Goal: Task Accomplishment & Management: Manage account settings

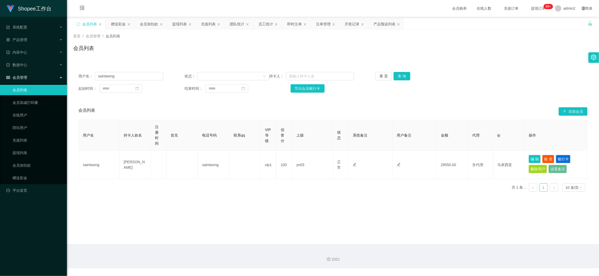
click at [181, 20] on div "提现列表" at bounding box center [179, 24] width 15 height 10
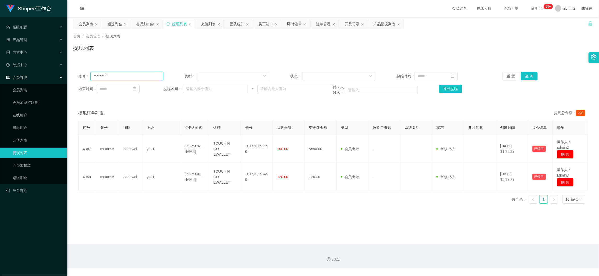
click at [141, 75] on input "mctan95" at bounding box center [126, 76] width 73 height 8
drag, startPoint x: 141, startPoint y: 75, endPoint x: 202, endPoint y: 75, distance: 61.4
click at [141, 75] on input "mctan95" at bounding box center [126, 76] width 73 height 8
paste input "22"
type input "22"
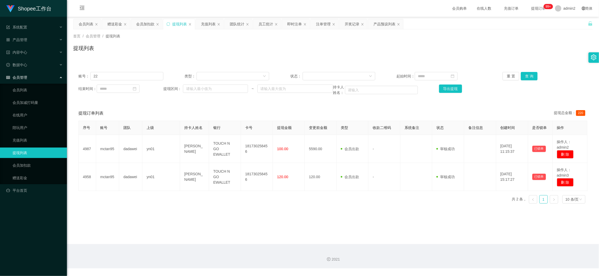
drag, startPoint x: 147, startPoint y: 24, endPoint x: 159, endPoint y: 49, distance: 27.9
click at [147, 23] on div "会员加扣款" at bounding box center [145, 24] width 18 height 10
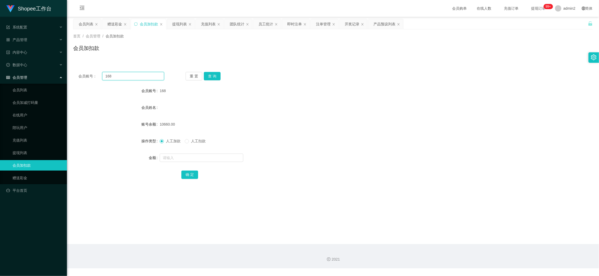
click at [136, 76] on input "168" at bounding box center [133, 76] width 62 height 8
paste input "22"
type input "22"
drag, startPoint x: 211, startPoint y: 75, endPoint x: 213, endPoint y: 88, distance: 12.5
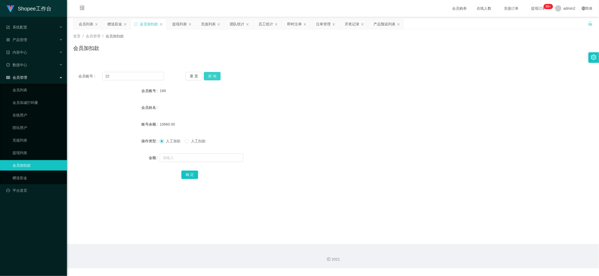
click at [211, 75] on button "查 询" at bounding box center [212, 76] width 17 height 8
click at [213, 158] on input "text" at bounding box center [202, 157] width 84 height 8
click at [213, 158] on input "1" at bounding box center [202, 157] width 84 height 8
type input "16"
drag, startPoint x: 192, startPoint y: 173, endPoint x: 216, endPoint y: 171, distance: 24.1
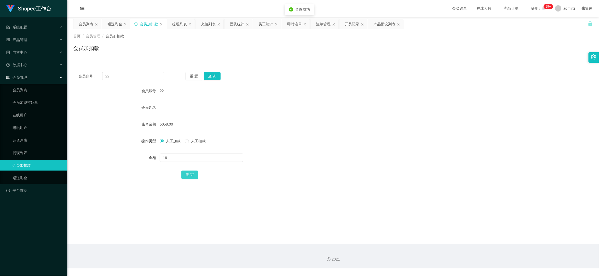
click at [192, 173] on button "确 定" at bounding box center [189, 174] width 17 height 8
click at [121, 23] on div "赠送彩金" at bounding box center [114, 24] width 15 height 10
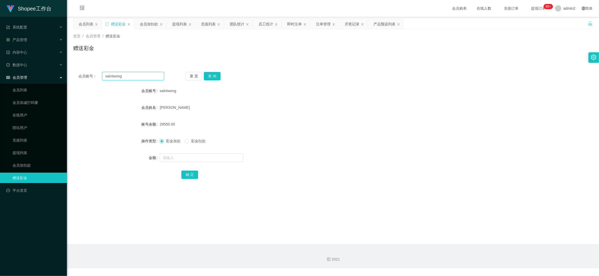
click at [140, 73] on input "saintwong" at bounding box center [133, 76] width 62 height 8
paste input "Ting1024"
type input "Ting1024"
click at [210, 76] on button "查 询" at bounding box center [212, 76] width 17 height 8
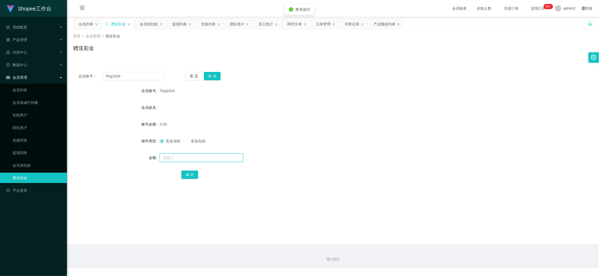
click at [220, 158] on input "text" at bounding box center [202, 157] width 84 height 8
type input "80"
click at [194, 175] on button "确 定" at bounding box center [189, 174] width 17 height 8
click at [350, 150] on form "会员账号 Ting1024 会员姓名 账号余额 0.00 操作类型 彩金加款 彩金扣款 金额 确 定" at bounding box center [333, 132] width 520 height 94
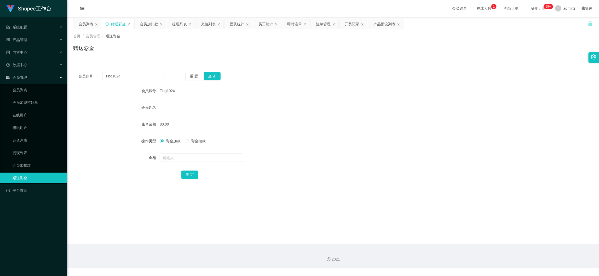
drag, startPoint x: 456, startPoint y: 250, endPoint x: 322, endPoint y: 134, distance: 177.7
click at [456, 245] on div "2021" at bounding box center [333, 256] width 532 height 24
click at [178, 24] on div "提现列表" at bounding box center [179, 24] width 15 height 10
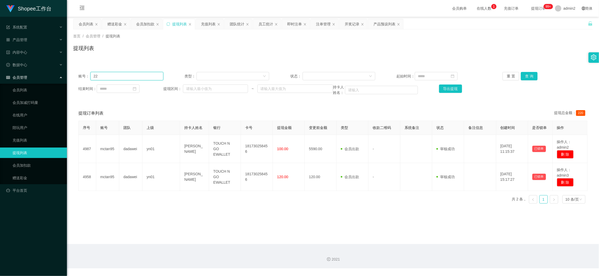
click at [139, 75] on input "22" at bounding box center [126, 76] width 73 height 8
drag, startPoint x: 139, startPoint y: 75, endPoint x: 331, endPoint y: 74, distance: 191.6
click at [140, 75] on input "22" at bounding box center [126, 76] width 73 height 8
paste input "Ting1024"
type input "Ting1024"
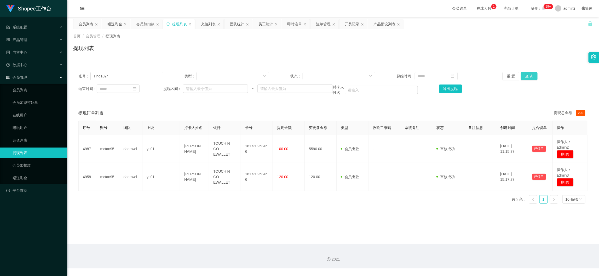
click at [527, 75] on button "查 询" at bounding box center [529, 76] width 17 height 8
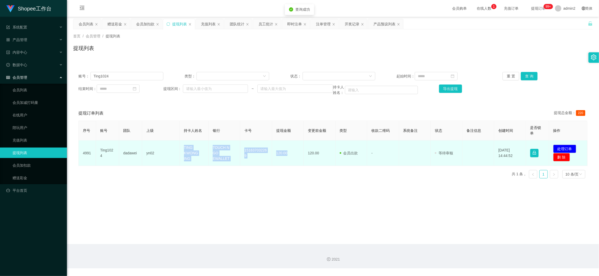
drag, startPoint x: 173, startPoint y: 142, endPoint x: 287, endPoint y: 162, distance: 115.4
click at [287, 162] on tr "4991 Ting1024 dadawei yn02 TING KWONG ING TOUCH N GO EWALLET 151637032269 120.0…" at bounding box center [333, 152] width 509 height 25
copy tr "TING KWONG ING TOUCH N GO EWALLET 151637032269 120.00"
click at [560, 145] on button "处理订单" at bounding box center [564, 149] width 23 height 8
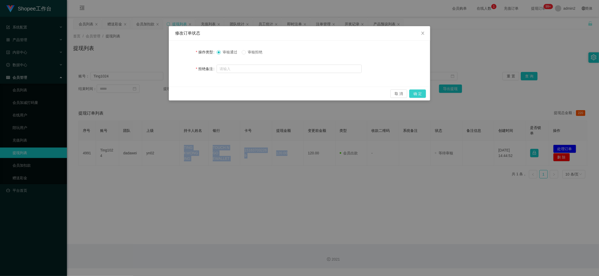
click at [418, 93] on button "确 定" at bounding box center [417, 93] width 17 height 8
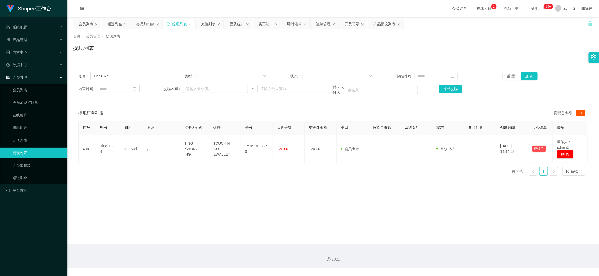
click at [230, 173] on div "序号 账号 团队 上级 持卡人姓名 银行 卡号 提现金额 变更前金额 类型 收款二维码 系统备注 状态 备注信息 创建时间 是否锁单 操作 4991 Ting…" at bounding box center [332, 150] width 509 height 59
click at [355, 75] on div at bounding box center [337, 76] width 63 height 8
click at [326, 88] on li "等待审核" at bounding box center [337, 86] width 72 height 8
click at [350, 75] on div "等待审核" at bounding box center [337, 76] width 63 height 8
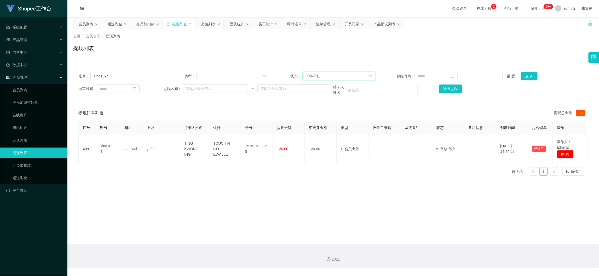
click at [350, 75] on div "等待审核" at bounding box center [337, 76] width 63 height 8
click at [337, 73] on div "等待审核" at bounding box center [337, 76] width 63 height 8
click at [432, 75] on input at bounding box center [436, 76] width 43 height 8
click at [547, 89] on div "结束时间： 提现区间： ~ 持卡人姓名： 导出提现" at bounding box center [332, 89] width 509 height 11
click at [524, 75] on button "查 询" at bounding box center [529, 76] width 17 height 8
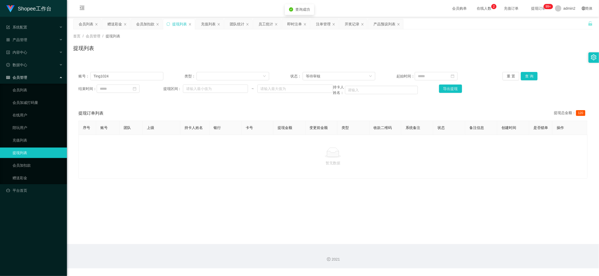
click at [368, 186] on main "关闭左侧 关闭右侧 关闭其它 刷新页面 会员列表 赠送彩金 会员加扣款 提现列表 充值列表 团队统计 员工统计 即时注单 注单管理 开奖记录 产品预设列表 首…" at bounding box center [333, 130] width 532 height 227
click at [480, 253] on div "2021" at bounding box center [333, 256] width 532 height 24
click at [113, 21] on div "赠送彩金" at bounding box center [114, 24] width 15 height 10
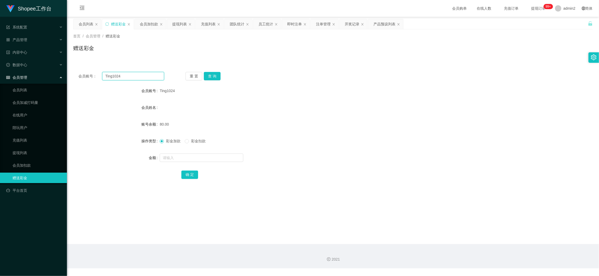
click at [142, 73] on input "Ting1024" at bounding box center [133, 76] width 62 height 8
paste input "mingguan"
type input "mingguan"
drag, startPoint x: 210, startPoint y: 73, endPoint x: 214, endPoint y: 82, distance: 9.7
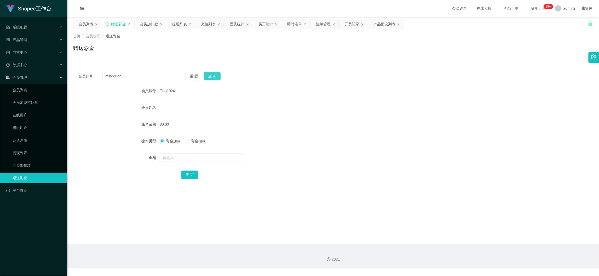
click at [210, 73] on button "查 询" at bounding box center [212, 76] width 17 height 8
click at [224, 157] on input "text" at bounding box center [202, 157] width 84 height 8
type input "80"
drag, startPoint x: 187, startPoint y: 176, endPoint x: 194, endPoint y: 173, distance: 7.4
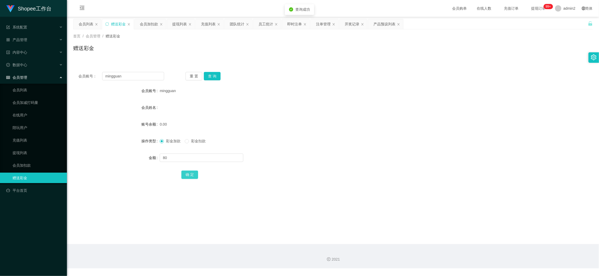
click at [187, 176] on button "确 定" at bounding box center [189, 174] width 17 height 8
click at [342, 147] on form "会员账号 mingguan 会员姓名 账号余额 0.00 操作类型 彩金加款 彩金扣款 金额 确 定" at bounding box center [333, 132] width 520 height 94
drag, startPoint x: 450, startPoint y: 243, endPoint x: 287, endPoint y: 134, distance: 196.0
click at [449, 243] on main "关闭左侧 关闭右侧 关闭其它 刷新页面 会员列表 赠送彩金 会员加扣款 提现列表 充值列表 团队统计 员工统计 即时注单 注单管理 开奖记录 产品预设列表 首…" at bounding box center [333, 130] width 532 height 227
click at [147, 75] on input "mingguan" at bounding box center [133, 76] width 62 height 8
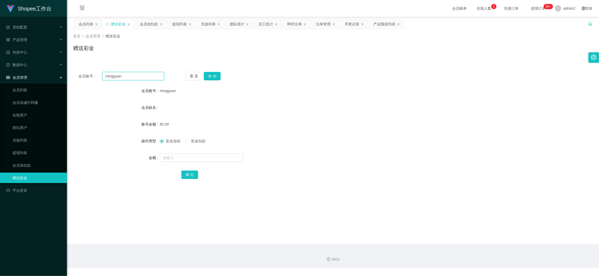
click at [147, 75] on input "mingguan" at bounding box center [133, 76] width 62 height 8
paste input "Asmirah"
type input "Asmirah"
drag, startPoint x: 213, startPoint y: 75, endPoint x: 210, endPoint y: 79, distance: 5.3
click at [213, 75] on button "查 询" at bounding box center [212, 76] width 17 height 8
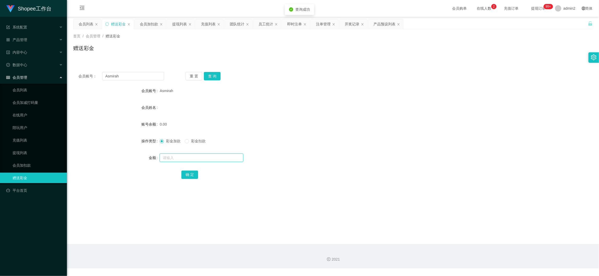
click at [202, 157] on input "text" at bounding box center [202, 157] width 84 height 8
type input "80"
click at [195, 176] on button "确 定" at bounding box center [189, 174] width 17 height 8
click at [149, 20] on div "会员加扣款" at bounding box center [149, 24] width 18 height 10
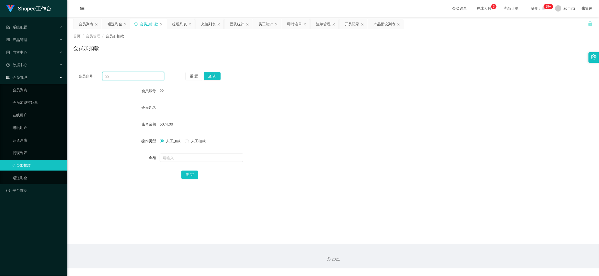
click at [146, 79] on input "22" at bounding box center [133, 76] width 62 height 8
paste input "060"
type input "060"
click at [213, 78] on button "查 询" at bounding box center [212, 76] width 17 height 8
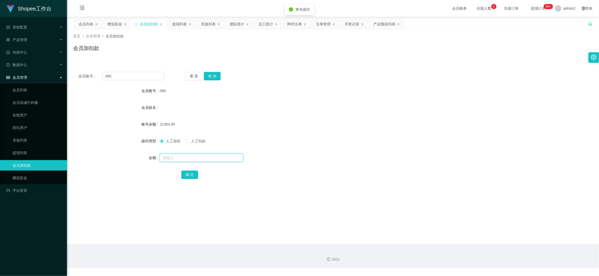
click at [221, 153] on input "text" at bounding box center [202, 157] width 84 height 8
type input "16"
drag, startPoint x: 192, startPoint y: 176, endPoint x: 195, endPoint y: 174, distance: 3.7
click at [192, 176] on button "确 定" at bounding box center [189, 174] width 17 height 8
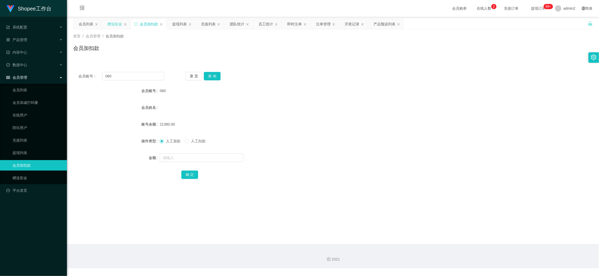
click at [117, 22] on div "赠送彩金" at bounding box center [114, 24] width 15 height 10
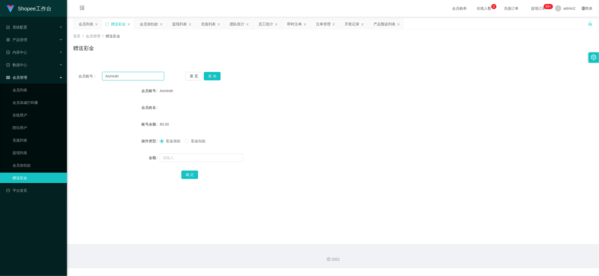
click at [149, 73] on input "Asmirah" at bounding box center [133, 76] width 62 height 8
drag, startPoint x: 149, startPoint y: 73, endPoint x: 154, endPoint y: 75, distance: 5.6
click at [149, 73] on input "Asmirah" at bounding box center [133, 76] width 62 height 8
paste input "1124302966"
type input "1124302966"
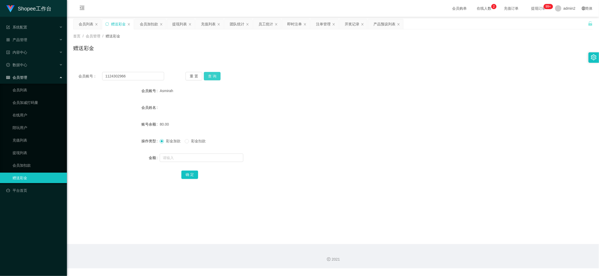
click at [216, 75] on button "查 询" at bounding box center [212, 76] width 17 height 8
click at [214, 155] on input "text" at bounding box center [202, 157] width 84 height 8
click at [214, 155] on input "8" at bounding box center [202, 157] width 84 height 8
type input "80"
drag, startPoint x: 187, startPoint y: 176, endPoint x: 204, endPoint y: 171, distance: 17.6
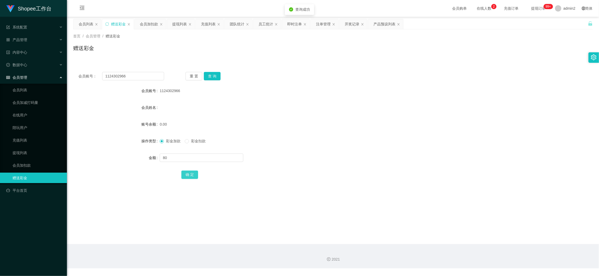
click at [187, 176] on button "确 定" at bounding box center [189, 174] width 17 height 8
click at [326, 149] on form "会员账号 1124302966 会员姓名 账号余额 0.00 操作类型 彩金加款 彩金扣款 金额 80 确 定" at bounding box center [333, 132] width 520 height 94
drag, startPoint x: 456, startPoint y: 247, endPoint x: 430, endPoint y: 225, distance: 33.4
click at [456, 247] on div "2021" at bounding box center [333, 256] width 532 height 24
click at [150, 23] on div "会员加扣款" at bounding box center [149, 24] width 18 height 10
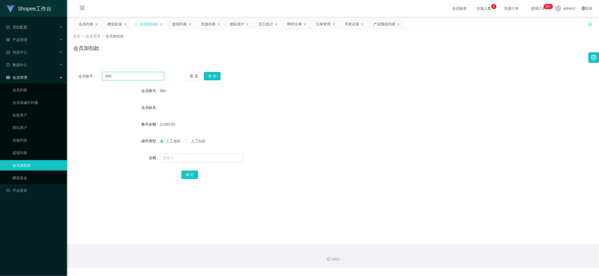
click at [145, 77] on input "060" at bounding box center [133, 76] width 62 height 8
paste input "98"
type input "98"
drag, startPoint x: 208, startPoint y: 75, endPoint x: 208, endPoint y: 78, distance: 2.6
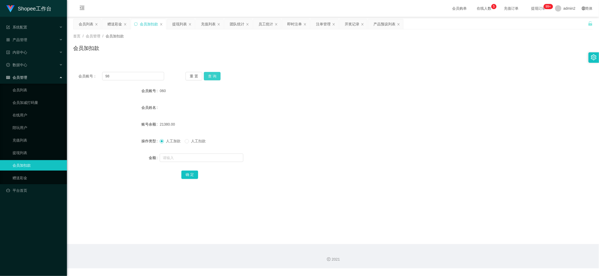
click at [208, 75] on button "查 询" at bounding box center [212, 76] width 17 height 8
click at [219, 156] on input "text" at bounding box center [202, 157] width 84 height 8
type input "16"
drag, startPoint x: 189, startPoint y: 176, endPoint x: 197, endPoint y: 173, distance: 8.8
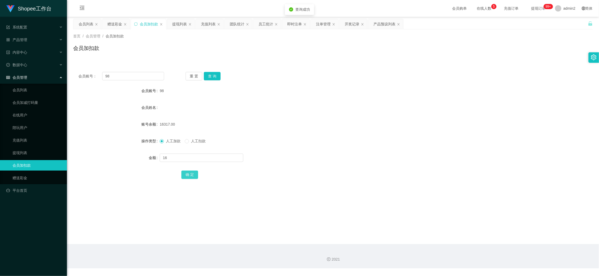
click at [189, 176] on button "确 定" at bounding box center [189, 174] width 17 height 8
click at [113, 24] on div "赠送彩金" at bounding box center [114, 24] width 15 height 10
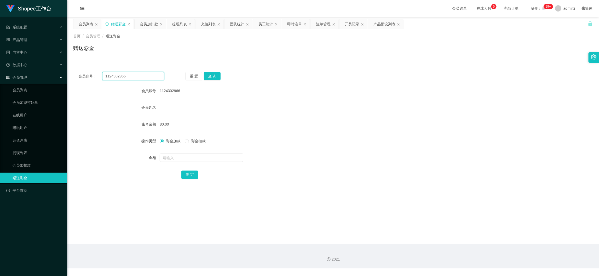
click at [144, 75] on input "1124302966" at bounding box center [133, 76] width 62 height 8
drag, startPoint x: 144, startPoint y: 75, endPoint x: 212, endPoint y: 80, distance: 67.9
click at [146, 76] on input "1124302966" at bounding box center [133, 76] width 62 height 8
paste input "Xiaowei87"
type input "Xiaowei87"
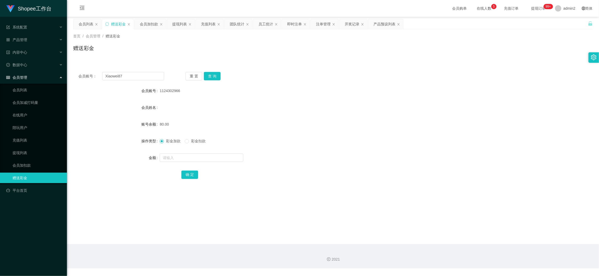
click at [213, 71] on div "会员账号： Xiaowei87 重 置 查 询 会员账号 1124302966 会员姓名 账号余额 80.00 操作类型 彩金加款 彩金扣款 金额 确 定" at bounding box center [333, 129] width 520 height 124
click at [214, 75] on button "查 询" at bounding box center [212, 76] width 17 height 8
click at [223, 160] on input "text" at bounding box center [202, 157] width 84 height 8
type input "80"
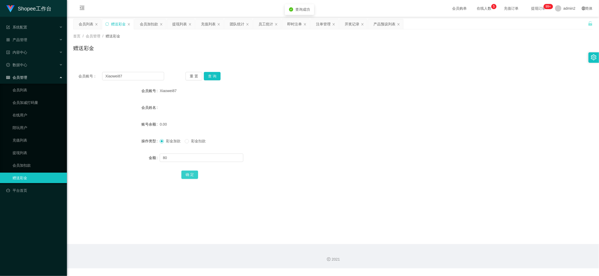
click at [196, 172] on button "确 定" at bounding box center [189, 174] width 17 height 8
click at [148, 77] on input "Xiaowei87" at bounding box center [133, 76] width 62 height 8
paste input "mi"
type input "Xiaomi"
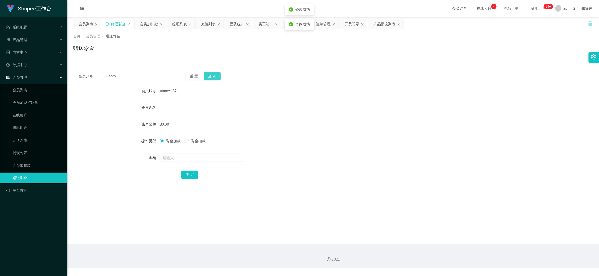
click at [213, 72] on button "查 询" at bounding box center [212, 76] width 17 height 8
click at [213, 160] on input "text" at bounding box center [202, 157] width 84 height 8
click at [213, 159] on input "text" at bounding box center [202, 157] width 84 height 8
type input "80"
click at [186, 174] on button "确 定" at bounding box center [189, 174] width 17 height 8
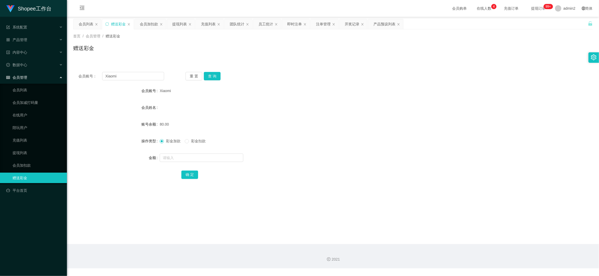
drag, startPoint x: 469, startPoint y: 237, endPoint x: 214, endPoint y: 99, distance: 289.6
click at [466, 235] on main "关闭左侧 关闭右侧 关闭其它 刷新页面 会员列表 赠送彩金 会员加扣款 提现列表 充值列表 团队统计 员工统计 即时注单 注单管理 开奖记录 产品预设列表 首…" at bounding box center [333, 130] width 532 height 227
click at [154, 24] on div "会员加扣款" at bounding box center [149, 24] width 18 height 10
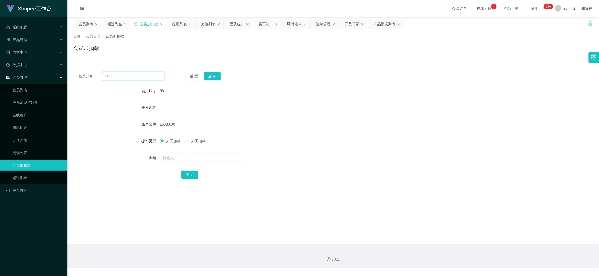
click at [152, 76] on input "98" at bounding box center [133, 76] width 62 height 8
paste input "060"
type input "060"
click at [204, 73] on button "查 询" at bounding box center [212, 76] width 17 height 8
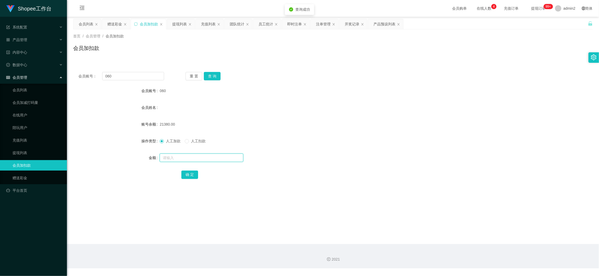
click at [228, 154] on input "text" at bounding box center [202, 157] width 84 height 8
type input "16"
drag, startPoint x: 187, startPoint y: 174, endPoint x: 203, endPoint y: 170, distance: 16.5
click at [187, 174] on button "确 定" at bounding box center [189, 174] width 17 height 8
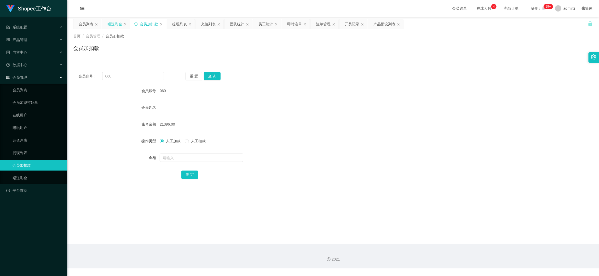
click at [110, 20] on div "赠送彩金" at bounding box center [114, 24] width 15 height 10
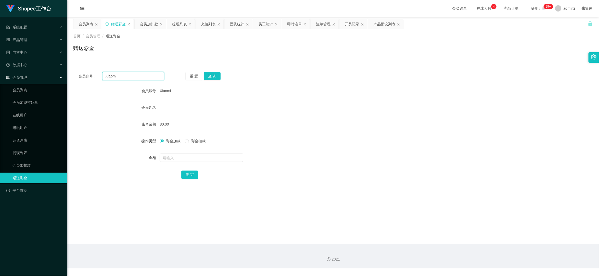
click at [137, 78] on input "Xiaomi" at bounding box center [133, 76] width 62 height 8
paste input "tanheng888"
type input "tanheng888"
click at [214, 75] on button "查 询" at bounding box center [212, 76] width 17 height 8
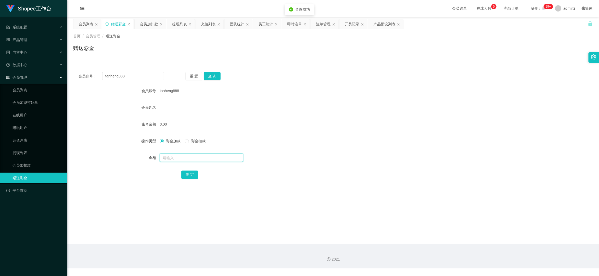
click at [231, 158] on input "text" at bounding box center [202, 157] width 84 height 8
type input "80"
click at [193, 172] on button "确 定" at bounding box center [189, 174] width 17 height 8
click at [155, 74] on input "tanheng888" at bounding box center [133, 76] width 62 height 8
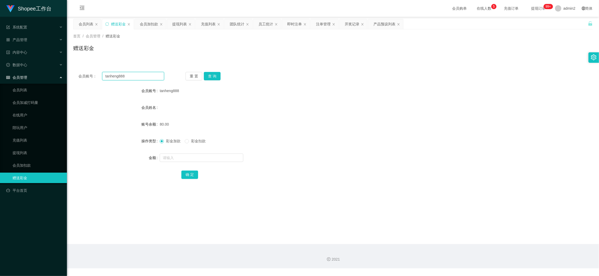
paste input "who0ps90"
type input "who0ps90"
click at [211, 75] on button "查 询" at bounding box center [212, 76] width 17 height 8
click at [201, 155] on input "text" at bounding box center [202, 157] width 84 height 8
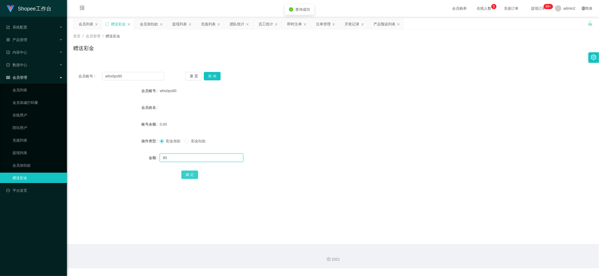
type input "80"
drag, startPoint x: 186, startPoint y: 174, endPoint x: 194, endPoint y: 171, distance: 8.5
click at [186, 174] on button "确 定" at bounding box center [189, 174] width 17 height 8
click at [349, 146] on form "会员账号 who0ps90 会员姓名 账号余额 0.00 操作类型 彩金加款 彩金扣款 金额 80 确 定" at bounding box center [333, 132] width 520 height 94
drag, startPoint x: 456, startPoint y: 239, endPoint x: 255, endPoint y: 135, distance: 227.1
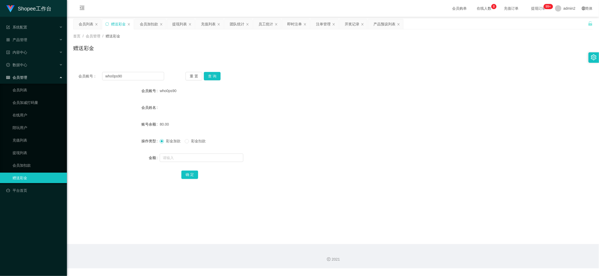
click at [456, 239] on main "关闭左侧 关闭右侧 关闭其它 刷新页面 会员列表 赠送彩金 会员加扣款 提现列表 充值列表 团队统计 员工统计 即时注单 注单管理 开奖记录 产品预设列表 首…" at bounding box center [333, 130] width 532 height 227
click at [147, 25] on div "会员加扣款" at bounding box center [149, 24] width 18 height 10
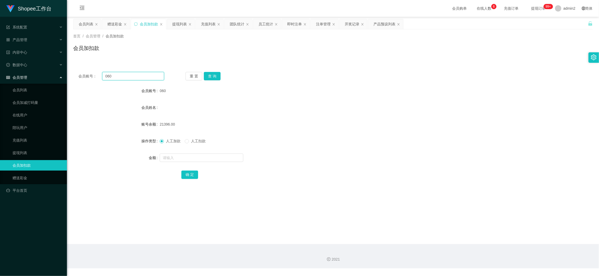
click at [147, 77] on input "060" at bounding box center [133, 76] width 62 height 8
click at [148, 77] on input "060" at bounding box center [133, 76] width 62 height 8
paste input "5"
type input "5"
click at [205, 76] on button "查 询" at bounding box center [212, 76] width 17 height 8
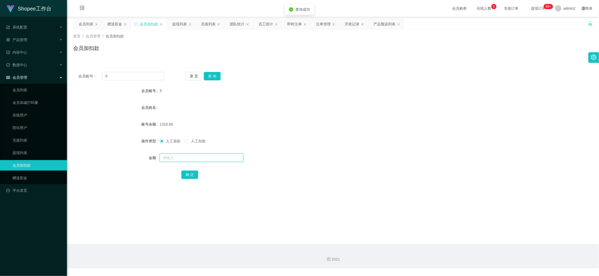
click at [218, 156] on input "text" at bounding box center [202, 157] width 84 height 8
type input "16"
click at [189, 175] on button "确 定" at bounding box center [189, 174] width 17 height 8
click at [139, 74] on input "5" at bounding box center [133, 76] width 62 height 8
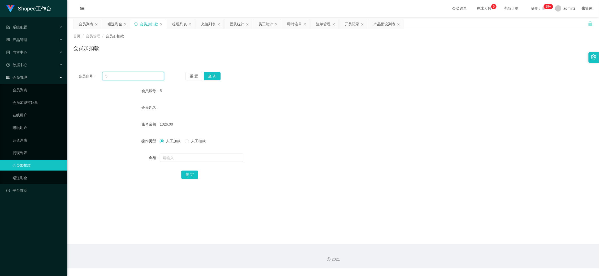
click at [139, 74] on input "5" at bounding box center [133, 76] width 62 height 8
click at [187, 157] on input "text" at bounding box center [202, 157] width 84 height 8
type input "16"
click at [184, 173] on button "确 定" at bounding box center [189, 174] width 17 height 8
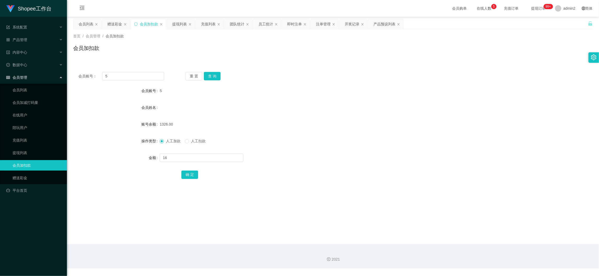
click at [331, 154] on div "16" at bounding box center [311, 157] width 303 height 10
drag, startPoint x: 452, startPoint y: 234, endPoint x: 422, endPoint y: 215, distance: 35.9
click at [448, 231] on main "关闭左侧 关闭右侧 关闭其它 刷新页面 会员列表 赠送彩金 会员加扣款 提现列表 充值列表 团队统计 员工统计 即时注单 注单管理 开奖记录 产品预设列表 首…" at bounding box center [333, 130] width 532 height 227
click at [139, 77] on input "5" at bounding box center [133, 76] width 62 height 8
click at [139, 76] on input "5" at bounding box center [133, 76] width 62 height 8
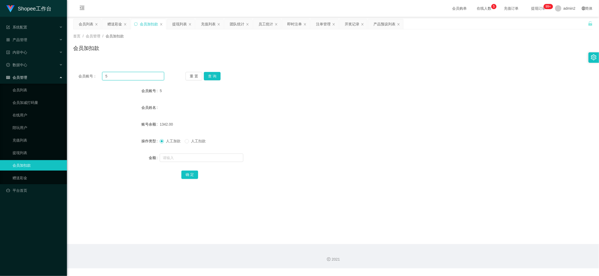
paste input "98"
type input "98"
click at [211, 73] on button "查 询" at bounding box center [212, 76] width 17 height 8
click at [218, 157] on input "text" at bounding box center [202, 157] width 84 height 8
type input "16"
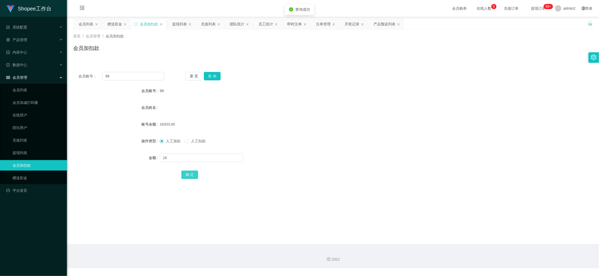
click at [193, 176] on button "确 定" at bounding box center [189, 174] width 17 height 8
click at [144, 73] on input "98" at bounding box center [133, 76] width 62 height 8
drag, startPoint x: 144, startPoint y: 73, endPoint x: 168, endPoint y: 78, distance: 24.6
click at [147, 75] on input "98" at bounding box center [133, 76] width 62 height 8
click at [216, 76] on button "查 询" at bounding box center [212, 76] width 17 height 8
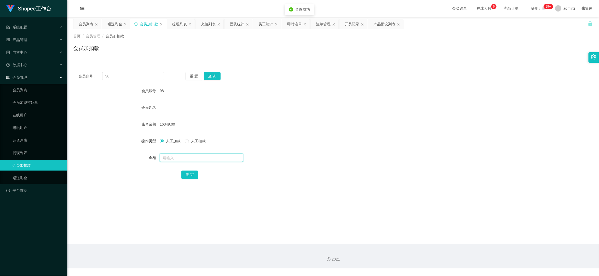
click at [233, 160] on input "text" at bounding box center [202, 157] width 84 height 8
type input "16"
click at [188, 171] on button "确 定" at bounding box center [189, 174] width 17 height 8
click at [397, 144] on div "人工加款 人工扣款" at bounding box center [311, 141] width 303 height 10
drag, startPoint x: 488, startPoint y: 241, endPoint x: 373, endPoint y: 164, distance: 138.0
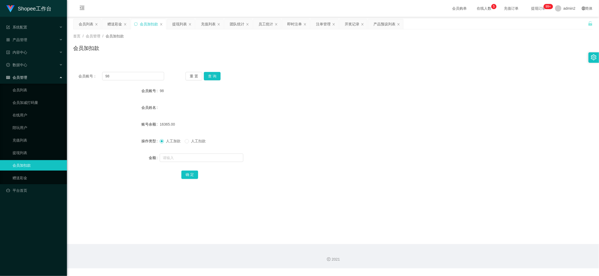
click at [488, 241] on main "关闭左侧 关闭右侧 关闭其它 刷新页面 会员列表 赠送彩金 会员加扣款 提现列表 充值列表 团队统计 员工统计 即时注单 注单管理 开奖记录 产品预设列表 首…" at bounding box center [333, 130] width 532 height 227
click at [118, 23] on div "赠送彩金" at bounding box center [114, 24] width 15 height 10
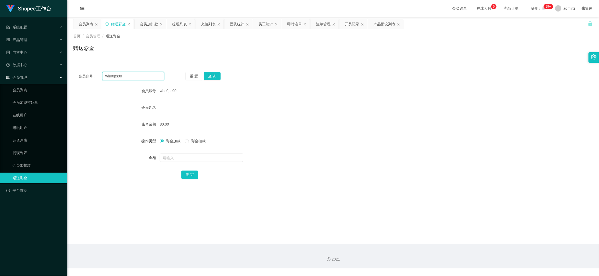
click at [144, 80] on input "who0ps90" at bounding box center [133, 76] width 62 height 8
paste input "yoorichard24"
type input "yoorichard24"
drag, startPoint x: 218, startPoint y: 75, endPoint x: 217, endPoint y: 78, distance: 3.4
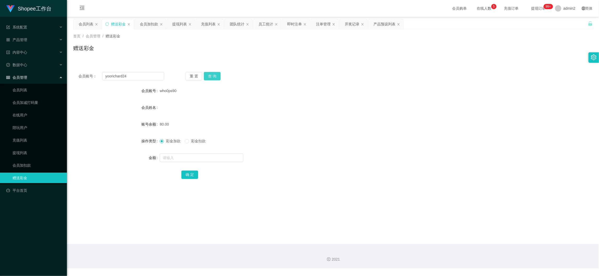
click at [218, 75] on button "查 询" at bounding box center [212, 76] width 17 height 8
click at [212, 157] on input "text" at bounding box center [202, 157] width 84 height 8
type input "80"
click at [186, 173] on button "确 定" at bounding box center [189, 174] width 17 height 8
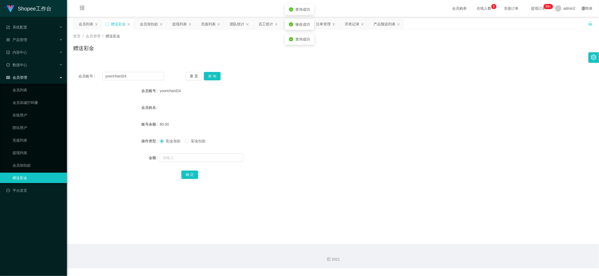
click at [342, 149] on form "会员账号 yoorichard24 会员姓名 账号余额 80.00 操作类型 彩金加款 彩金扣款 金额 确 定" at bounding box center [333, 132] width 520 height 94
drag, startPoint x: 471, startPoint y: 243, endPoint x: 465, endPoint y: 237, distance: 8.9
click at [471, 243] on main "关闭左侧 关闭右侧 关闭其它 刷新页面 会员列表 赠送彩金 会员加扣款 提现列表 充值列表 团队统计 员工统计 即时注单 注单管理 开奖记录 产品预设列表 首…" at bounding box center [333, 130] width 532 height 227
click at [140, 78] on input "yoorichard24" at bounding box center [133, 76] width 62 height 8
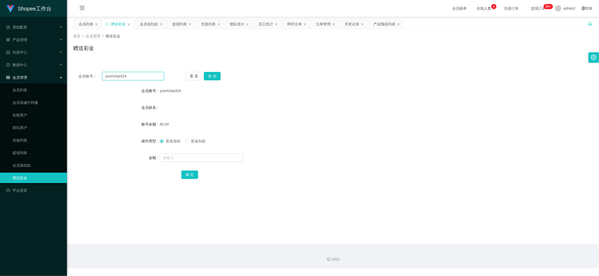
paste input "Graceting"
type input "Graceting"
drag, startPoint x: 207, startPoint y: 75, endPoint x: 208, endPoint y: 80, distance: 5.1
click at [207, 75] on button "查 询" at bounding box center [212, 76] width 17 height 8
click at [214, 154] on input "text" at bounding box center [202, 157] width 84 height 8
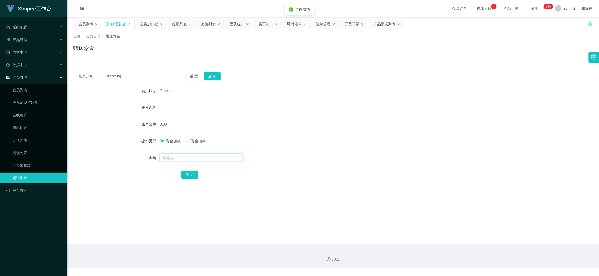
click at [214, 154] on input "text" at bounding box center [202, 157] width 84 height 8
type input "0"
type input "80"
click at [188, 174] on button "确 定" at bounding box center [189, 174] width 17 height 8
click at [340, 157] on div at bounding box center [311, 157] width 303 height 10
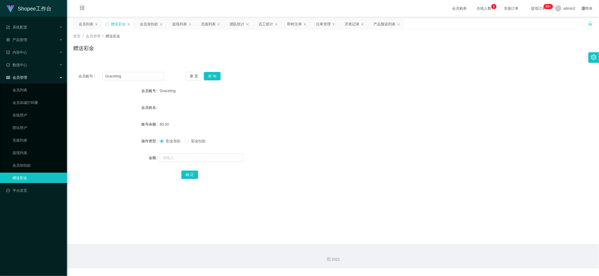
click at [474, 240] on main "关闭左侧 关闭右侧 关闭其它 刷新页面 会员列表 赠送彩金 会员加扣款 提现列表 充值列表 团队统计 员工统计 即时注单 注单管理 开奖记录 产品预设列表 首…" at bounding box center [333, 130] width 532 height 227
click at [136, 75] on input "Graceting" at bounding box center [133, 76] width 62 height 8
drag, startPoint x: 136, startPoint y: 75, endPoint x: 169, endPoint y: 78, distance: 32.6
click at [137, 75] on input "Graceting" at bounding box center [133, 76] width 62 height 8
paste input "Wonho910"
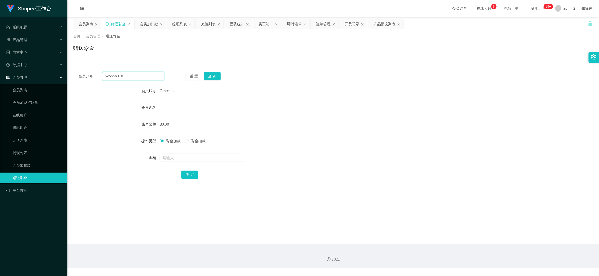
type input "Wonho910"
click at [211, 75] on button "查 询" at bounding box center [212, 76] width 17 height 8
click at [222, 159] on input "text" at bounding box center [202, 157] width 84 height 8
type input "80"
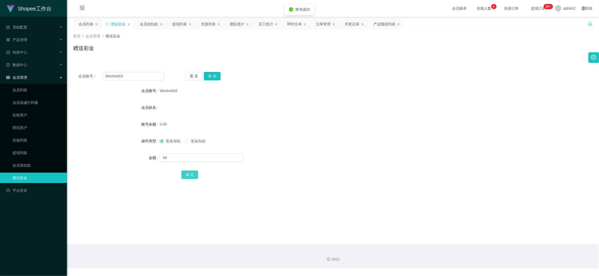
click at [192, 171] on button "确 定" at bounding box center [189, 174] width 17 height 8
click at [331, 149] on form "会员账号 Wonho910 会员姓名 账号余额 80.00 操作类型 彩金加款 彩金扣款 金额 确 定" at bounding box center [333, 132] width 520 height 94
drag, startPoint x: 448, startPoint y: 235, endPoint x: 273, endPoint y: 134, distance: 202.4
click at [447, 235] on main "关闭左侧 关闭右侧 关闭其它 刷新页面 会员列表 赠送彩金 会员加扣款 提现列表 充值列表 团队统计 员工统计 即时注单 注单管理 开奖记录 产品预设列表 首…" at bounding box center [333, 130] width 532 height 227
click at [154, 23] on div "会员加扣款" at bounding box center [149, 24] width 18 height 10
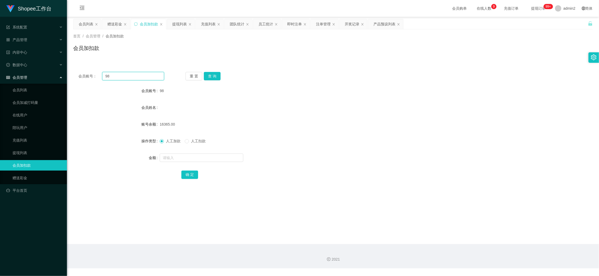
click at [147, 77] on input "98" at bounding box center [133, 76] width 62 height 8
paste input "5"
type input "5"
click at [217, 76] on button "查 询" at bounding box center [212, 76] width 17 height 8
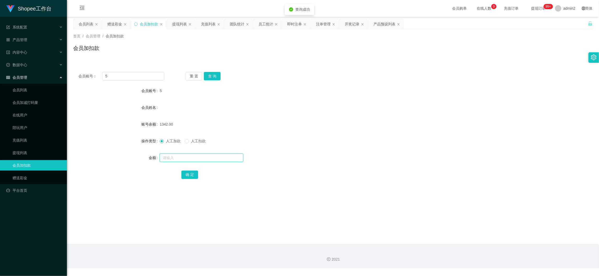
click at [221, 158] on input "text" at bounding box center [202, 157] width 84 height 8
type input "4"
type input "16"
drag, startPoint x: 187, startPoint y: 171, endPoint x: 259, endPoint y: 158, distance: 72.8
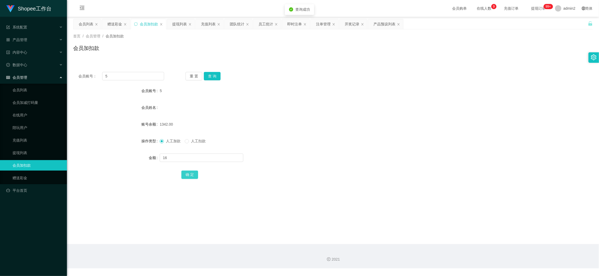
click at [186, 171] on button "确 定" at bounding box center [189, 174] width 17 height 8
click at [139, 76] on input "5" at bounding box center [133, 76] width 62 height 8
drag, startPoint x: 139, startPoint y: 76, endPoint x: 153, endPoint y: 79, distance: 14.0
click at [141, 77] on input "5" at bounding box center [133, 76] width 62 height 8
paste input "98"
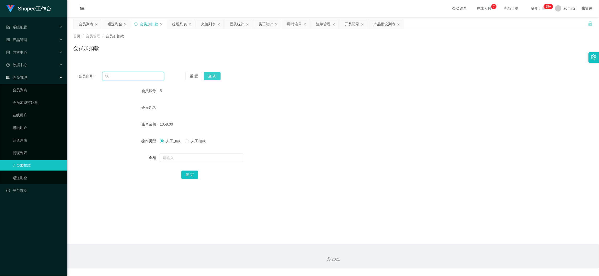
type input "98"
click at [214, 79] on button "查 询" at bounding box center [212, 76] width 17 height 8
click at [216, 158] on input "text" at bounding box center [202, 157] width 84 height 8
type input "16"
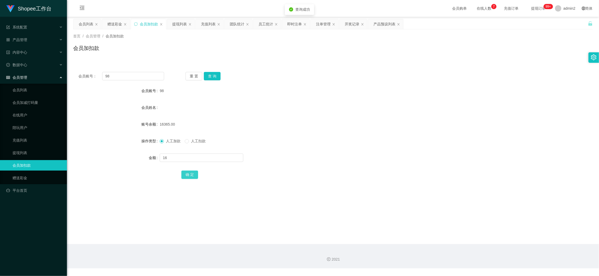
click at [192, 173] on button "确 定" at bounding box center [189, 174] width 17 height 8
click at [376, 141] on div "人工加款 人工扣款" at bounding box center [311, 141] width 303 height 10
drag, startPoint x: 470, startPoint y: 245, endPoint x: 256, endPoint y: 138, distance: 239.7
click at [470, 244] on div "2021" at bounding box center [333, 256] width 532 height 24
click at [115, 20] on div "赠送彩金" at bounding box center [114, 24] width 15 height 10
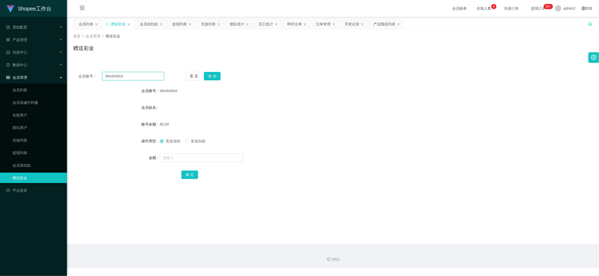
click at [142, 78] on input "Wonho910" at bounding box center [133, 76] width 62 height 8
paste input "AngSN"
type input "AngSN"
click at [207, 75] on button "查 询" at bounding box center [212, 76] width 17 height 8
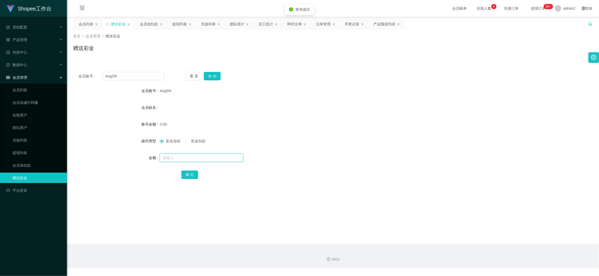
click at [212, 157] on input "text" at bounding box center [202, 157] width 84 height 8
type input "80"
click at [184, 173] on button "确 定" at bounding box center [189, 174] width 17 height 8
click at [340, 150] on form "会员账号 AngSN 会员姓名 账号余额 0.00 操作类型 彩金加款 彩金扣款 金额 80 确 定" at bounding box center [333, 132] width 520 height 94
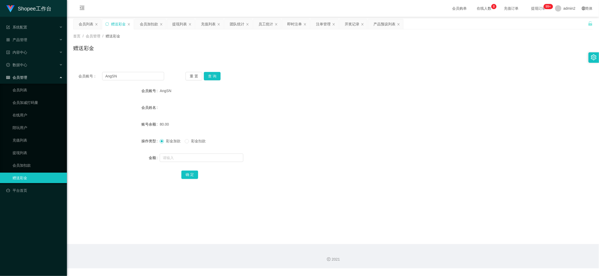
drag, startPoint x: 461, startPoint y: 244, endPoint x: 457, endPoint y: 238, distance: 7.1
click at [460, 242] on section "会员购单 在线人数 0 1 2 3 4 5 6 7 8 9 0 1 2 3 4 5 6 7 8 9 0 1 2 3 4 5 6 7 8 9 充值订单 提现订单…" at bounding box center [333, 134] width 532 height 268
click at [149, 23] on div "会员加扣款" at bounding box center [149, 24] width 18 height 10
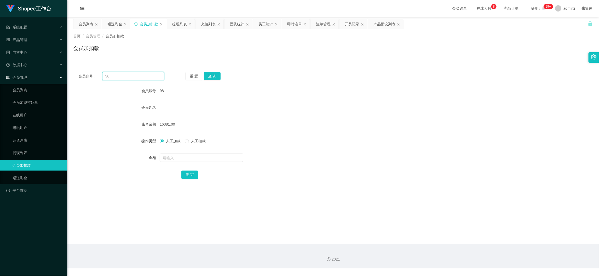
click at [155, 78] on input "98" at bounding box center [133, 76] width 62 height 8
paste input "060"
type input "060"
click at [213, 73] on button "查 询" at bounding box center [212, 76] width 17 height 8
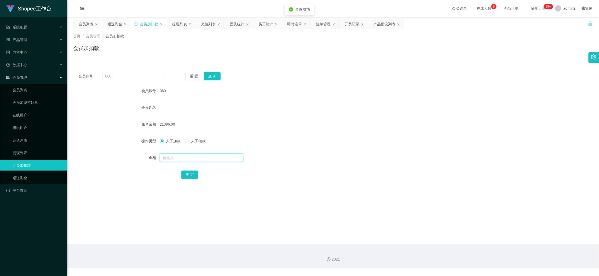
click at [226, 161] on input "text" at bounding box center [202, 157] width 84 height 8
type input "16"
click at [186, 175] on button "确 定" at bounding box center [189, 174] width 17 height 8
click at [466, 232] on main "关闭左侧 关闭右侧 关闭其它 刷新页面 会员列表 赠送彩金 会员加扣款 提现列表 充值列表 团队统计 员工统计 即时注单 注单管理 开奖记录 产品预设列表 首…" at bounding box center [333, 130] width 532 height 227
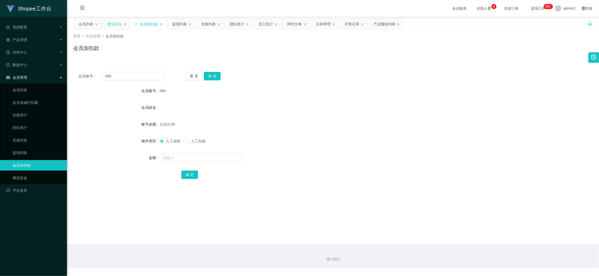
click at [113, 24] on div "赠送彩金" at bounding box center [114, 24] width 15 height 10
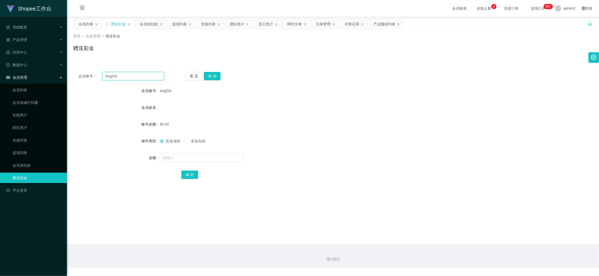
click at [139, 76] on input "AngSN" at bounding box center [133, 76] width 62 height 8
drag, startPoint x: 139, startPoint y: 76, endPoint x: 203, endPoint y: 82, distance: 64.3
click at [141, 76] on input "AngSN" at bounding box center [133, 76] width 62 height 8
paste input "sseong"
type input "sseong"
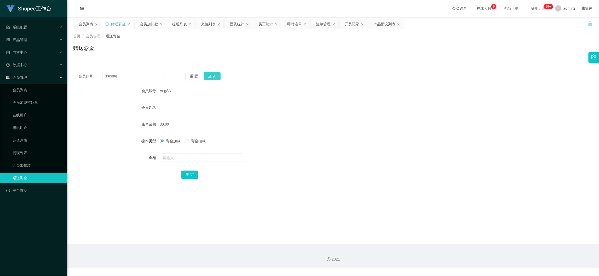
drag, startPoint x: 215, startPoint y: 73, endPoint x: 215, endPoint y: 89, distance: 15.4
click at [215, 73] on button "查 询" at bounding box center [212, 76] width 17 height 8
click at [215, 155] on input "text" at bounding box center [202, 157] width 84 height 8
type input "80"
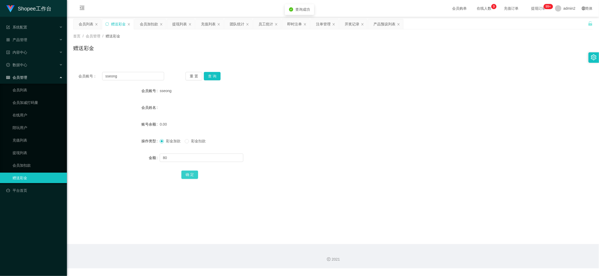
click at [189, 172] on button "确 定" at bounding box center [189, 174] width 17 height 8
drag, startPoint x: 320, startPoint y: 155, endPoint x: 331, endPoint y: 153, distance: 11.3
click at [331, 153] on div "80" at bounding box center [311, 157] width 303 height 10
drag, startPoint x: 476, startPoint y: 256, endPoint x: 472, endPoint y: 250, distance: 7.3
click at [476, 256] on div "2021" at bounding box center [333, 256] width 532 height 24
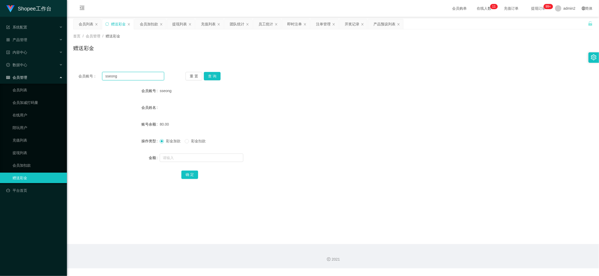
click at [135, 77] on input "sseong" at bounding box center [133, 76] width 62 height 8
click at [148, 78] on input "sseong" at bounding box center [133, 76] width 62 height 8
click at [149, 77] on input "sseong" at bounding box center [133, 76] width 62 height 8
paste input "9383shopee"
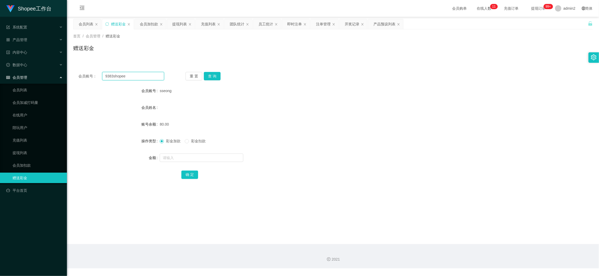
type input "9383shopee"
click at [212, 73] on button "查 询" at bounding box center [212, 76] width 17 height 8
click at [215, 157] on input "text" at bounding box center [202, 157] width 84 height 8
type input "80"
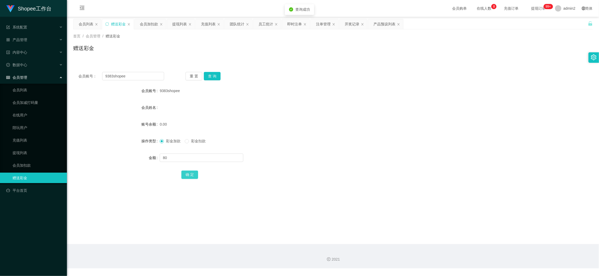
click at [184, 172] on button "确 定" at bounding box center [189, 174] width 17 height 8
click at [346, 152] on form "会员账号 9383shopee 会员姓名 账号余额 0.00 操作类型 彩金加款 彩金扣款 金额 80 确 定" at bounding box center [333, 132] width 520 height 94
drag, startPoint x: 468, startPoint y: 245, endPoint x: 323, endPoint y: 153, distance: 171.9
click at [465, 240] on section "会员购单 在线人数 0 1 2 3 4 5 6 7 8 9 0 1 2 3 4 5 6 7 8 9 0 1 2 3 4 5 6 7 8 9 充值订单 提现订单…" at bounding box center [333, 134] width 532 height 268
click at [144, 77] on input "9383shopee" at bounding box center [133, 76] width 62 height 8
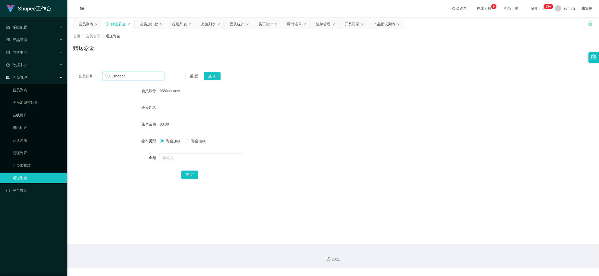
click at [144, 77] on input "9383shopee" at bounding box center [133, 76] width 62 height 8
paste input "Penny8422"
type input "Penny8422"
click at [213, 74] on button "查 询" at bounding box center [212, 76] width 17 height 8
click at [226, 159] on input "text" at bounding box center [202, 157] width 84 height 8
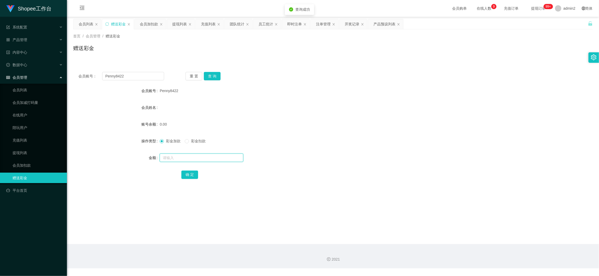
click at [226, 159] on input "text" at bounding box center [202, 157] width 84 height 8
type input "80"
click at [192, 173] on button "确 定" at bounding box center [189, 174] width 17 height 8
click at [337, 150] on form "会员账号 Penny8422 会员姓名 账号余额 0.00 操作类型 彩金加款 彩金扣款 金额 80 确 定" at bounding box center [333, 132] width 520 height 94
drag, startPoint x: 462, startPoint y: 251, endPoint x: 312, endPoint y: 155, distance: 177.9
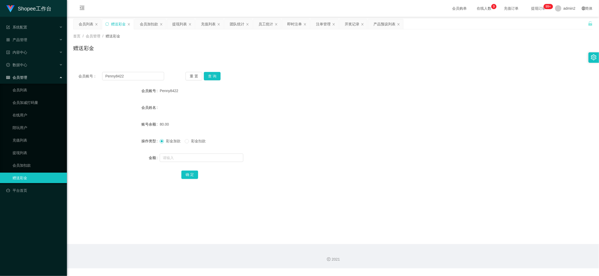
click at [461, 249] on div "2021" at bounding box center [333, 256] width 532 height 24
click at [146, 76] on input "Penny8422" at bounding box center [133, 76] width 62 height 8
paste input "qinger"
type input "qinger"
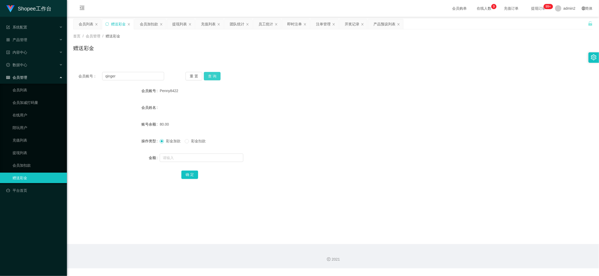
click at [214, 72] on button "查 询" at bounding box center [212, 76] width 17 height 8
click at [218, 157] on input "text" at bounding box center [202, 157] width 84 height 8
type input "80"
click at [187, 176] on button "确 定" at bounding box center [189, 174] width 17 height 8
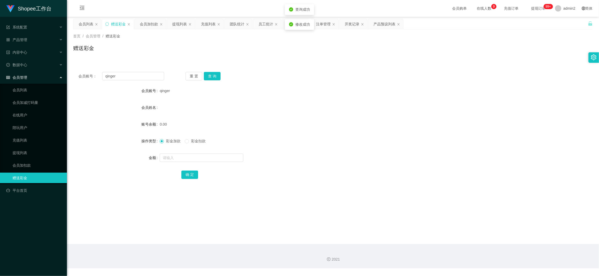
click at [325, 161] on div at bounding box center [311, 157] width 303 height 10
drag, startPoint x: 451, startPoint y: 241, endPoint x: 194, endPoint y: 97, distance: 294.6
click at [437, 230] on main "关闭左侧 关闭右侧 关闭其它 刷新页面 会员列表 赠送彩金 会员加扣款 提现列表 充值列表 团队统计 员工统计 即时注单 注单管理 开奖记录 产品预设列表 首…" at bounding box center [333, 130] width 532 height 227
click at [149, 21] on div "会员加扣款" at bounding box center [149, 24] width 18 height 10
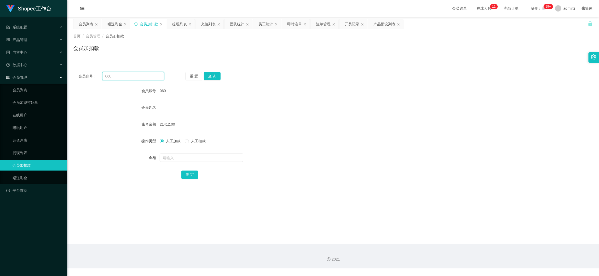
click at [146, 76] on input "060" at bounding box center [133, 76] width 62 height 8
paste input "98"
type input "98"
click at [211, 76] on button "查 询" at bounding box center [212, 76] width 17 height 8
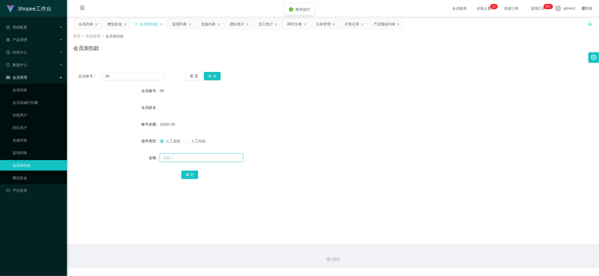
click at [217, 160] on input "text" at bounding box center [202, 157] width 84 height 8
type input "16"
drag, startPoint x: 186, startPoint y: 171, endPoint x: 205, endPoint y: 170, distance: 19.4
click at [186, 172] on button "确 定" at bounding box center [189, 174] width 17 height 8
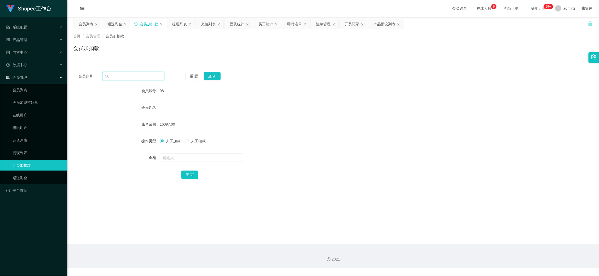
click at [134, 75] on input "98" at bounding box center [133, 76] width 62 height 8
paste input "060"
type input "060"
click at [211, 75] on button "查 询" at bounding box center [212, 76] width 17 height 8
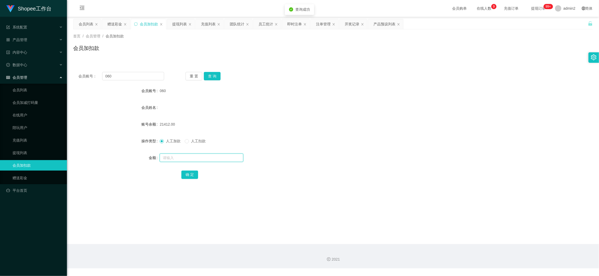
click at [220, 158] on input "text" at bounding box center [202, 157] width 84 height 8
type input "16"
drag, startPoint x: 186, startPoint y: 172, endPoint x: 344, endPoint y: 147, distance: 160.0
click at [186, 172] on button "确 定" at bounding box center [189, 174] width 17 height 8
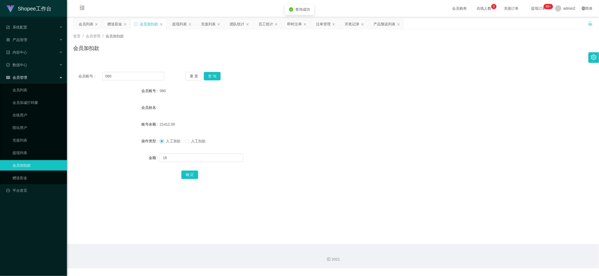
click at [344, 147] on form "会员账号 060 会员姓名 账号余额 21412.00 操作类型 人工加款 人工扣款 金额 16 确 定" at bounding box center [333, 132] width 520 height 94
drag, startPoint x: 470, startPoint y: 238, endPoint x: 274, endPoint y: 138, distance: 219.6
click at [468, 238] on main "关闭左侧 关闭右侧 关闭其它 刷新页面 会员列表 赠送彩金 会员加扣款 提现列表 充值列表 团队统计 员工统计 即时注单 注单管理 开奖记录 产品预设列表 首…" at bounding box center [333, 130] width 532 height 227
click at [113, 19] on div "赠送彩金" at bounding box center [114, 24] width 15 height 10
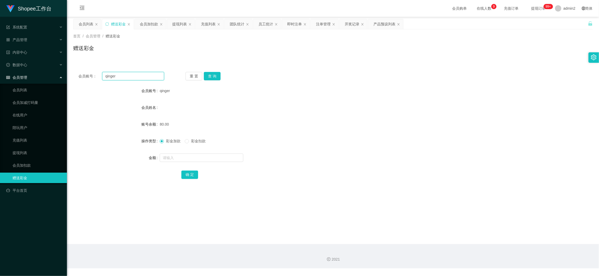
click at [148, 76] on input "qinger" at bounding box center [133, 76] width 62 height 8
paste input "LimJiaShen"
type input "LimJiaShen"
click at [213, 75] on button "查 询" at bounding box center [212, 76] width 17 height 8
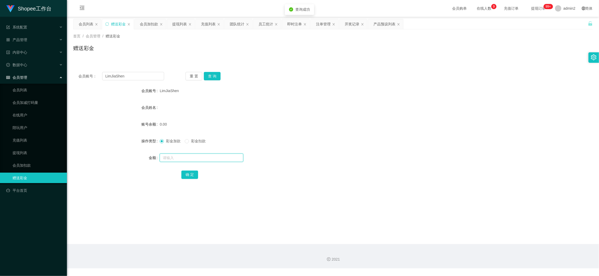
click at [210, 154] on input "text" at bounding box center [202, 157] width 84 height 8
type input "80"
click at [188, 173] on button "确 定" at bounding box center [189, 174] width 17 height 8
click at [341, 137] on div "彩金加款 彩金扣款" at bounding box center [311, 141] width 303 height 10
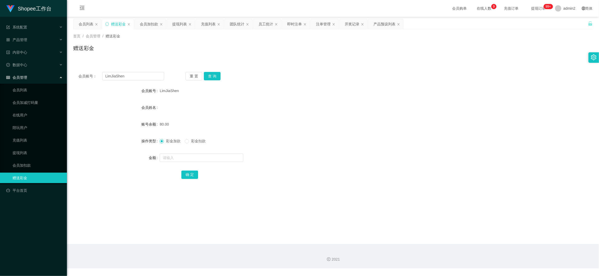
drag, startPoint x: 465, startPoint y: 243, endPoint x: 306, endPoint y: 139, distance: 189.9
click at [465, 243] on main "关闭左侧 关闭右侧 关闭其它 刷新页面 会员列表 赠送彩金 会员加扣款 提现列表 充值列表 团队统计 员工统计 即时注单 注单管理 开奖记录 产品预设列表 首…" at bounding box center [333, 130] width 532 height 227
click at [147, 78] on input "LimJiaShen" at bounding box center [133, 76] width 62 height 8
paste input "0129877785"
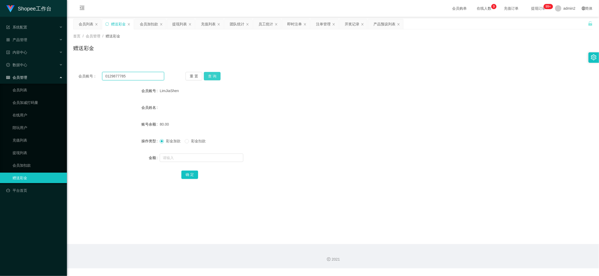
type input "0129877785"
click at [216, 78] on button "查 询" at bounding box center [212, 76] width 17 height 8
click at [203, 157] on input "text" at bounding box center [202, 157] width 84 height 8
type input "80"
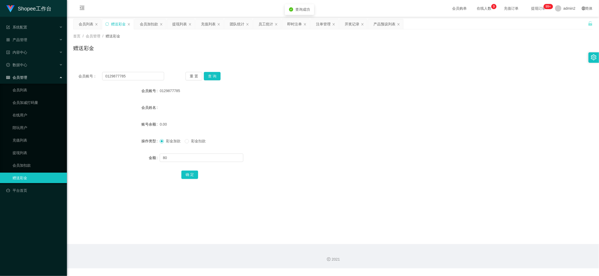
click at [187, 179] on div "会员账号： 0129877785 重 置 查 询 会员账号 0129877785 会员姓名 账号余额 0.00 操作类型 彩金加款 彩金扣款 金额 80 确 定" at bounding box center [333, 129] width 520 height 124
click at [187, 177] on button "确 定" at bounding box center [189, 174] width 17 height 8
click at [354, 150] on form "会员账号 0129877785 会员姓名 账号余额 0.00 操作类型 彩金加款 彩金扣款 金额 确 定" at bounding box center [333, 132] width 520 height 94
click at [337, 91] on div "0129877785" at bounding box center [311, 90] width 303 height 10
click at [466, 245] on div "2021" at bounding box center [333, 256] width 532 height 24
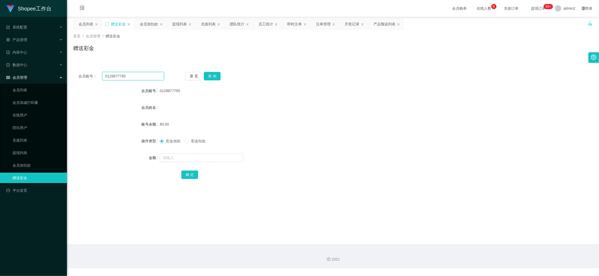
click at [139, 75] on input "0129877785" at bounding box center [133, 76] width 62 height 8
drag, startPoint x: 139, startPoint y: 75, endPoint x: 170, endPoint y: 78, distance: 31.0
click at [139, 76] on input "0129877785" at bounding box center [133, 76] width 62 height 8
paste input "ziwen777"
type input "ziwen777"
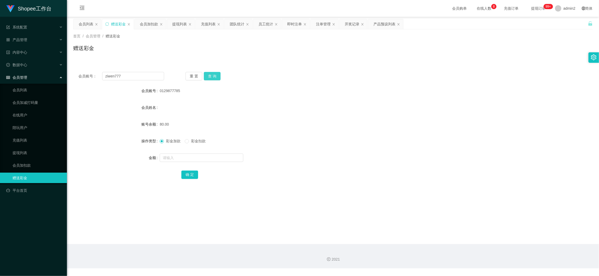
click at [215, 73] on button "查 询" at bounding box center [212, 76] width 17 height 8
click at [231, 158] on input "text" at bounding box center [202, 157] width 84 height 8
type input "80"
drag, startPoint x: 189, startPoint y: 174, endPoint x: 194, endPoint y: 174, distance: 4.5
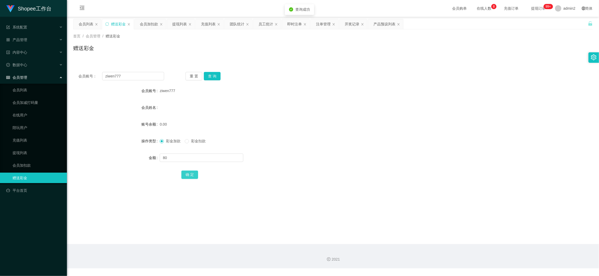
click at [189, 174] on button "确 定" at bounding box center [189, 174] width 17 height 8
click at [385, 155] on div at bounding box center [311, 157] width 303 height 10
drag, startPoint x: 476, startPoint y: 238, endPoint x: 453, endPoint y: 218, distance: 30.6
click at [476, 238] on main "关闭左侧 关闭右侧 关闭其它 刷新页面 会员列表 赠送彩金 会员加扣款 提现列表 充值列表 团队统计 员工统计 即时注单 注单管理 开奖记录 产品预设列表 首…" at bounding box center [333, 130] width 532 height 227
click at [139, 77] on input "ziwen777" at bounding box center [133, 76] width 62 height 8
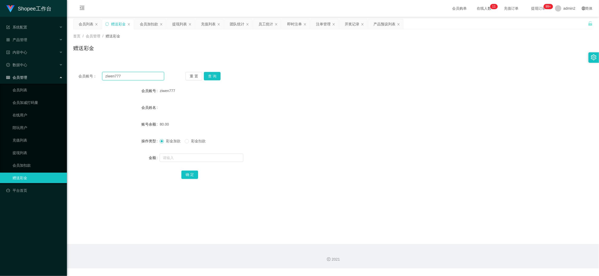
click at [139, 77] on input "ziwen777" at bounding box center [133, 76] width 62 height 8
paste input "YapKokChew"
type input "YapKokChew"
click at [207, 76] on button "查 询" at bounding box center [212, 76] width 17 height 8
click at [212, 156] on input "text" at bounding box center [202, 157] width 84 height 8
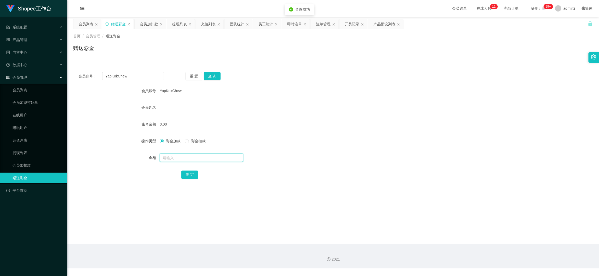
click at [212, 156] on input "text" at bounding box center [202, 157] width 84 height 8
type input "80"
drag, startPoint x: 190, startPoint y: 173, endPoint x: 216, endPoint y: 169, distance: 26.0
click at [190, 173] on button "确 定" at bounding box center [189, 174] width 17 height 8
click at [328, 151] on form "会员账号 YapKokChew 会员姓名 账号余额 0.00 操作类型 彩金加款 彩金扣款 金额 确 定" at bounding box center [333, 132] width 520 height 94
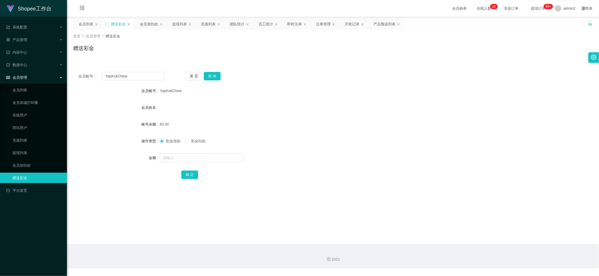
click at [464, 242] on main "关闭左侧 关闭右侧 关闭其它 刷新页面 会员列表 赠送彩金 会员加扣款 提现列表 充值列表 团队统计 员工统计 即时注单 注单管理 开奖记录 产品预设列表 首…" at bounding box center [333, 130] width 532 height 227
click at [150, 23] on div "会员加扣款" at bounding box center [149, 24] width 18 height 10
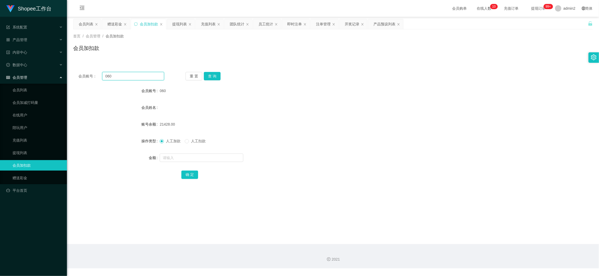
click at [142, 75] on input "060" at bounding box center [133, 76] width 62 height 8
paste input "5"
type input "5"
click at [213, 75] on button "查 询" at bounding box center [212, 76] width 17 height 8
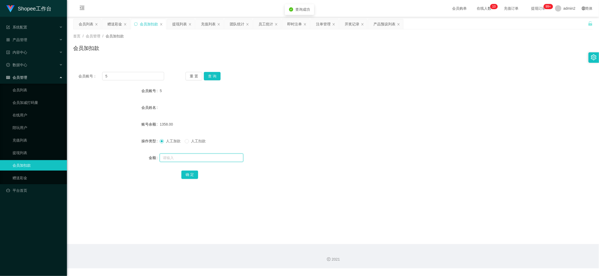
click at [213, 157] on input "text" at bounding box center [202, 157] width 84 height 8
click at [187, 157] on input "text" at bounding box center [202, 157] width 84 height 8
click at [196, 154] on input "text" at bounding box center [202, 157] width 84 height 8
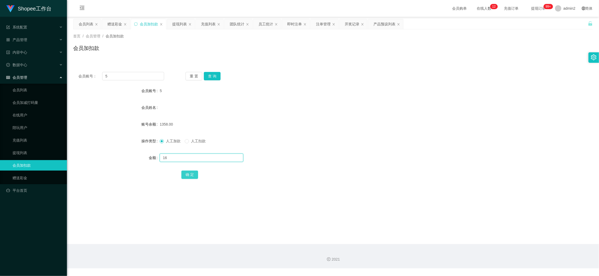
type input "16"
drag, startPoint x: 192, startPoint y: 174, endPoint x: 242, endPoint y: 160, distance: 51.9
click at [192, 174] on button "确 定" at bounding box center [189, 174] width 17 height 8
drag, startPoint x: 179, startPoint y: 25, endPoint x: 174, endPoint y: 54, distance: 29.4
click at [179, 25] on div "提现列表" at bounding box center [179, 24] width 15 height 10
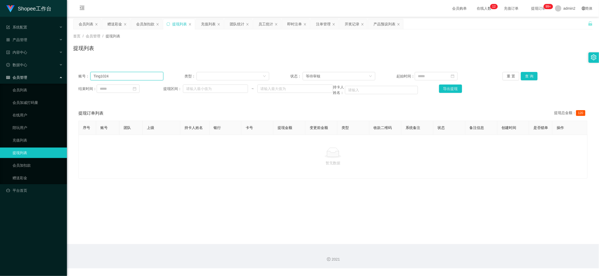
click at [148, 77] on input "Ting1024" at bounding box center [126, 76] width 73 height 8
paste input "tanheng888"
type input "tanheng888"
click at [522, 73] on button "查 询" at bounding box center [529, 76] width 17 height 8
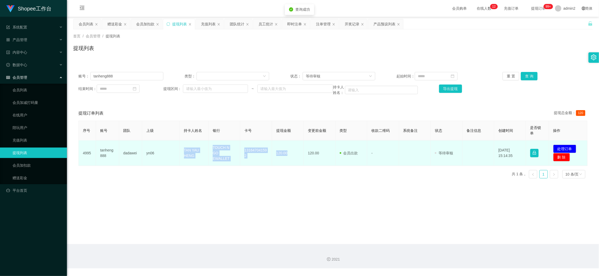
drag, startPoint x: 183, startPoint y: 144, endPoint x: 290, endPoint y: 160, distance: 108.4
click at [290, 160] on tr "4995 tanheng888 dadawei yn06 TAN YAU HENG TOUCH N GO EWALLET 131647041592 120.0…" at bounding box center [333, 152] width 509 height 25
copy tr "TAN YAU HENG TOUCH N GO EWALLET 131647041592 120.00"
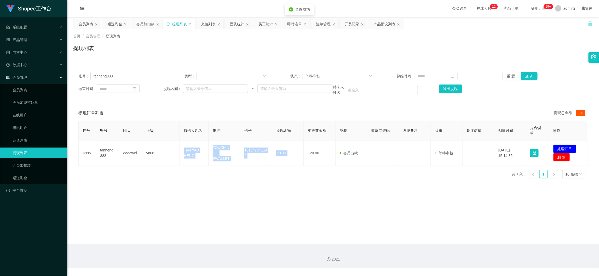
click at [560, 146] on button "处理订单" at bounding box center [564, 149] width 23 height 8
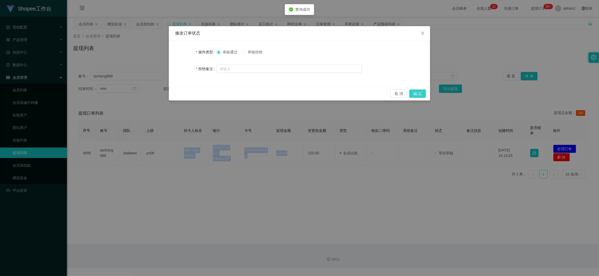
click at [417, 92] on button "确 定" at bounding box center [417, 93] width 17 height 8
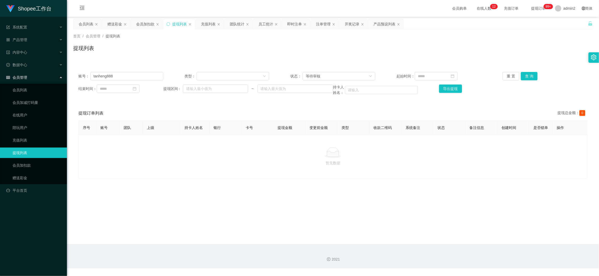
drag, startPoint x: 231, startPoint y: 175, endPoint x: 167, endPoint y: 72, distance: 121.3
click at [228, 163] on div "暂无数据" at bounding box center [332, 157] width 509 height 44
click at [149, 72] on input "tanheng888" at bounding box center [126, 76] width 73 height 8
paste input "mingguan"
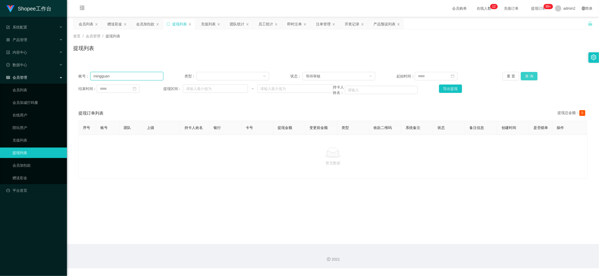
type input "mingguan"
drag, startPoint x: 527, startPoint y: 77, endPoint x: 520, endPoint y: 80, distance: 8.0
click at [527, 76] on button "查 询" at bounding box center [529, 76] width 17 height 8
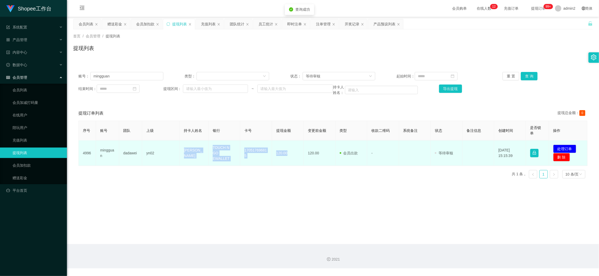
drag, startPoint x: 178, startPoint y: 149, endPoint x: 290, endPoint y: 157, distance: 113.0
click at [290, 157] on tr "4996 mingguan dadawei yn02 tee ming guan TOUCH N GO EWALLET 170517696815 120.00…" at bounding box center [333, 152] width 509 height 25
copy tr "[PERSON_NAME] TOUCH N GO EWALLET 170517696815 120.00"
click at [561, 146] on button "处理订单" at bounding box center [564, 149] width 23 height 8
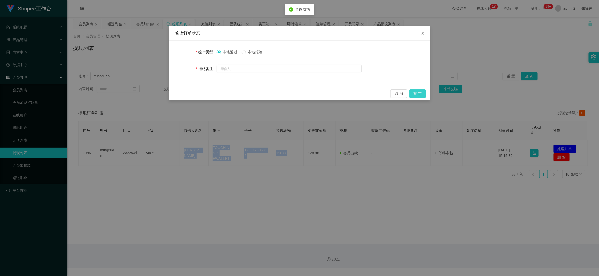
drag, startPoint x: 420, startPoint y: 93, endPoint x: 441, endPoint y: 94, distance: 21.7
click at [421, 93] on button "确 定" at bounding box center [417, 93] width 17 height 8
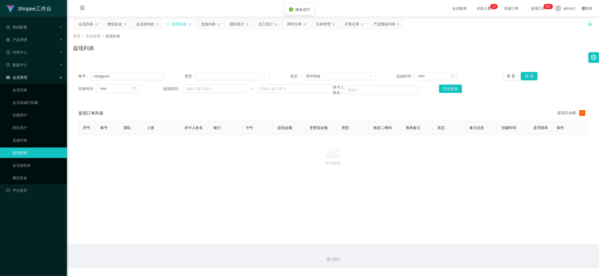
drag, startPoint x: 224, startPoint y: 168, endPoint x: 197, endPoint y: 116, distance: 58.6
click at [224, 166] on p "暂无数据" at bounding box center [333, 163] width 500 height 6
click at [146, 73] on input "mingguan" at bounding box center [126, 76] width 73 height 8
drag, startPoint x: 146, startPoint y: 73, endPoint x: 194, endPoint y: 75, distance: 48.7
click at [146, 73] on input "mingguan" at bounding box center [126, 76] width 73 height 8
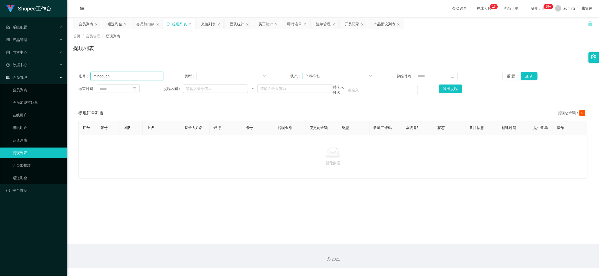
paste input "Wonho910"
type input "Wonho910"
drag, startPoint x: 527, startPoint y: 75, endPoint x: 514, endPoint y: 83, distance: 15.1
click at [528, 75] on button "查 询" at bounding box center [529, 76] width 17 height 8
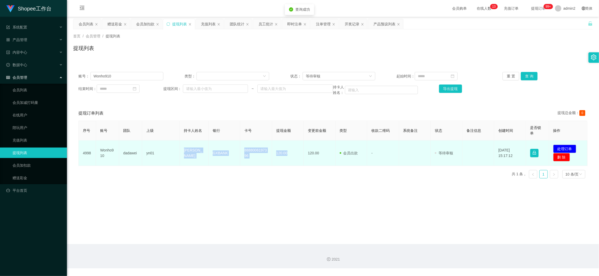
drag, startPoint x: 177, startPoint y: 150, endPoint x: 290, endPoint y: 158, distance: 113.7
click at [290, 158] on tr "4998 Wonho910 dadawei yn01 Woo Jia Yan GXBANK 8888006197396 120.00 120.00 会员出款 …" at bounding box center [333, 152] width 509 height 25
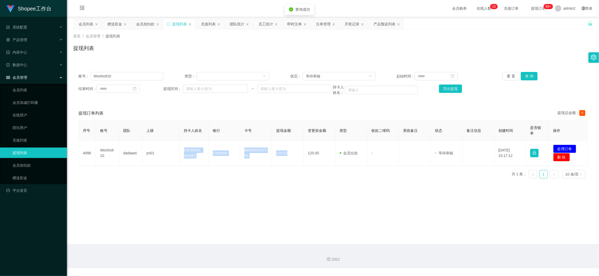
copy tr "Woo [PERSON_NAME] 8888006197396 120.00"
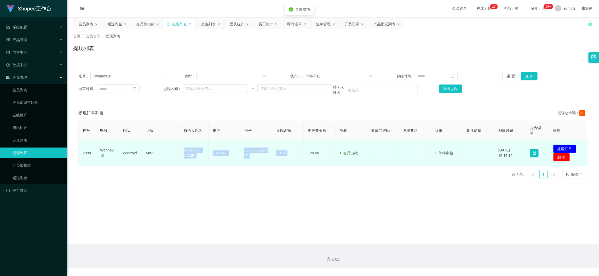
click at [566, 146] on button "处理订单" at bounding box center [564, 149] width 23 height 8
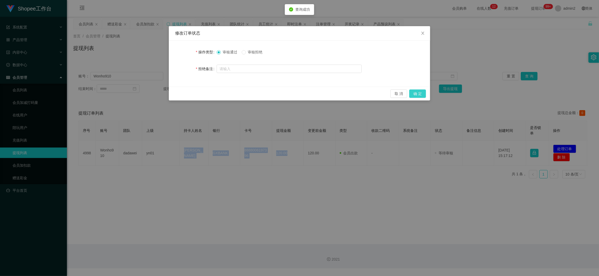
click at [419, 94] on button "确 定" at bounding box center [417, 93] width 17 height 8
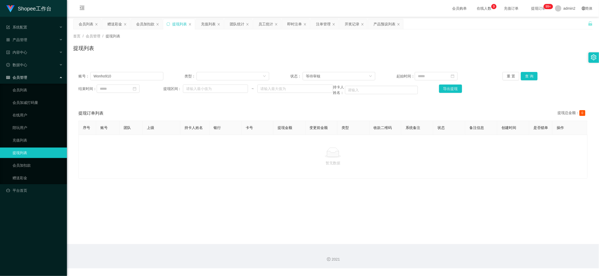
drag, startPoint x: 460, startPoint y: 241, endPoint x: 310, endPoint y: 146, distance: 178.3
click at [460, 241] on main "关闭左侧 关闭右侧 关闭其它 刷新页面 会员列表 赠送彩金 会员加扣款 提现列表 充值列表 团队统计 员工统计 即时注单 注单管理 开奖记录 产品预设列表 首…" at bounding box center [333, 130] width 532 height 227
click at [114, 21] on div "赠送彩金" at bounding box center [114, 24] width 15 height 10
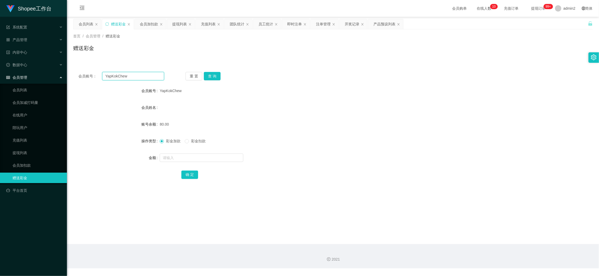
click at [145, 74] on input "YapKokChew" at bounding box center [133, 76] width 62 height 8
paste input "James1069"
type input "James1069"
click at [211, 76] on button "查 询" at bounding box center [212, 76] width 17 height 8
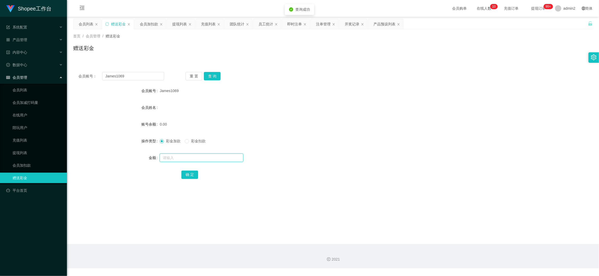
click at [214, 159] on input "text" at bounding box center [202, 157] width 84 height 8
type input "80"
click at [192, 172] on button "确 定" at bounding box center [189, 174] width 17 height 8
click at [341, 153] on div "80" at bounding box center [311, 157] width 303 height 10
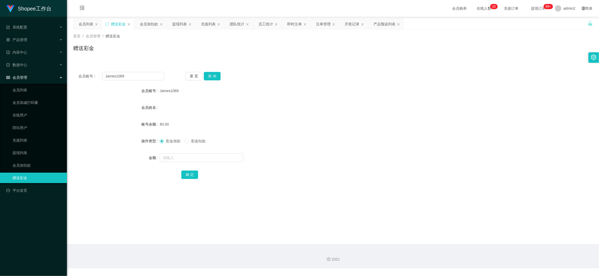
drag, startPoint x: 477, startPoint y: 231, endPoint x: 462, endPoint y: 222, distance: 17.8
click at [477, 231] on main "关闭左侧 关闭右侧 关闭其它 刷新页面 会员列表 赠送彩金 会员加扣款 提现列表 充值列表 团队统计 员工统计 即时注单 注单管理 开奖记录 产品预设列表 首…" at bounding box center [333, 130] width 532 height 227
click at [149, 22] on div "会员加扣款" at bounding box center [149, 24] width 18 height 10
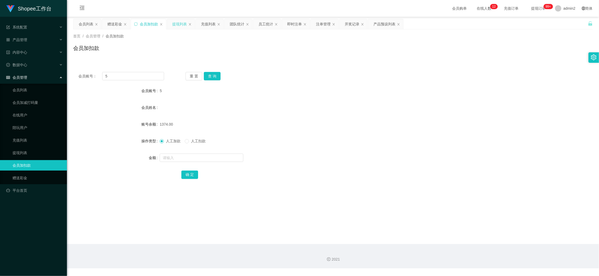
click at [185, 24] on div "提现列表" at bounding box center [179, 24] width 15 height 10
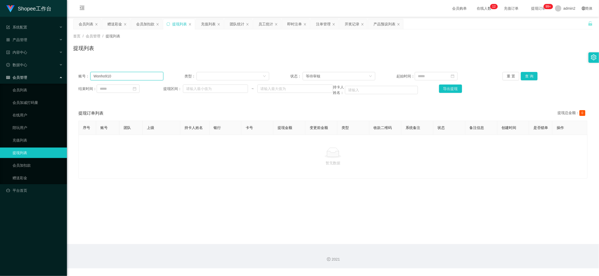
click at [149, 75] on input "Wonho910" at bounding box center [126, 76] width 73 height 8
paste input "Graceting"
click at [528, 73] on button "查 询" at bounding box center [529, 76] width 17 height 8
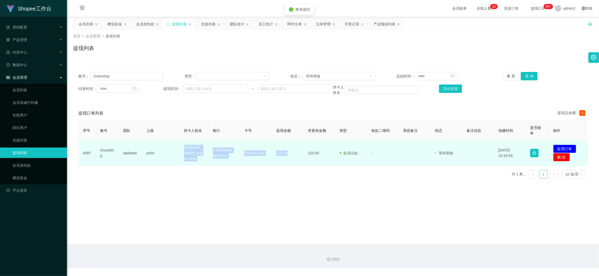
drag, startPoint x: 188, startPoint y: 152, endPoint x: 291, endPoint y: 156, distance: 102.8
click at [291, 156] on tr "4997 Graceting dadawei yn04 Grace ting ee siew CIMB BANK BERHAD 7632081544 120.…" at bounding box center [333, 152] width 509 height 25
copy tr "Grace ting ee siew CIMB BANK BERHAD 7632081544 120.00"
click at [555, 149] on button "处理订单" at bounding box center [564, 149] width 23 height 8
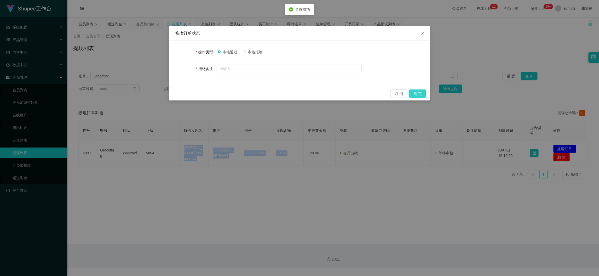
click at [417, 94] on button "确 定" at bounding box center [417, 93] width 17 height 8
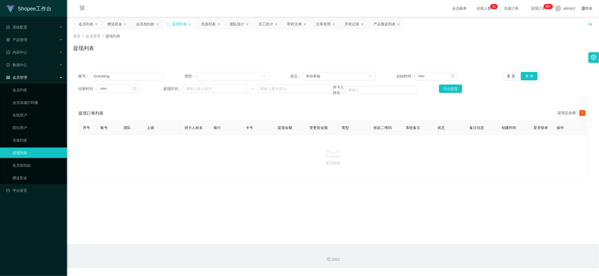
drag, startPoint x: 217, startPoint y: 173, endPoint x: 189, endPoint y: 125, distance: 56.1
click at [217, 171] on div "暂无数据" at bounding box center [332, 157] width 509 height 44
click at [153, 74] on input "Graceting" at bounding box center [126, 76] width 73 height 8
paste input "who0ps90"
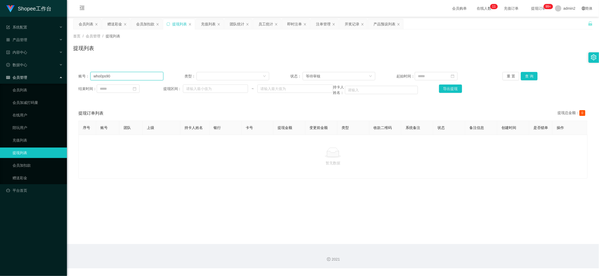
type input "who0ps90"
click at [521, 75] on button "查 询" at bounding box center [529, 76] width 17 height 8
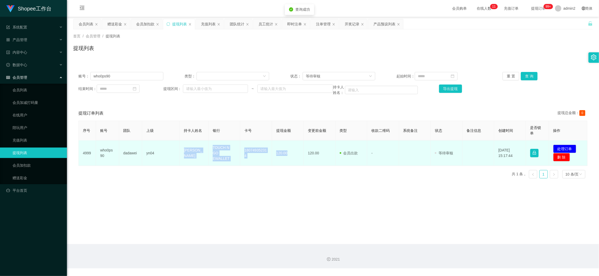
drag, startPoint x: 188, startPoint y: 152, endPoint x: 290, endPoint y: 159, distance: 102.2
click at [290, 159] on tr "4999 who0ps90 dadawei yn04 [PERSON_NAME] TOUCH N GO EWALLET 180749352314 120.00…" at bounding box center [333, 152] width 509 height 25
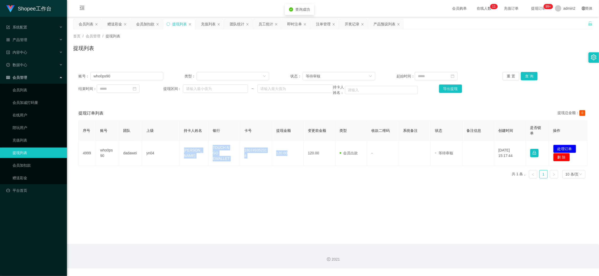
copy tr "[PERSON_NAME] TOUCH N GO EWALLET 180749352314 120.00"
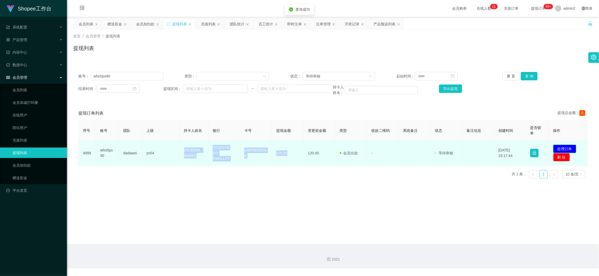
click at [558, 147] on button "处理订单" at bounding box center [564, 149] width 23 height 8
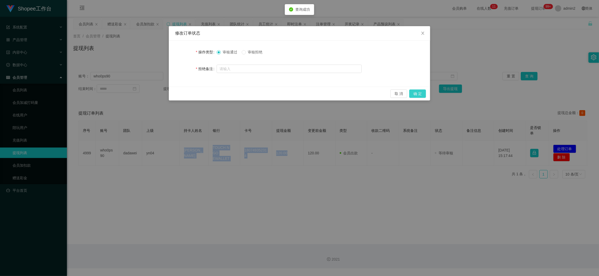
click at [423, 96] on button "确 定" at bounding box center [417, 93] width 17 height 8
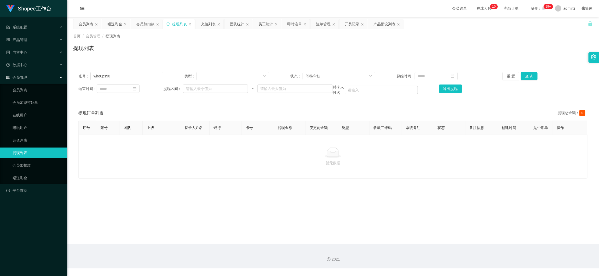
drag, startPoint x: 235, startPoint y: 173, endPoint x: 199, endPoint y: 122, distance: 62.7
click at [235, 172] on div "暂无数据" at bounding box center [332, 157] width 509 height 44
click at [144, 75] on input "who0ps90" at bounding box center [126, 76] width 73 height 8
paste input "yoorichard24"
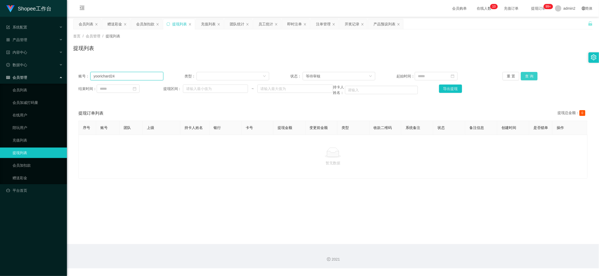
type input "yoorichard24"
click at [521, 75] on button "查 询" at bounding box center [529, 76] width 17 height 8
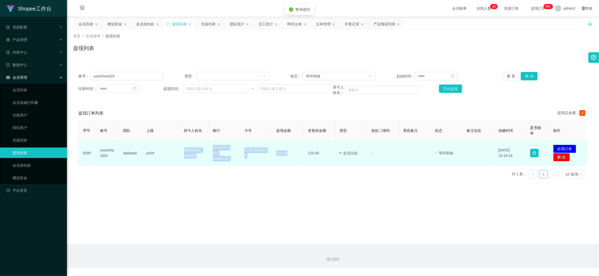
drag, startPoint x: 269, startPoint y: 158, endPoint x: 298, endPoint y: 157, distance: 29.3
click at [298, 157] on tr "5000 yoorichard24 dadawei yn04 [PERSON_NAME] TOUCH N GO EWALLET 171970340199 12…" at bounding box center [333, 152] width 509 height 25
copy tr "[PERSON_NAME] TOUCH N GO EWALLET 171970340199 120.00"
click at [566, 147] on button "处理订单" at bounding box center [564, 149] width 23 height 8
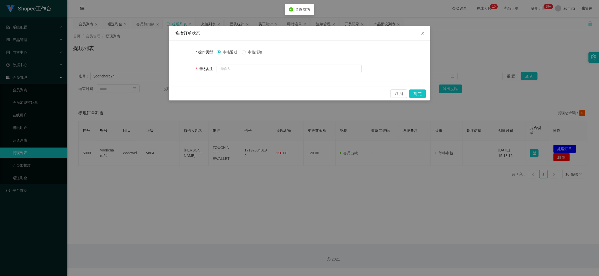
click at [432, 94] on div "修改订单状态 操作类型 审核通过 审核拒绝 拒绝备注 取 消 确 定" at bounding box center [299, 138] width 599 height 276
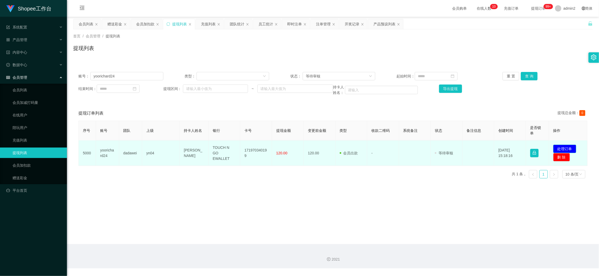
click at [565, 147] on button "处理订单" at bounding box center [564, 149] width 23 height 8
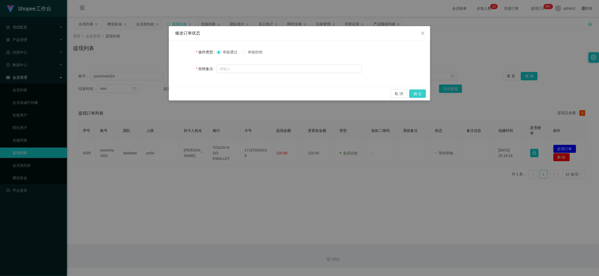
click at [420, 94] on button "确 定" at bounding box center [417, 93] width 17 height 8
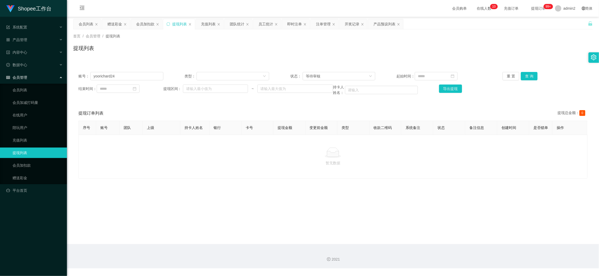
click at [476, 239] on main "关闭左侧 关闭右侧 关闭其它 刷新页面 会员列表 赠送彩金 会员加扣款 提现列表 充值列表 团队统计 员工统计 即时注单 注单管理 开奖记录 产品预设列表 首…" at bounding box center [333, 130] width 532 height 227
click at [291, 23] on div "即时注单" at bounding box center [294, 24] width 15 height 10
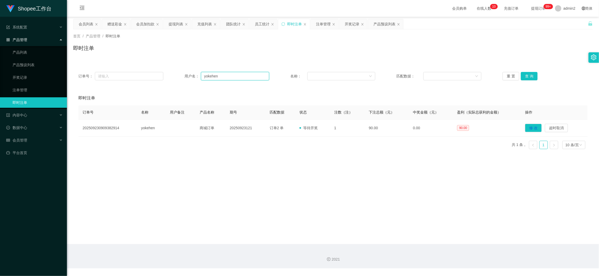
click at [226, 75] on input "yokehen" at bounding box center [235, 76] width 68 height 8
paste input "0129877785"
type input "0129877785"
click at [523, 76] on button "查 询" at bounding box center [529, 76] width 17 height 8
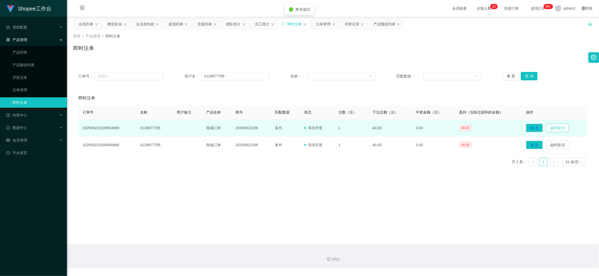
click at [556, 127] on button "超时取消" at bounding box center [557, 128] width 23 height 8
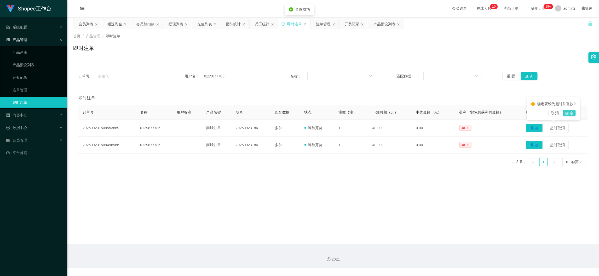
click at [569, 111] on button "确 定" at bounding box center [569, 113] width 13 height 6
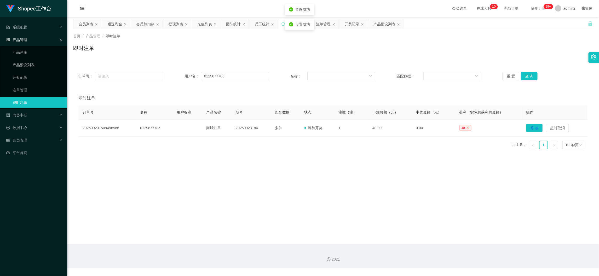
click at [201, 20] on div "充值列表" at bounding box center [204, 24] width 15 height 10
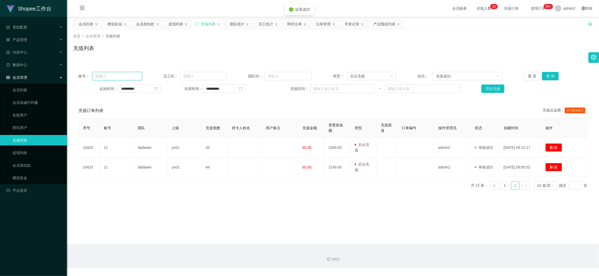
click at [130, 75] on input "text" at bounding box center [117, 76] width 50 height 8
paste input "0129877785"
type input "0129877785"
click at [546, 77] on button "查 询" at bounding box center [550, 76] width 17 height 8
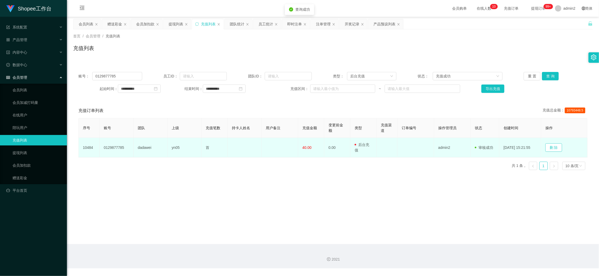
click at [554, 148] on button "删 除" at bounding box center [554, 147] width 17 height 8
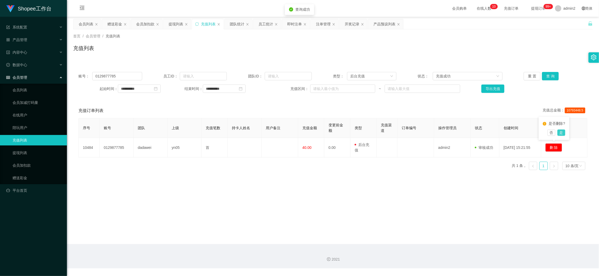
click at [562, 132] on button "是" at bounding box center [562, 132] width 8 height 6
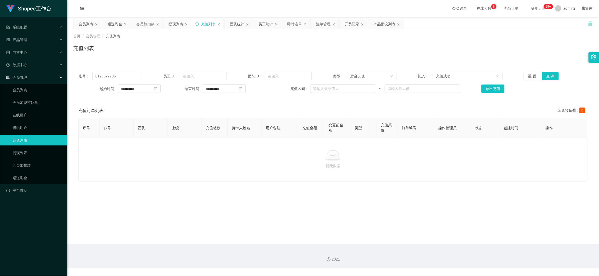
drag, startPoint x: 457, startPoint y: 249, endPoint x: 453, endPoint y: 245, distance: 5.4
click at [456, 248] on div "2021" at bounding box center [333, 256] width 532 height 24
click at [89, 23] on div "会员列表" at bounding box center [86, 24] width 15 height 10
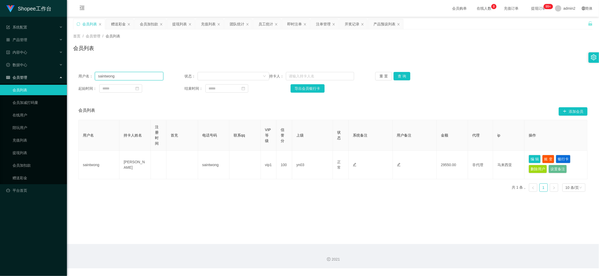
click at [143, 78] on input "saintwong" at bounding box center [129, 76] width 68 height 8
drag, startPoint x: 143, startPoint y: 78, endPoint x: 181, endPoint y: 81, distance: 38.3
click at [143, 78] on input "saintwong" at bounding box center [129, 76] width 68 height 8
paste input "1124302966"
type input "1124302966"
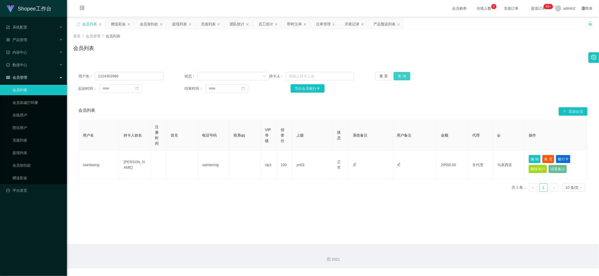
drag, startPoint x: 404, startPoint y: 75, endPoint x: 412, endPoint y: 78, distance: 8.5
click at [404, 75] on button "查 询" at bounding box center [402, 76] width 17 height 8
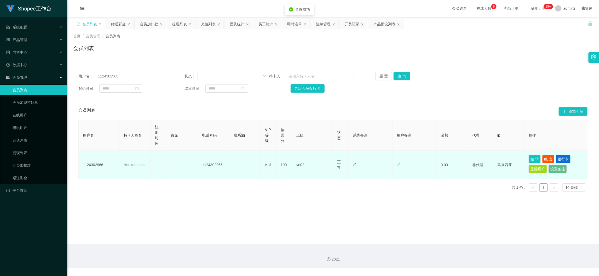
click at [559, 157] on button "银行卡" at bounding box center [563, 159] width 15 height 8
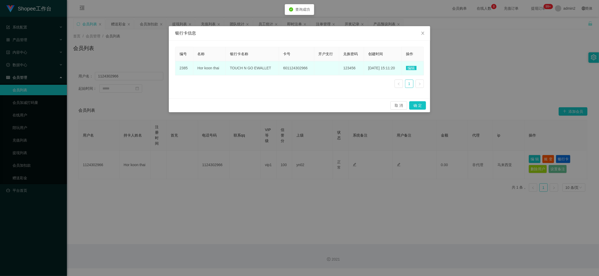
click at [416, 68] on span "编辑" at bounding box center [411, 68] width 10 height 4
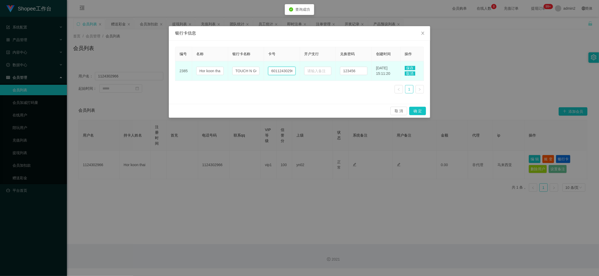
drag, startPoint x: 273, startPoint y: 70, endPoint x: 278, endPoint y: 70, distance: 4.7
click at [273, 70] on input "601124302966" at bounding box center [281, 71] width 27 height 8
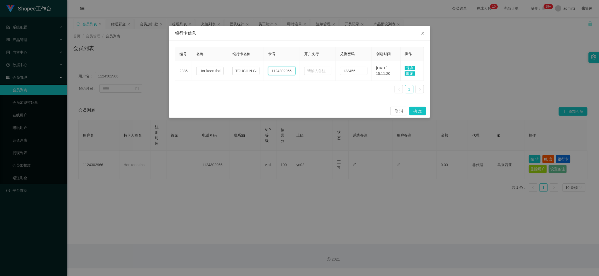
type input "1124302966"
click at [409, 67] on span "保存" at bounding box center [410, 68] width 10 height 4
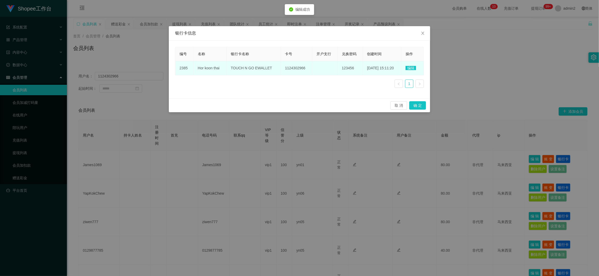
click at [294, 67] on span "1124302966" at bounding box center [295, 68] width 20 height 4
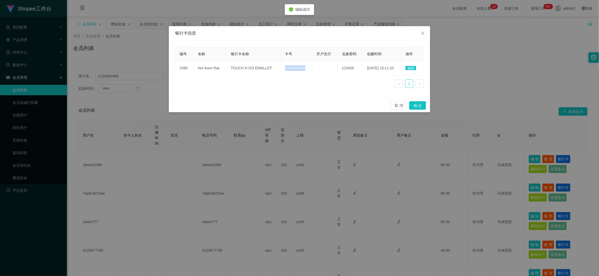
copy span "1124302966"
click at [422, 33] on icon "图标: close" at bounding box center [423, 33] width 4 height 4
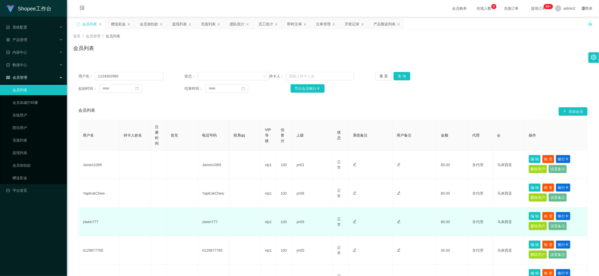
drag, startPoint x: 451, startPoint y: 244, endPoint x: 421, endPoint y: 220, distance: 38.7
click at [451, 245] on td "40.00" at bounding box center [452, 250] width 31 height 28
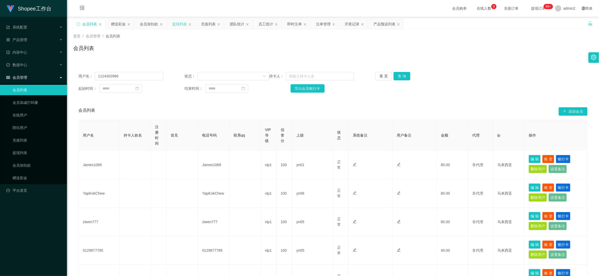
click at [175, 20] on div "提现列表" at bounding box center [179, 24] width 15 height 10
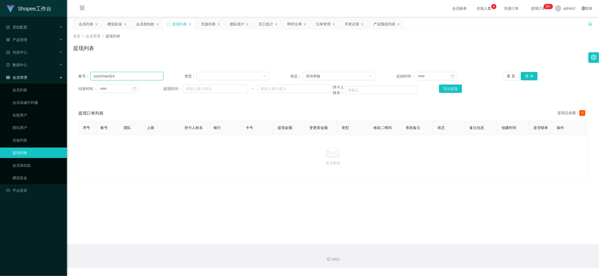
click at [140, 76] on input "yoorichard24" at bounding box center [126, 76] width 73 height 8
paste input "AngSN"
type input "AngSN"
click at [530, 77] on button "查 询" at bounding box center [529, 76] width 17 height 8
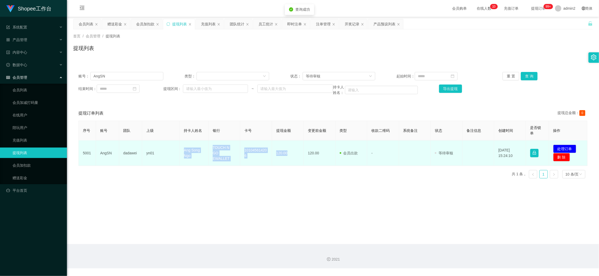
drag, startPoint x: 181, startPoint y: 146, endPoint x: 296, endPoint y: 156, distance: 116.2
click at [296, 156] on tr "5001 AngSN dadawei yn01 Ang Song Ngo TOUCH N GO EWALLET 101045614206 120.00 120…" at bounding box center [333, 152] width 509 height 25
copy tr "Ang Song Ngo TOUCH N GO EWALLET 101045614206 120.00"
click at [562, 146] on button "处理订单" at bounding box center [564, 149] width 23 height 8
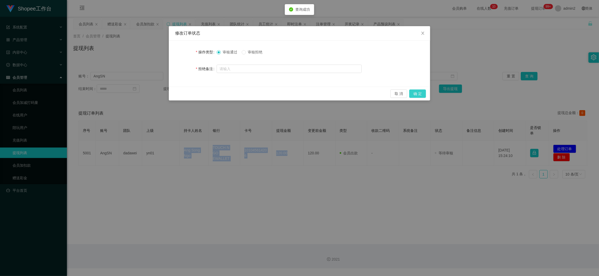
click at [416, 95] on button "确 定" at bounding box center [417, 93] width 17 height 8
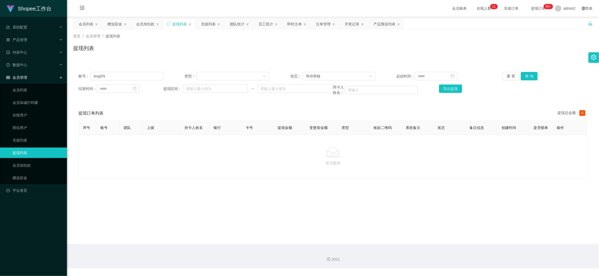
click at [472, 232] on main "关闭左侧 关闭右侧 关闭其它 刷新页面 会员列表 赠送彩金 会员加扣款 提现列表 充值列表 团队统计 员工统计 即时注单 注单管理 开奖记录 产品预设列表 首…" at bounding box center [333, 130] width 532 height 227
click at [143, 22] on div "会员加扣款" at bounding box center [145, 24] width 18 height 10
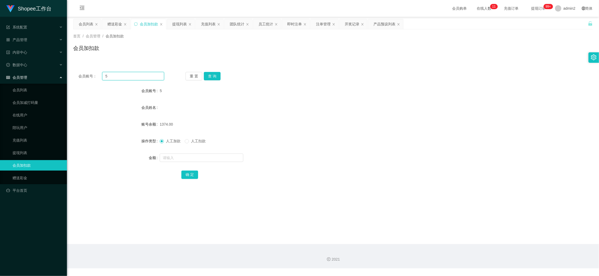
click at [142, 76] on input "5" at bounding box center [133, 76] width 62 height 8
paste input "qinger"
type input "qinger"
click at [209, 75] on button "查 询" at bounding box center [212, 76] width 17 height 8
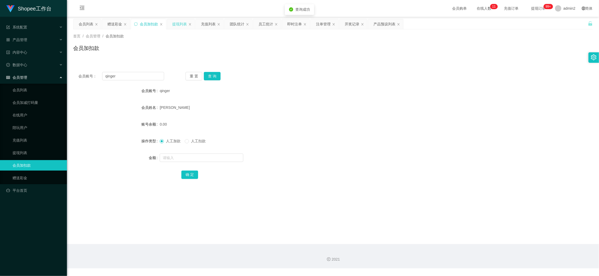
click at [180, 20] on div "提现列表" at bounding box center [179, 24] width 15 height 10
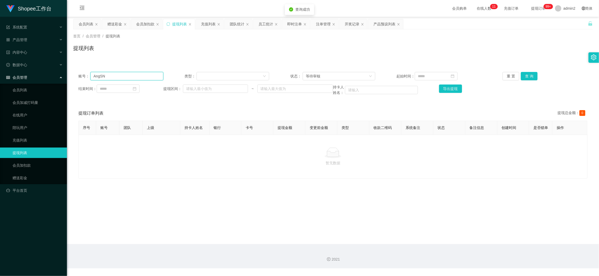
click at [128, 75] on input "AngSN" at bounding box center [126, 76] width 73 height 8
paste input "qinger"
type input "qinger"
click at [523, 73] on button "查 询" at bounding box center [529, 76] width 17 height 8
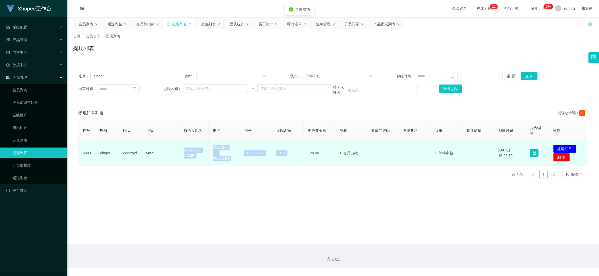
drag, startPoint x: 174, startPoint y: 148, endPoint x: 295, endPoint y: 158, distance: 121.2
click at [295, 158] on tr "5003 qinger dadawei yn05 TAN MEI LIAN TOUCH N GO EWALLET 0165588751 120.00 120.…" at bounding box center [333, 152] width 509 height 25
copy tr "[PERSON_NAME] TOUCH N GO EWALLET 0165588751 120.00"
click at [565, 145] on button "处理订单" at bounding box center [564, 149] width 23 height 8
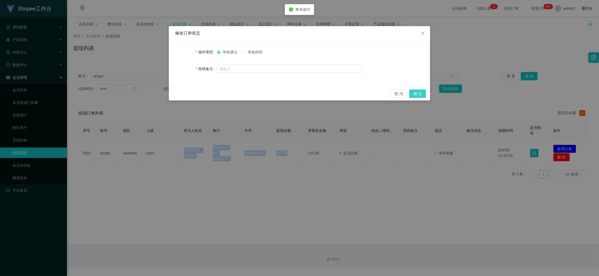
click at [414, 93] on button "确 定" at bounding box center [417, 93] width 17 height 8
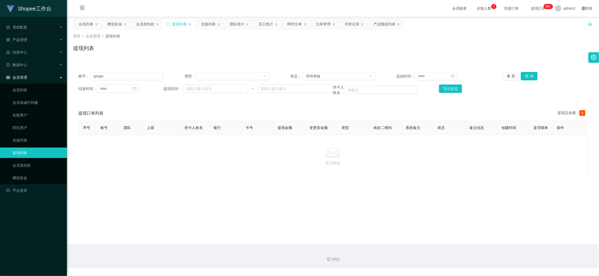
drag, startPoint x: 467, startPoint y: 232, endPoint x: 340, endPoint y: 171, distance: 140.8
click at [467, 232] on main "关闭左侧 关闭右侧 关闭其它 刷新页面 会员列表 赠送彩金 会员加扣款 提现列表 充值列表 团队统计 员工统计 即时注单 注单管理 开奖记录 产品预设列表 首…" at bounding box center [333, 130] width 532 height 227
click at [115, 23] on div "赠送彩金" at bounding box center [114, 24] width 15 height 10
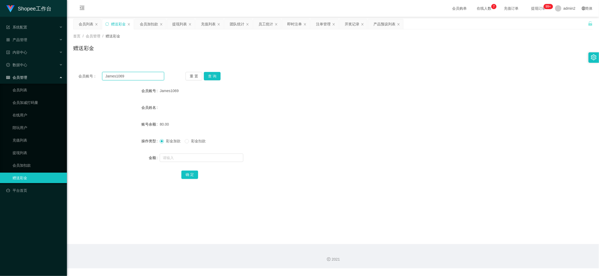
click at [133, 73] on input "James1069" at bounding box center [133, 76] width 62 height 8
paste input "[PERSON_NAME]"
type input "[PERSON_NAME]"
drag, startPoint x: 91, startPoint y: 21, endPoint x: 94, endPoint y: 23, distance: 3.1
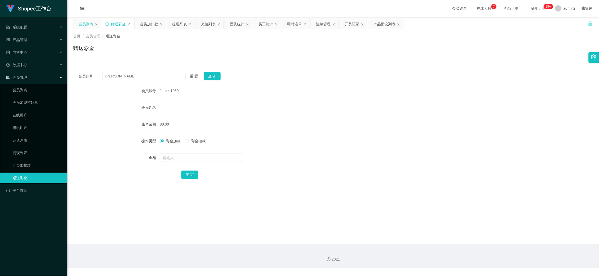
click at [91, 21] on div "会员列表" at bounding box center [86, 24] width 15 height 10
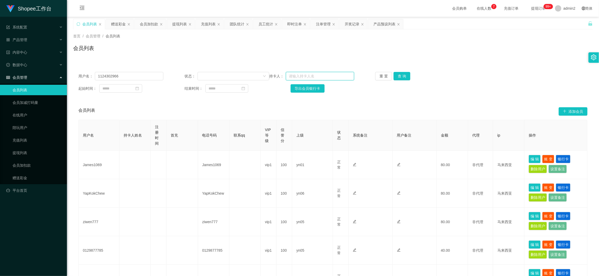
drag, startPoint x: 316, startPoint y: 75, endPoint x: 353, endPoint y: 80, distance: 37.7
click at [316, 75] on input "text" at bounding box center [320, 76] width 68 height 8
paste input "[PERSON_NAME]"
type input "[PERSON_NAME]"
click at [398, 75] on button "查 询" at bounding box center [402, 76] width 17 height 8
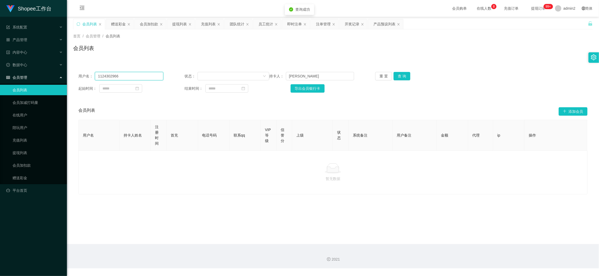
click at [139, 74] on input "1124302966" at bounding box center [129, 76] width 68 height 8
drag, startPoint x: 402, startPoint y: 76, endPoint x: 397, endPoint y: 78, distance: 5.3
click at [402, 76] on button "查 询" at bounding box center [402, 76] width 17 height 8
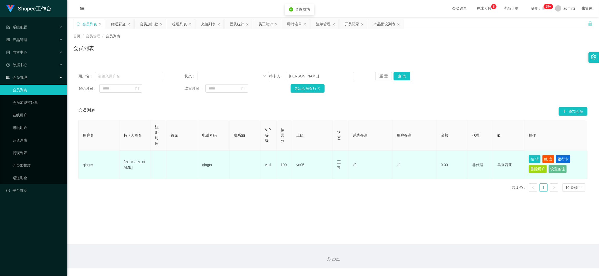
click at [89, 166] on td "qinger" at bounding box center [99, 165] width 41 height 28
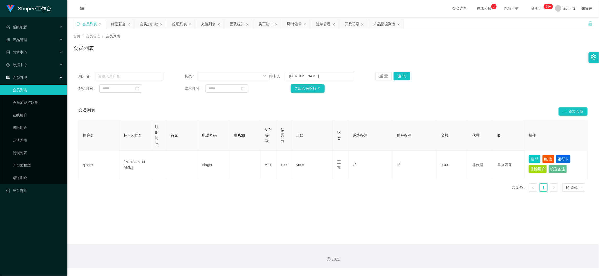
drag, startPoint x: 474, startPoint y: 251, endPoint x: 206, endPoint y: 82, distance: 316.5
click at [472, 254] on div "2021" at bounding box center [333, 256] width 532 height 24
click at [179, 23] on div "提现列表" at bounding box center [179, 24] width 15 height 10
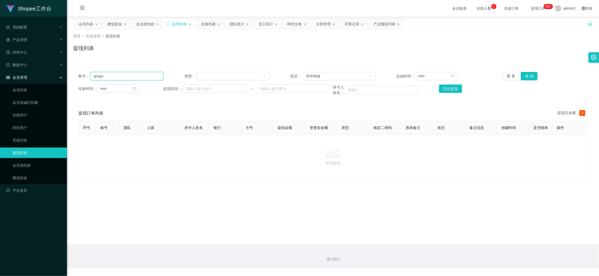
click at [151, 76] on input "qinger" at bounding box center [126, 76] width 73 height 8
paste input "9383shopee"
drag, startPoint x: 527, startPoint y: 77, endPoint x: 476, endPoint y: 103, distance: 56.9
click at [527, 77] on button "查 询" at bounding box center [529, 76] width 17 height 8
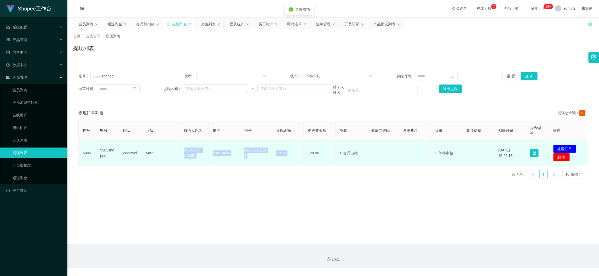
drag, startPoint x: 175, startPoint y: 147, endPoint x: 294, endPoint y: 161, distance: 119.7
click at [294, 161] on tr "5004 9383shopee dadawei yn02 LING KIENG KWONG MAYBANK 112503131371 120.00 120.0…" at bounding box center [333, 152] width 509 height 25
click at [560, 147] on button "处理订单" at bounding box center [564, 149] width 23 height 8
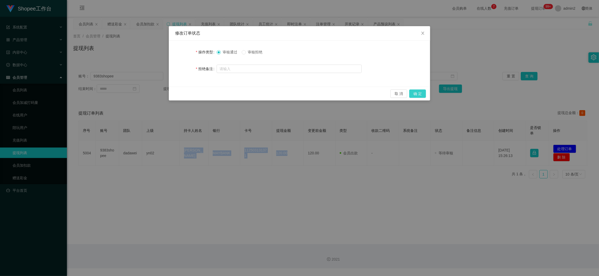
click at [422, 93] on button "确 定" at bounding box center [417, 93] width 17 height 8
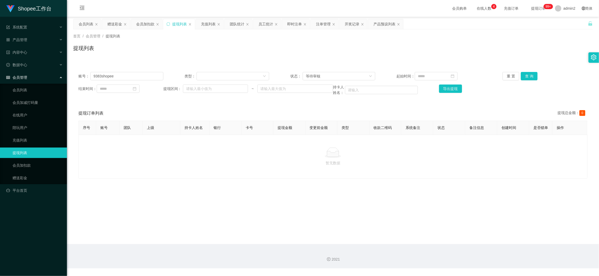
click at [468, 235] on main "关闭左侧 关闭右侧 关闭其它 刷新页面 会员列表 赠送彩金 会员加扣款 提现列表 充值列表 团队统计 员工统计 即时注单 注单管理 开奖记录 产品预设列表 首…" at bounding box center [333, 130] width 532 height 227
click at [154, 71] on div "账号： 9383shopee 类型： 状态： 等待审核 起始时间： 重 置 查 询 结束时间： 提现区间： ~ 持卡人姓名： 导出提现" at bounding box center [333, 84] width 520 height 34
click at [153, 76] on input "9383shopee" at bounding box center [126, 76] width 73 height 8
paste input "LimJiaShen"
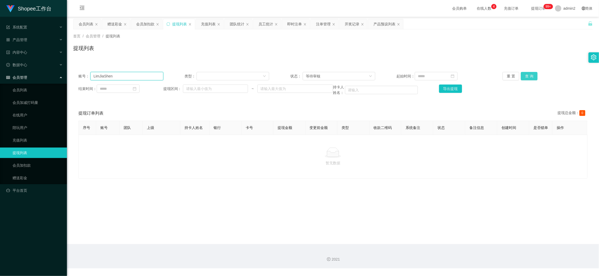
type input "LimJiaShen"
drag, startPoint x: 527, startPoint y: 73, endPoint x: 540, endPoint y: 96, distance: 26.6
click at [527, 73] on button "查 询" at bounding box center [529, 76] width 17 height 8
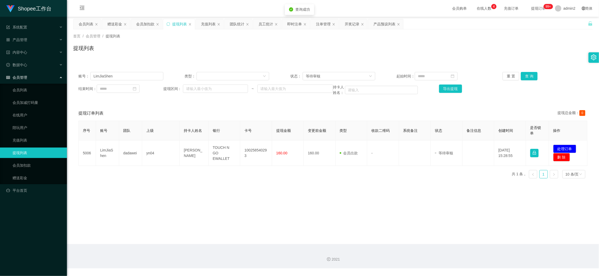
drag, startPoint x: 568, startPoint y: 144, endPoint x: 505, endPoint y: 129, distance: 65.2
click at [568, 144] on td "发起代付 处理订单 删 除" at bounding box center [568, 152] width 38 height 25
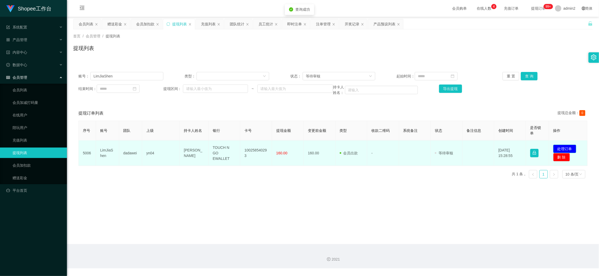
click at [563, 146] on button "处理订单" at bounding box center [564, 149] width 23 height 8
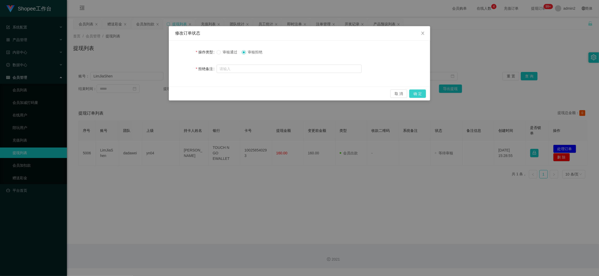
click at [415, 92] on button "确 定" at bounding box center [417, 93] width 17 height 8
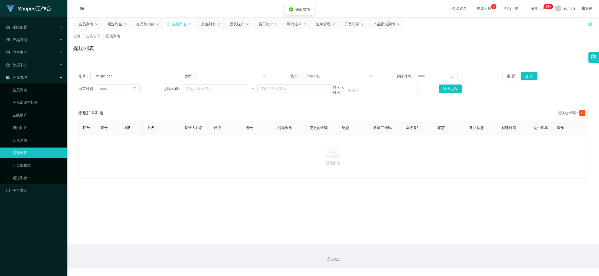
drag, startPoint x: 240, startPoint y: 184, endPoint x: 140, endPoint y: 93, distance: 134.8
click at [240, 179] on div "暂无数据" at bounding box center [332, 157] width 509 height 44
click at [117, 23] on div "赠送彩金" at bounding box center [114, 24] width 15 height 10
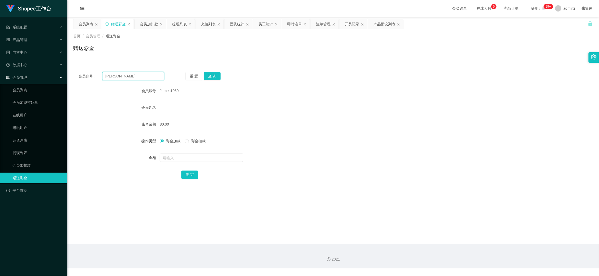
click at [149, 78] on input "[PERSON_NAME]" at bounding box center [133, 76] width 62 height 8
paste input "imJiaShen"
click at [149, 73] on input "TAN MEI LimJiaShen" at bounding box center [133, 76] width 62 height 8
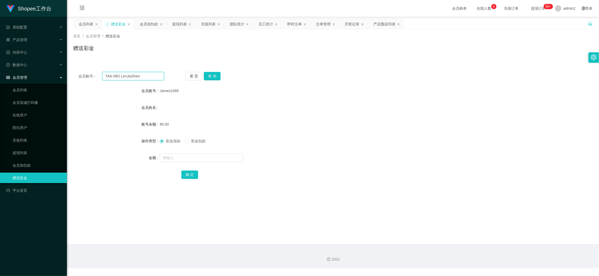
click at [163, 76] on input "TAN MEI LimJiaShen" at bounding box center [133, 76] width 62 height 8
paste input "text"
type input "LimJiaShen"
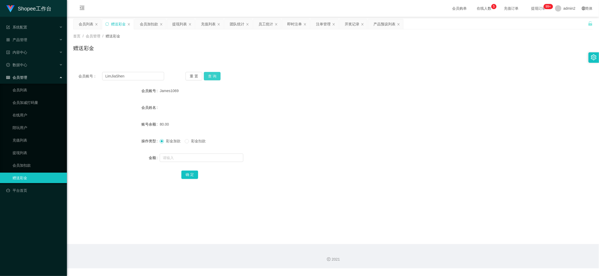
click at [208, 76] on button "查 询" at bounding box center [212, 76] width 17 height 8
click at [204, 157] on input "text" at bounding box center [202, 157] width 84 height 8
type input "40"
click at [192, 176] on button "确 定" at bounding box center [189, 174] width 17 height 8
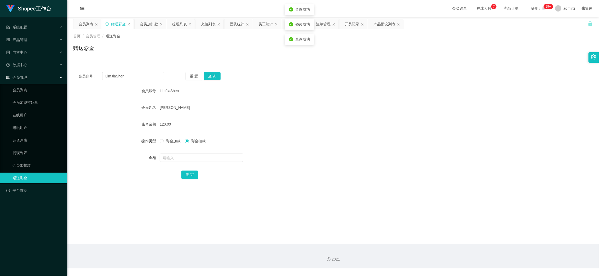
drag, startPoint x: 160, startPoint y: 143, endPoint x: 176, endPoint y: 144, distance: 16.2
click at [161, 143] on span at bounding box center [162, 141] width 4 height 4
click at [328, 141] on div "彩金加款 彩金扣款" at bounding box center [311, 141] width 303 height 10
drag, startPoint x: 447, startPoint y: 247, endPoint x: 294, endPoint y: 166, distance: 172.7
click at [447, 247] on div "2021" at bounding box center [333, 256] width 532 height 24
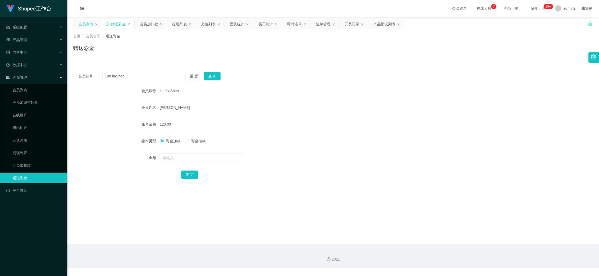
click at [83, 24] on div "会员列表" at bounding box center [86, 24] width 15 height 10
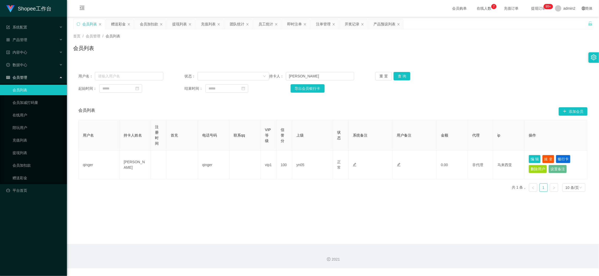
click at [133, 70] on div "用户名： 状态： 持卡人： [PERSON_NAME] 重 置 查 询 起始时间： 结束时间： 导出会员银行卡" at bounding box center [333, 82] width 520 height 31
click at [134, 77] on input "text" at bounding box center [129, 76] width 68 height 8
drag, startPoint x: 134, startPoint y: 77, endPoint x: 144, endPoint y: 78, distance: 9.5
click at [134, 77] on input "text" at bounding box center [129, 76] width 68 height 8
paste input "1124302966"
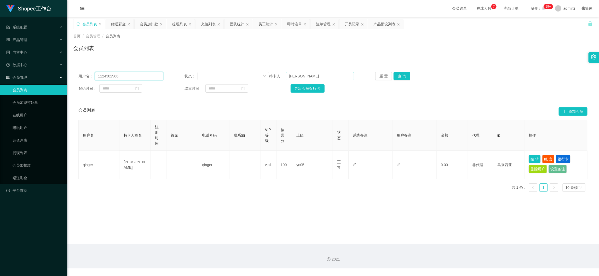
type input "1124302966"
click at [323, 76] on input "[PERSON_NAME]" at bounding box center [320, 76] width 68 height 8
drag, startPoint x: 323, startPoint y: 76, endPoint x: 379, endPoint y: 78, distance: 56.5
click at [326, 76] on input "[PERSON_NAME]" at bounding box center [320, 76] width 68 height 8
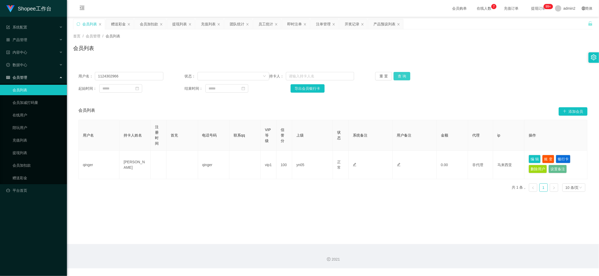
click at [398, 75] on button "查 询" at bounding box center [402, 76] width 17 height 8
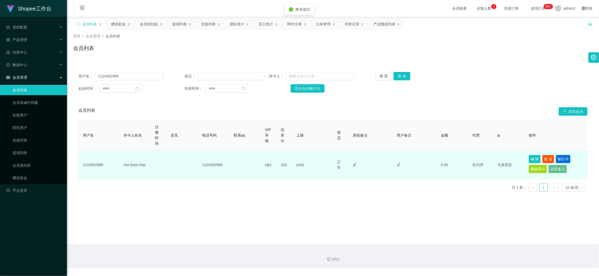
click at [565, 158] on button "银行卡" at bounding box center [563, 159] width 15 height 8
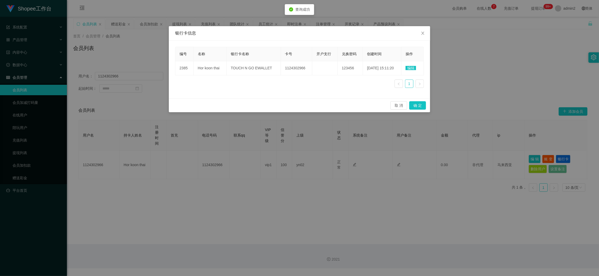
drag, startPoint x: 413, startPoint y: 68, endPoint x: 489, endPoint y: 77, distance: 76.7
click at [414, 68] on span "编辑" at bounding box center [411, 68] width 10 height 4
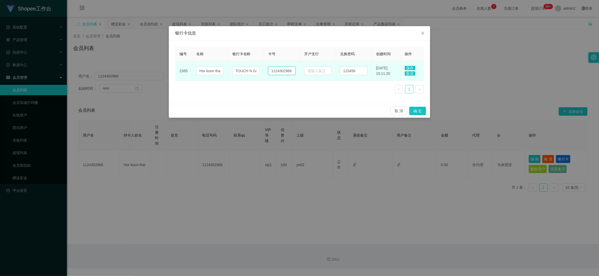
click at [286, 71] on input "1124302966" at bounding box center [281, 71] width 27 height 8
paste input "6940595132"
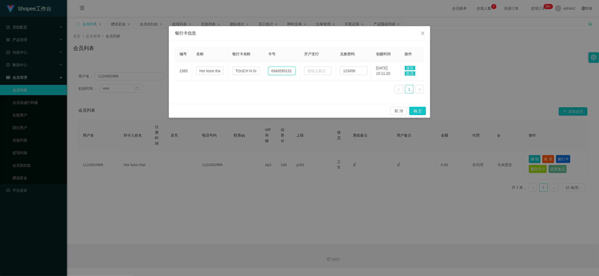
type input "6940595132"
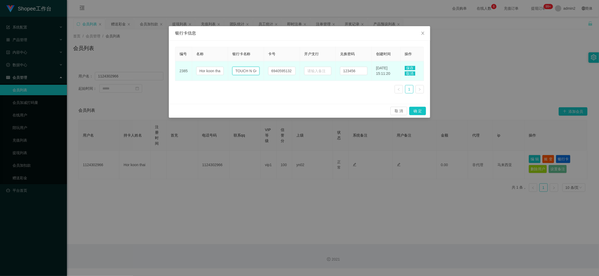
click at [244, 72] on input "TOUCH N GO EWALLET" at bounding box center [245, 71] width 27 height 8
click at [245, 71] on input "TOUCH N GO EWALLET" at bounding box center [245, 71] width 27 height 8
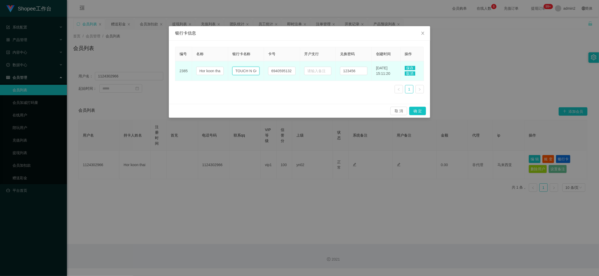
click at [245, 71] on input "TOUCH N GO EWALLET" at bounding box center [245, 71] width 27 height 8
paste input "Public bank"
type input "Public bank"
click at [409, 66] on span "保存" at bounding box center [410, 68] width 10 height 4
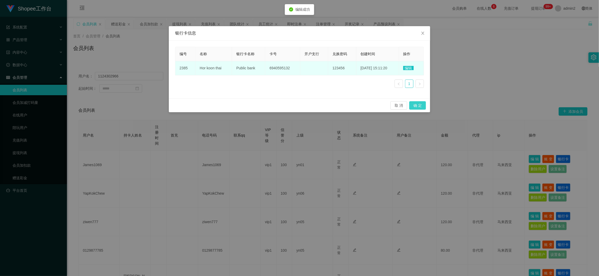
click at [421, 105] on button "确 定" at bounding box center [417, 105] width 17 height 8
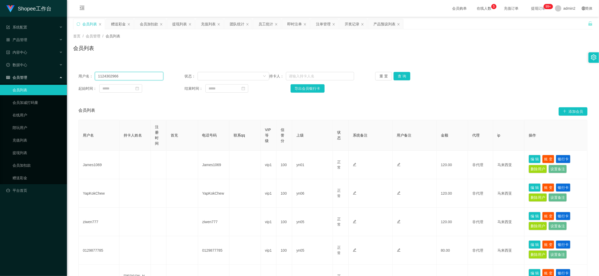
drag, startPoint x: 128, startPoint y: 72, endPoint x: 94, endPoint y: 73, distance: 34.3
click at [94, 73] on div "用户名： 1124302966" at bounding box center [120, 76] width 85 height 8
click at [176, 24] on div "提现列表" at bounding box center [179, 24] width 15 height 10
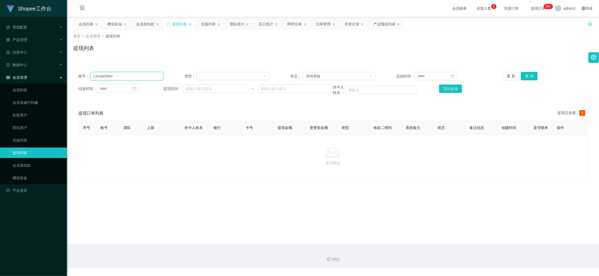
click at [139, 76] on input "LimJiaShen" at bounding box center [126, 76] width 73 height 8
drag, startPoint x: 139, startPoint y: 76, endPoint x: 169, endPoint y: 80, distance: 30.8
click at [139, 76] on input "LimJiaShen" at bounding box center [126, 76] width 73 height 8
paste input "1124302966"
click at [351, 76] on div "等待审核" at bounding box center [337, 76] width 63 height 8
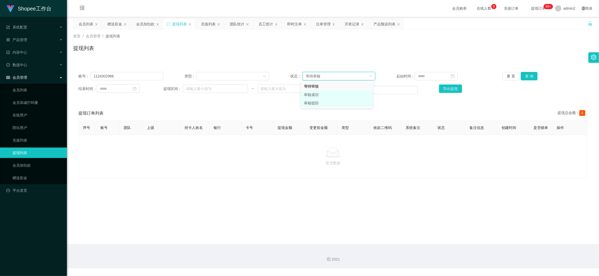
click at [318, 96] on li "审核成功" at bounding box center [337, 94] width 72 height 8
click at [529, 73] on button "查 询" at bounding box center [529, 76] width 17 height 8
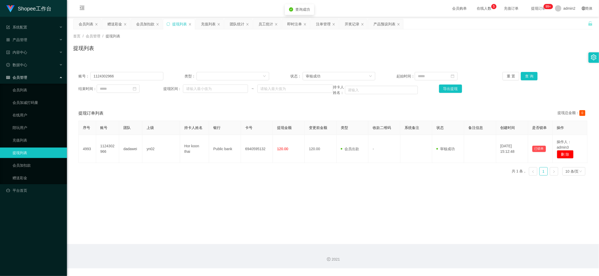
drag, startPoint x: 189, startPoint y: 169, endPoint x: 189, endPoint y: 166, distance: 3.7
click at [189, 169] on div "序号 账号 团队 上级 持卡人姓名 银行 卡号 提现金额 变更前金额 类型 收款二维码 系统备注 状态 备注信息 创建时间 是否锁单 操作 4993 1124…" at bounding box center [332, 150] width 509 height 59
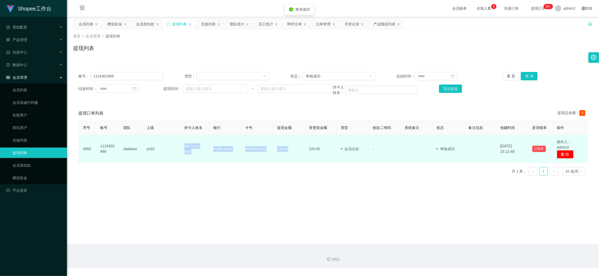
drag, startPoint x: 195, startPoint y: 151, endPoint x: 295, endPoint y: 155, distance: 99.4
click at [295, 155] on tr "4993 1124302966 dadawei yn02 Hor koon thai Public bank 6940595132 120.00 120.00…" at bounding box center [333, 149] width 509 height 28
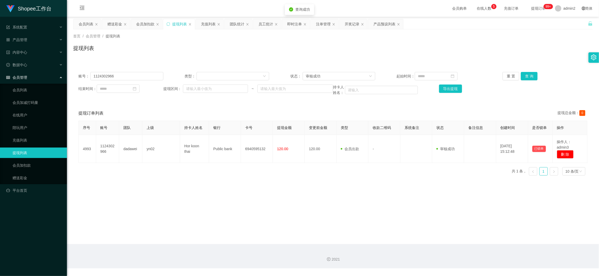
click at [362, 192] on main "关闭左侧 关闭右侧 关闭其它 刷新页面 会员列表 赠送彩金 会员加扣款 提现列表 充值列表 团队统计 员工统计 即时注单 注单管理 开奖记录 产品预设列表 首…" at bounding box center [333, 130] width 532 height 227
drag, startPoint x: 453, startPoint y: 245, endPoint x: 255, endPoint y: 112, distance: 238.8
click at [450, 243] on section "会员购单 在线人数 0 1 2 3 4 5 6 7 8 9 0 1 2 3 4 5 6 7 8 9 0 1 2 3 4 5 6 7 8 9 充值订单 提现订单…" at bounding box center [333, 134] width 532 height 268
click at [144, 77] on input "1124302966" at bounding box center [126, 76] width 73 height 8
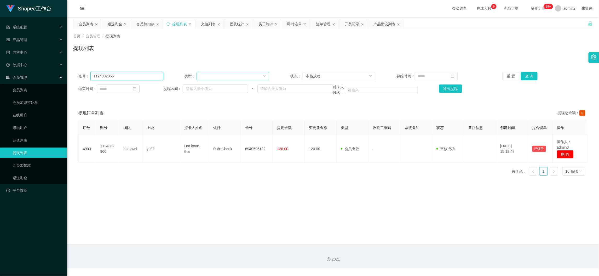
paste input "Penny8422"
type input "Penny8422"
click at [346, 75] on div "审核成功" at bounding box center [337, 76] width 63 height 8
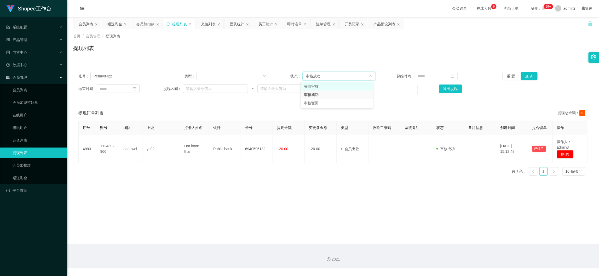
drag, startPoint x: 326, startPoint y: 84, endPoint x: 339, endPoint y: 85, distance: 12.6
click at [326, 84] on li "等待审核" at bounding box center [337, 86] width 72 height 8
click at [529, 75] on button "查 询" at bounding box center [529, 76] width 17 height 8
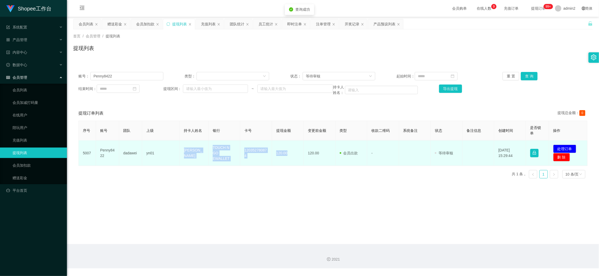
drag, startPoint x: 175, startPoint y: 149, endPoint x: 289, endPoint y: 155, distance: 113.9
click at [289, 155] on tr "5007 Penny8422 dadawei yn01 [PERSON_NAME] Tee TOUCH N GO EWALLET 120352780874 1…" at bounding box center [333, 152] width 509 height 25
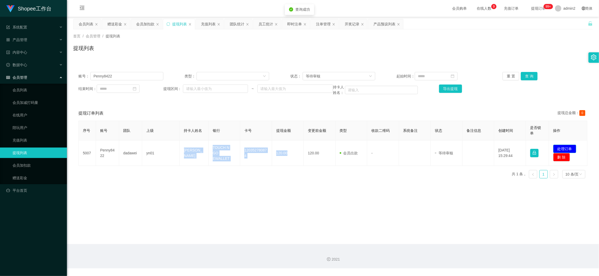
click at [559, 146] on button "处理订单" at bounding box center [564, 149] width 23 height 8
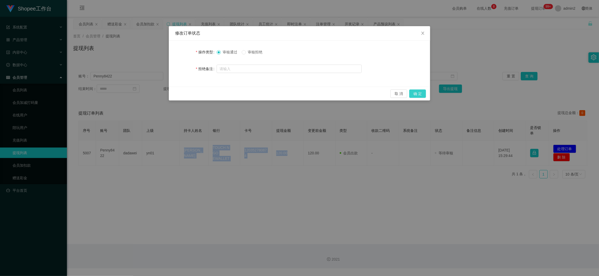
drag, startPoint x: 420, startPoint y: 93, endPoint x: 442, endPoint y: 93, distance: 22.0
click at [420, 92] on button "确 定" at bounding box center [417, 93] width 17 height 8
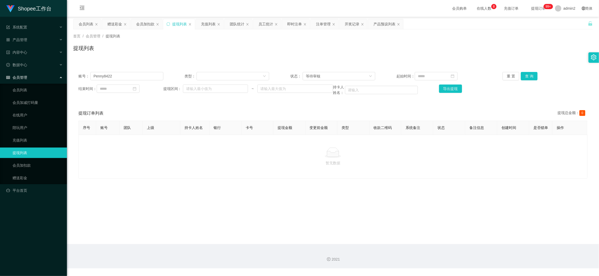
drag, startPoint x: 239, startPoint y: 174, endPoint x: 193, endPoint y: 112, distance: 77.5
click at [239, 173] on div "暂无数据" at bounding box center [332, 157] width 509 height 44
click at [141, 75] on input "Penny8422" at bounding box center [126, 76] width 73 height 8
paste input "LimJiaShen"
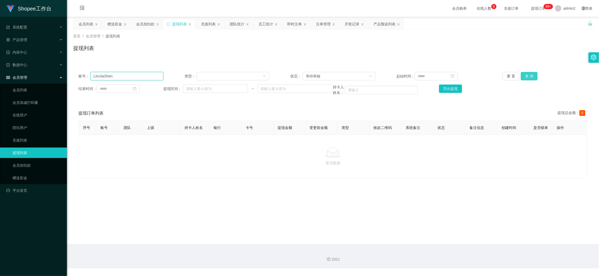
type input "LimJiaShen"
drag, startPoint x: 523, startPoint y: 72, endPoint x: 482, endPoint y: 88, distance: 43.2
click at [523, 72] on button "查 询" at bounding box center [529, 76] width 17 height 8
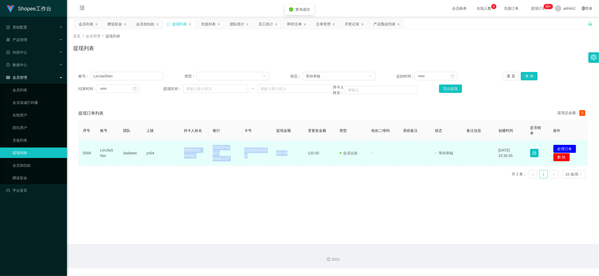
drag, startPoint x: 171, startPoint y: 148, endPoint x: 293, endPoint y: 158, distance: 122.3
click at [288, 158] on tr "5008 LimJiaShen dadawei yn04 [PERSON_NAME] TOUCH N GO EWALLET 100258540293 120.…" at bounding box center [333, 152] width 509 height 25
click at [558, 146] on button "处理订单" at bounding box center [564, 149] width 23 height 8
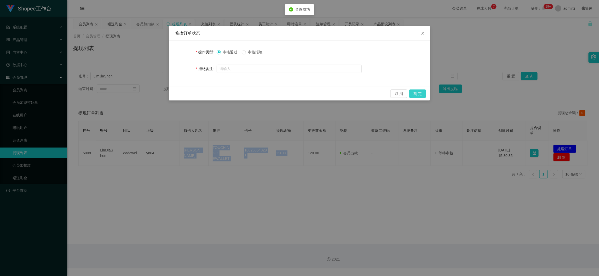
click at [419, 93] on button "确 定" at bounding box center [417, 93] width 17 height 8
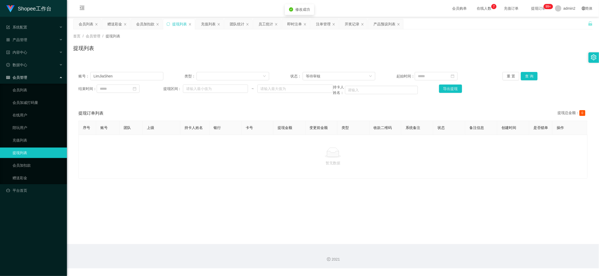
drag, startPoint x: 276, startPoint y: 156, endPoint x: 280, endPoint y: 151, distance: 7.0
click at [276, 157] on div at bounding box center [333, 152] width 500 height 10
click at [168, 23] on icon "图标: sync" at bounding box center [169, 24] width 4 height 4
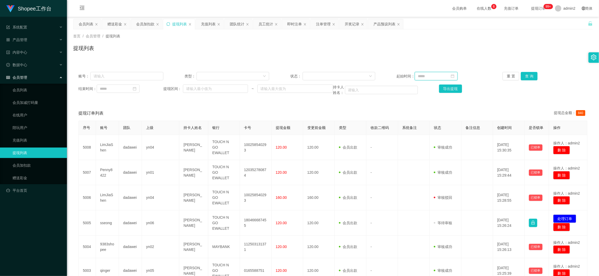
click at [435, 76] on input at bounding box center [436, 76] width 43 height 8
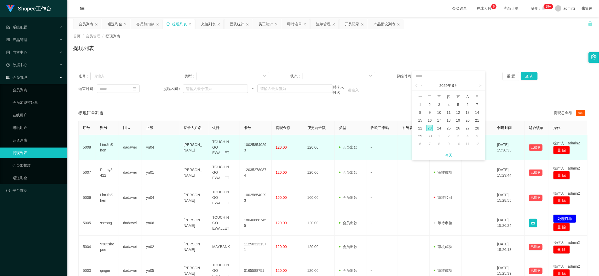
drag, startPoint x: 449, startPoint y: 153, endPoint x: 432, endPoint y: 151, distance: 17.2
click at [449, 153] on link "今天" at bounding box center [448, 155] width 7 height 10
type input "**********"
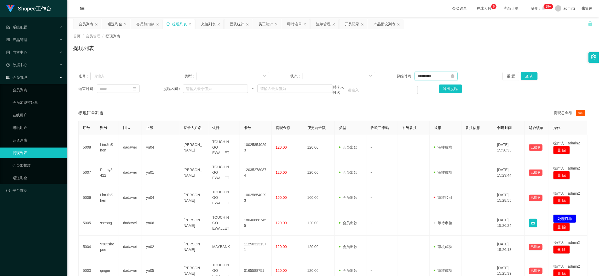
click at [440, 75] on input "**********" at bounding box center [436, 76] width 43 height 8
click at [440, 75] on input "**********" at bounding box center [448, 76] width 67 height 6
click at [529, 77] on button "查 询" at bounding box center [529, 76] width 17 height 8
click at [403, 106] on div "提现订单列表 提现总金额： 840" at bounding box center [332, 113] width 509 height 15
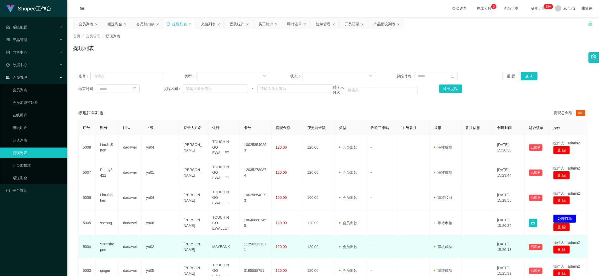
click at [463, 237] on td at bounding box center [478, 247] width 32 height 22
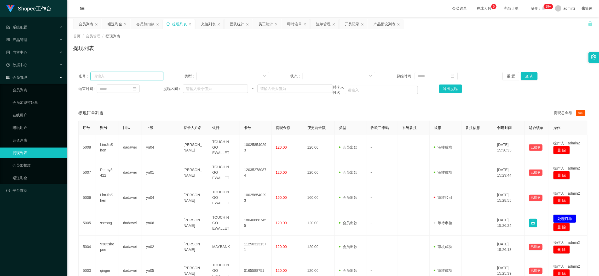
click at [149, 77] on input "text" at bounding box center [126, 76] width 73 height 8
paste input "Xiaowei87"
type input "Xiaowei87"
drag, startPoint x: 523, startPoint y: 74, endPoint x: 509, endPoint y: 82, distance: 15.4
click at [523, 74] on button "查 询" at bounding box center [529, 76] width 17 height 8
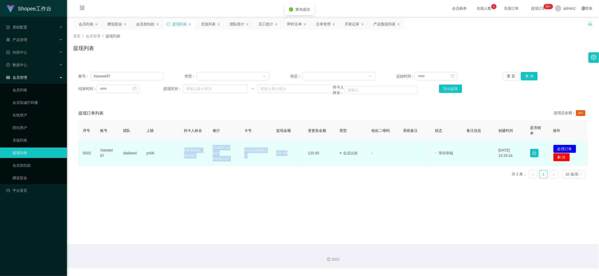
drag, startPoint x: 174, startPoint y: 148, endPoint x: 298, endPoint y: 158, distance: 124.8
click at [298, 158] on tr "5002 Xiaowei87 dadawei yn06 BONG CHEE WEI TOUCH N GO EWALLET 141303948117 120.0…" at bounding box center [333, 152] width 509 height 25
click at [559, 145] on button "处理订单" at bounding box center [564, 149] width 23 height 8
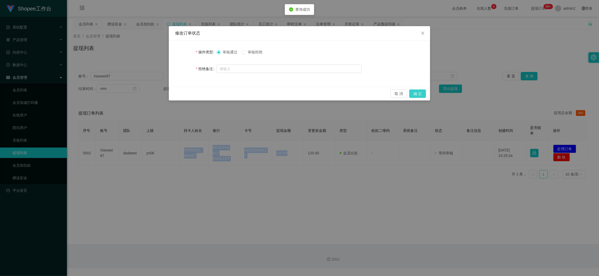
click at [419, 92] on button "确 定" at bounding box center [417, 93] width 17 height 8
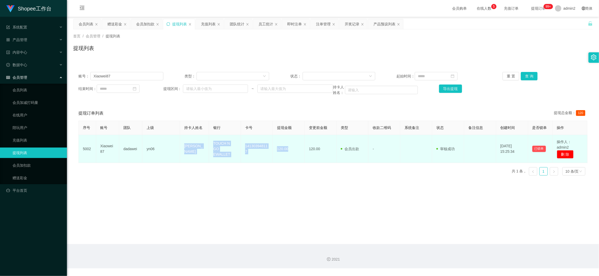
drag, startPoint x: 232, startPoint y: 193, endPoint x: 229, endPoint y: 159, distance: 33.8
click at [232, 193] on main "关闭左侧 关闭右侧 关闭其它 刷新页面 会员列表 赠送彩金 会员加扣款 提现列表 充值列表 团队统计 员工统计 即时注单 注单管理 开奖记录 产品预设列表 首…" at bounding box center [333, 130] width 532 height 227
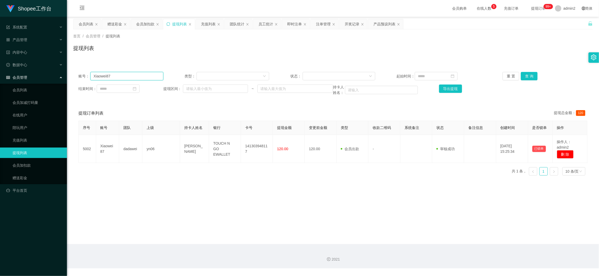
click at [140, 78] on input "Xiaowei87" at bounding box center [126, 76] width 73 height 8
paste input "sseong"
type input "sseong"
click at [529, 77] on button "查 询" at bounding box center [529, 76] width 17 height 8
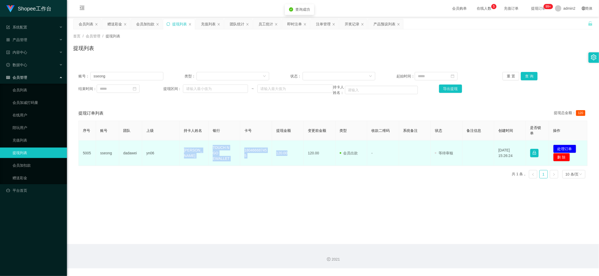
drag, startPoint x: 173, startPoint y: 146, endPoint x: 291, endPoint y: 156, distance: 119.4
click at [291, 156] on tr "5005 sseong dadawei yn06 [PERSON_NAME] Soh Seong TOUCH N GO EWALLET 18046668745…" at bounding box center [333, 152] width 509 height 25
click at [560, 148] on button "处理订单" at bounding box center [564, 149] width 23 height 8
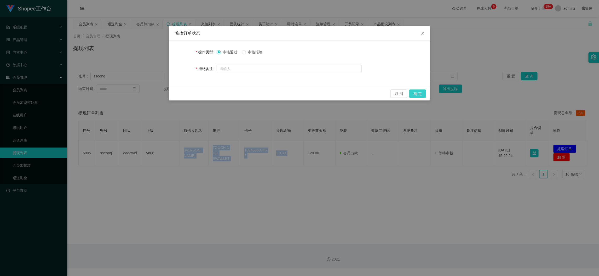
click at [419, 92] on button "确 定" at bounding box center [417, 93] width 17 height 8
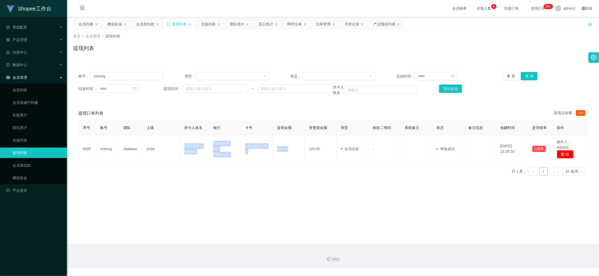
drag, startPoint x: 270, startPoint y: 181, endPoint x: 285, endPoint y: 181, distance: 15.4
click at [270, 181] on main "关闭左侧 关闭右侧 关闭其它 刷新页面 会员列表 赠送彩金 会员加扣款 提现列表 充值列表 团队统计 员工统计 即时注单 注单管理 开奖记录 产品预设列表 首…" at bounding box center [333, 130] width 532 height 227
drag, startPoint x: 453, startPoint y: 244, endPoint x: 433, endPoint y: 239, distance: 20.1
click at [453, 244] on div "2021" at bounding box center [333, 256] width 532 height 24
click at [86, 24] on div "会员列表" at bounding box center [86, 24] width 15 height 10
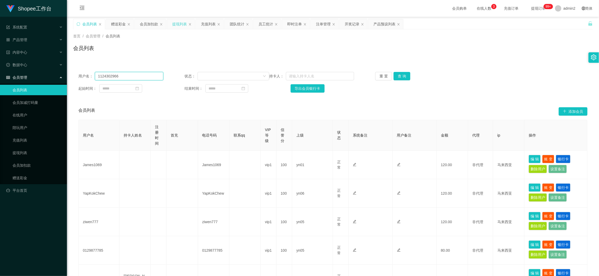
click at [126, 77] on input "1124302966" at bounding box center [129, 76] width 68 height 8
paste input "qinger"
type input "qinger"
drag, startPoint x: 396, startPoint y: 76, endPoint x: 430, endPoint y: 86, distance: 35.3
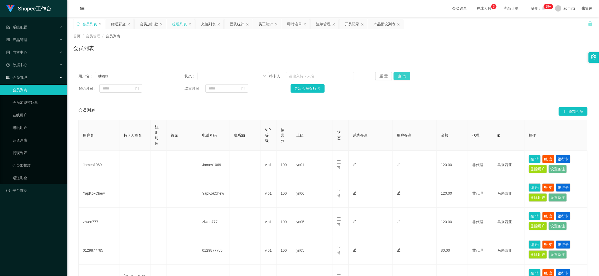
click at [397, 76] on button "查 询" at bounding box center [402, 76] width 17 height 8
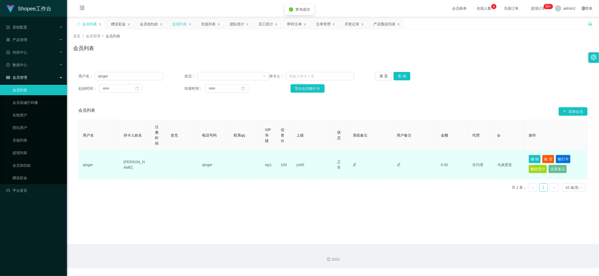
click at [563, 158] on button "银行卡" at bounding box center [563, 159] width 15 height 8
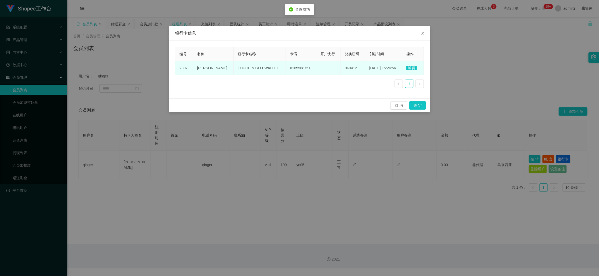
click at [410, 68] on span "编辑" at bounding box center [411, 68] width 10 height 4
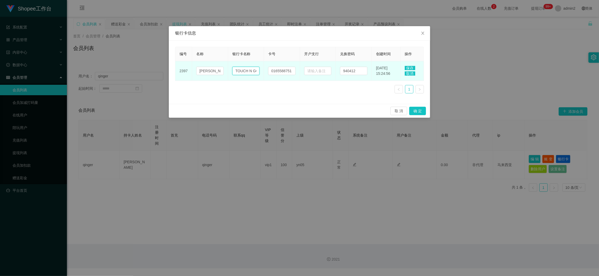
click at [243, 72] on input "TOUCH N GO EWALLET" at bounding box center [245, 71] width 27 height 8
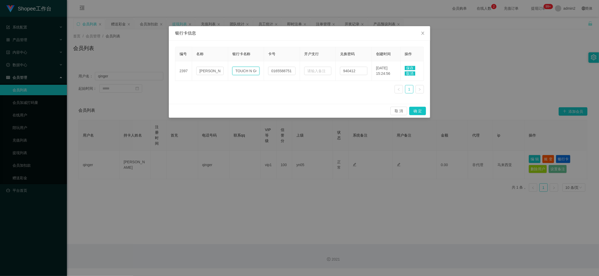
paste input "Hong Leong bank"
type input "Hong Leong bank"
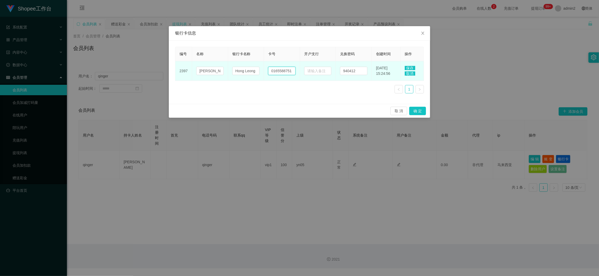
click at [274, 73] on input "0165588751" at bounding box center [281, 71] width 27 height 8
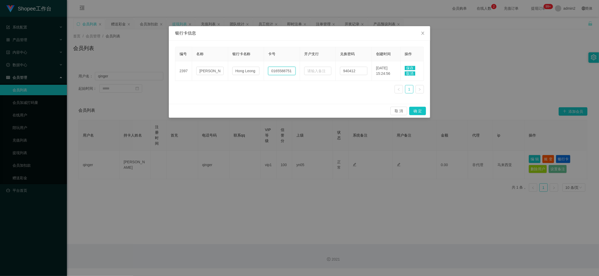
paste input "4350267403"
type input "04350267403"
click at [410, 65] on td "保存 取消" at bounding box center [412, 71] width 23 height 20
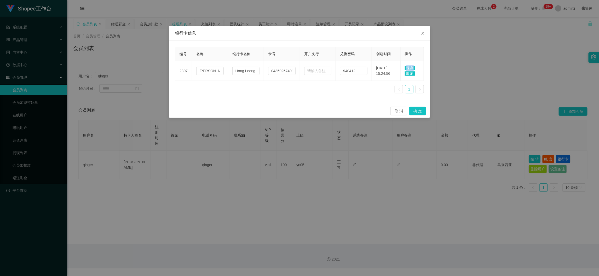
click at [410, 66] on td "保存 取消" at bounding box center [412, 71] width 23 height 20
click at [410, 67] on span "保存" at bounding box center [410, 68] width 10 height 4
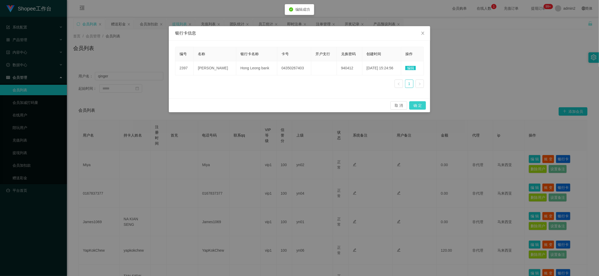
click at [421, 106] on button "确 定" at bounding box center [417, 105] width 17 height 8
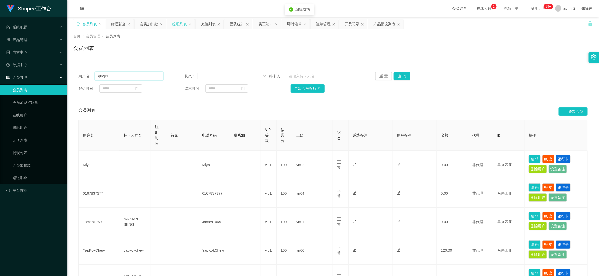
drag, startPoint x: 105, startPoint y: 75, endPoint x: 98, endPoint y: 76, distance: 7.1
click at [98, 76] on input "qinger" at bounding box center [129, 76] width 68 height 8
click at [177, 23] on div "提现列表" at bounding box center [179, 24] width 15 height 10
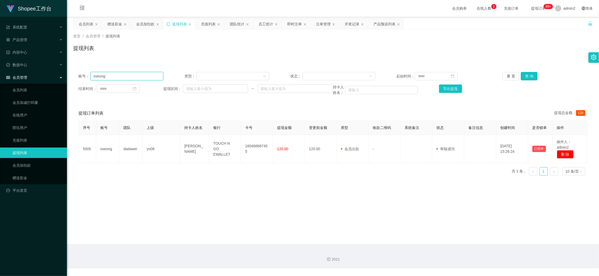
click at [140, 76] on input "sseong" at bounding box center [126, 76] width 73 height 8
paste input "qinger"
type input "qinger"
click at [340, 75] on div at bounding box center [337, 76] width 63 height 8
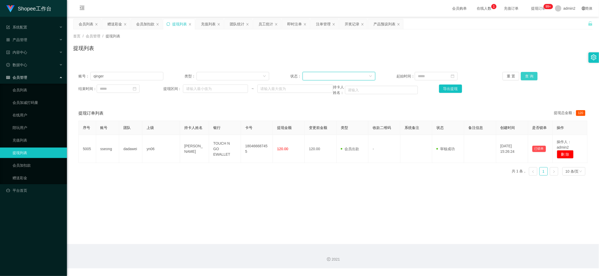
click at [527, 74] on button "查 询" at bounding box center [529, 76] width 17 height 8
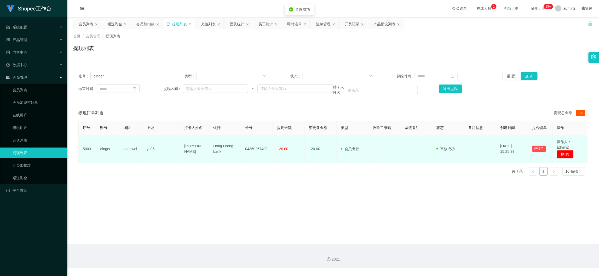
drag, startPoint x: 244, startPoint y: 179, endPoint x: 194, endPoint y: 158, distance: 54.7
click at [243, 178] on div "序号 账号 团队 上级 持卡人姓名 银行 卡号 提现金额 变更前金额 类型 收款二维码 系统备注 状态 备注信息 创建时间 是否锁单 操作 5003 qing…" at bounding box center [332, 150] width 509 height 59
drag, startPoint x: 177, startPoint y: 142, endPoint x: 292, endPoint y: 155, distance: 115.5
click at [292, 155] on tr "5003 qinger dadawei yn05 TAN MEI [PERSON_NAME] Leong bank 04350267403 120.00 12…" at bounding box center [333, 149] width 509 height 28
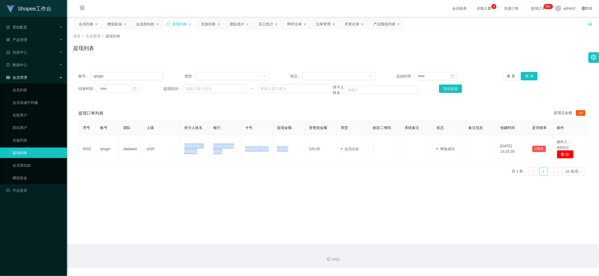
drag, startPoint x: 213, startPoint y: 200, endPoint x: 211, endPoint y: 187, distance: 12.9
click at [213, 200] on main "关闭左侧 关闭右侧 关闭其它 刷新页面 会员列表 赠送彩金 会员加扣款 提现列表 充值列表 团队统计 员工统计 即时注单 注单管理 开奖记录 产品预设列表 首…" at bounding box center [333, 130] width 532 height 227
click at [112, 22] on div "赠送彩金" at bounding box center [114, 24] width 15 height 10
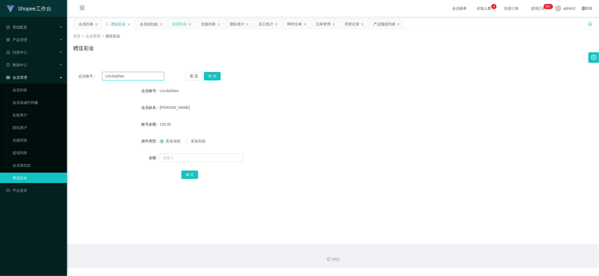
click at [143, 77] on input "LimJiaShen" at bounding box center [133, 76] width 62 height 8
drag, startPoint x: 143, startPoint y: 77, endPoint x: 162, endPoint y: 81, distance: 18.8
click at [143, 77] on input "LimJiaShen" at bounding box center [133, 76] width 62 height 8
paste input "Miya"
type input "Miya"
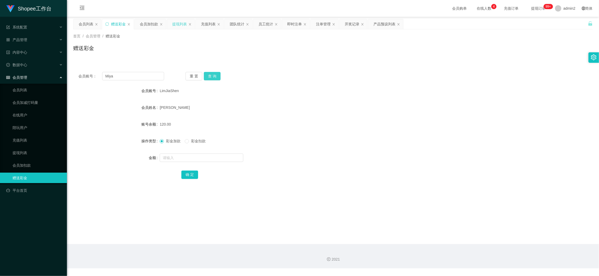
click at [207, 76] on button "查 询" at bounding box center [212, 76] width 17 height 8
click at [216, 161] on input "text" at bounding box center [202, 157] width 84 height 8
click at [216, 160] on input "text" at bounding box center [202, 157] width 84 height 8
type input "80"
click at [189, 171] on button "确 定" at bounding box center [189, 174] width 17 height 8
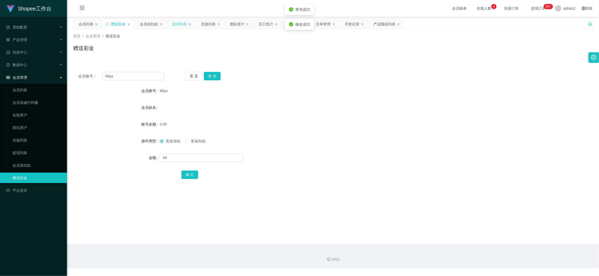
click at [298, 131] on form "会员账号 Miya 会员姓名 账号余额 0.00 操作类型 彩金加款 彩金扣款 金额 80 确 定" at bounding box center [333, 132] width 520 height 94
click at [256, 189] on div "会员账号： Miya 重 置 查 询 会员账号 Miya 会员姓名 账号余额 80.00 操作类型 彩金加款 彩金扣款 金额 确 定" at bounding box center [333, 129] width 520 height 124
click at [177, 23] on div "提现列表" at bounding box center [179, 24] width 15 height 10
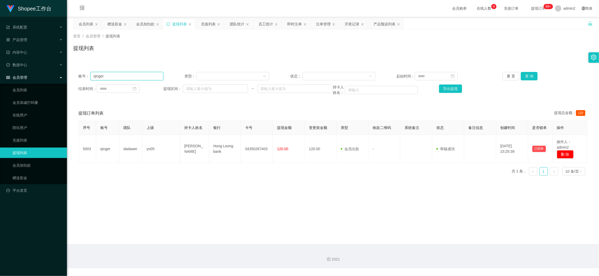
click at [142, 75] on input "qinger" at bounding box center [126, 76] width 73 height 8
paste input "James1069"
type input "James1069"
click at [526, 73] on button "查 询" at bounding box center [529, 76] width 17 height 8
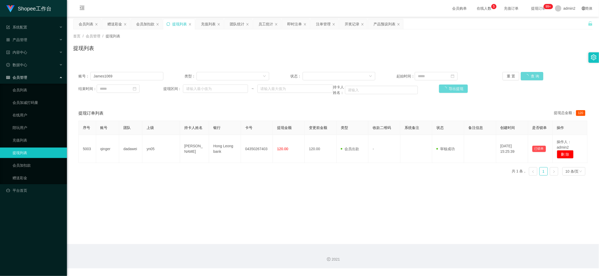
click at [222, 170] on div "序号 账号 团队 上级 持卡人姓名 银行 卡号 提现金额 变更前金额 类型 收款二维码 系统备注 状态 备注信息 创建时间 是否锁单 操作 5003 qing…" at bounding box center [332, 150] width 509 height 59
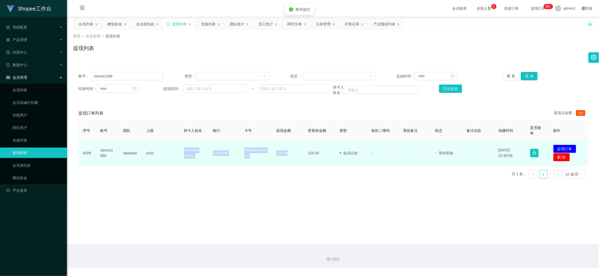
drag, startPoint x: 176, startPoint y: 148, endPoint x: 285, endPoint y: 157, distance: 109.6
click at [285, 157] on tr "5009 James1069 dadawei yn01 NA KIAN SENG GXBANK 8888002958320 120.00 120.00 会员出…" at bounding box center [333, 152] width 509 height 25
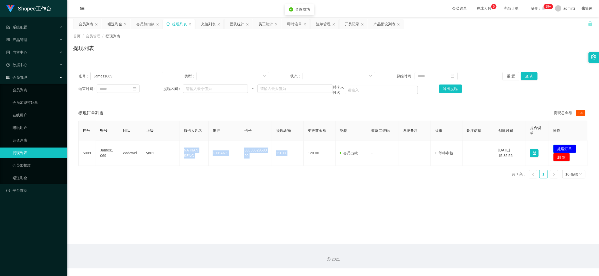
click at [558, 145] on button "处理订单" at bounding box center [564, 149] width 23 height 8
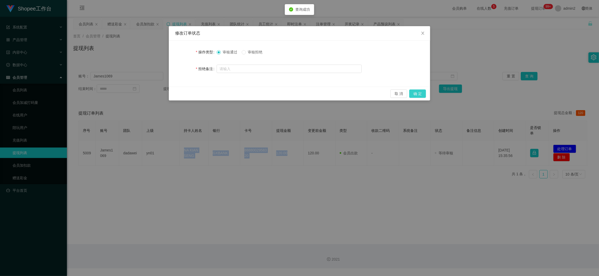
click at [414, 91] on button "确 定" at bounding box center [417, 93] width 17 height 8
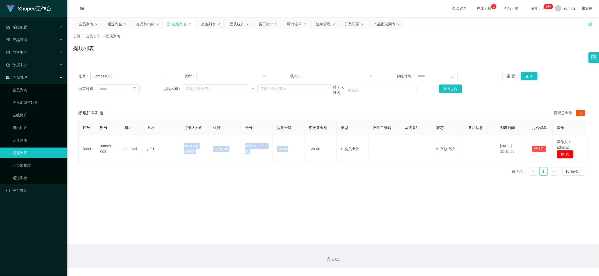
drag, startPoint x: 490, startPoint y: 241, endPoint x: 314, endPoint y: 133, distance: 206.2
click at [490, 243] on main "关闭左侧 关闭右侧 关闭其它 刷新页面 会员列表 赠送彩金 会员加扣款 提现列表 充值列表 团队统计 员工统计 即时注单 注单管理 开奖记录 产品预设列表 首…" at bounding box center [333, 130] width 532 height 227
click at [110, 24] on div "赠送彩金" at bounding box center [114, 24] width 15 height 10
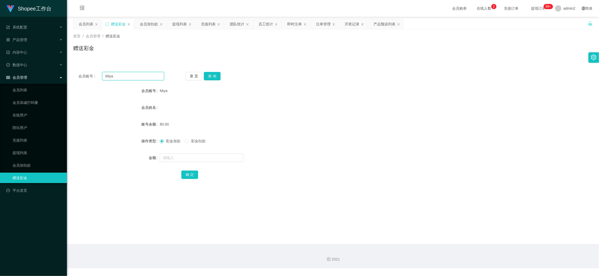
click at [141, 75] on input "Miya" at bounding box center [133, 76] width 62 height 8
paste input "0129877785"
type input "0129877785"
click at [210, 76] on button "查 询" at bounding box center [212, 76] width 17 height 8
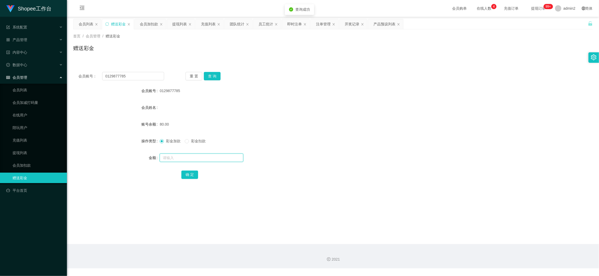
click at [214, 158] on input "text" at bounding box center [202, 157] width 84 height 8
type input "40"
drag, startPoint x: 189, startPoint y: 172, endPoint x: 241, endPoint y: 166, distance: 52.4
click at [189, 172] on button "确 定" at bounding box center [189, 174] width 17 height 8
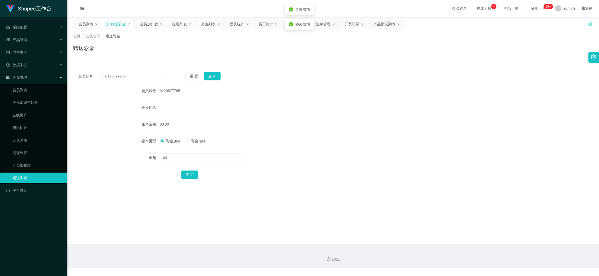
click at [340, 154] on div "40" at bounding box center [311, 157] width 303 height 10
drag, startPoint x: 178, startPoint y: 25, endPoint x: 179, endPoint y: 29, distance: 3.7
click at [178, 25] on div "提现列表" at bounding box center [179, 24] width 15 height 10
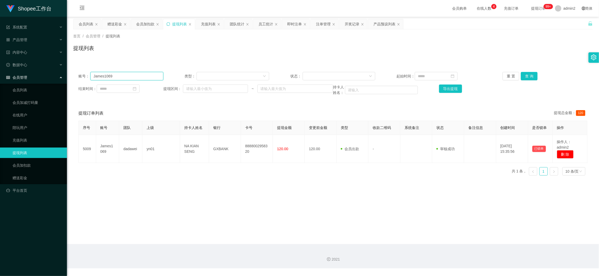
click at [141, 76] on input "James1069" at bounding box center [126, 76] width 73 height 8
paste input "YapKokChew"
type input "YapKokChew"
click at [525, 76] on button "查 询" at bounding box center [529, 76] width 17 height 8
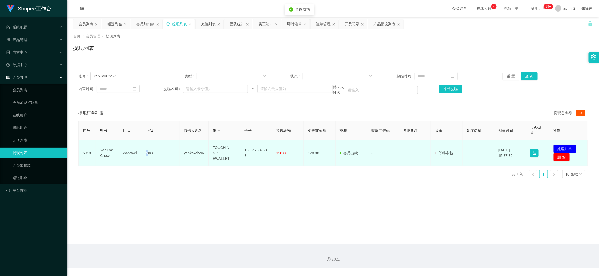
drag, startPoint x: 145, startPoint y: 148, endPoint x: 158, endPoint y: 152, distance: 13.3
click at [157, 152] on td "yn06" at bounding box center [161, 152] width 38 height 25
click at [231, 154] on td "TOUCH N GO EWALLET" at bounding box center [225, 152] width 32 height 25
drag, startPoint x: 187, startPoint y: 153, endPoint x: 310, endPoint y: 158, distance: 122.7
click at [296, 157] on tr "5010 YapKokChew dadawei yn06 yapkokchew TOUCH N GO EWALLET 150042507533 120.00 …" at bounding box center [333, 152] width 509 height 25
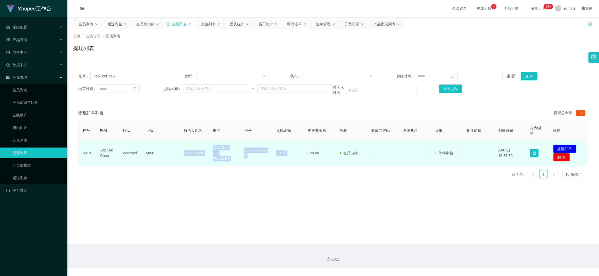
click at [562, 147] on button "处理订单" at bounding box center [564, 149] width 23 height 8
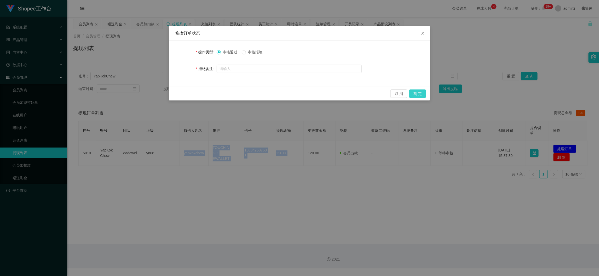
click at [417, 92] on button "确 定" at bounding box center [417, 93] width 17 height 8
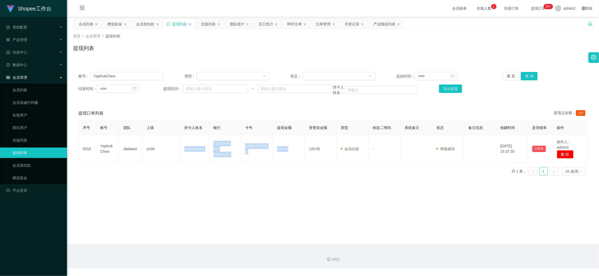
click at [456, 240] on main "关闭左侧 关闭右侧 关闭其它 刷新页面 会员列表 赠送彩金 会员加扣款 提现列表 充值列表 团队统计 员工统计 即时注单 注单管理 开奖记录 产品预设列表 首…" at bounding box center [333, 130] width 532 height 227
click at [113, 23] on div "赠送彩金" at bounding box center [114, 24] width 15 height 10
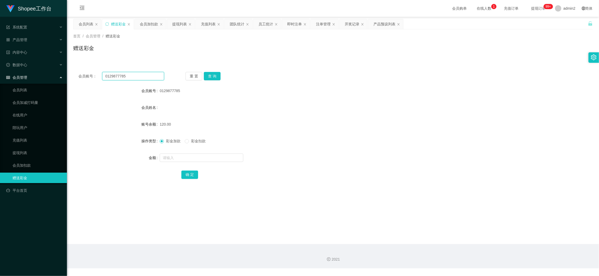
click at [137, 74] on input "0129877785" at bounding box center [133, 76] width 62 height 8
paste input "67837377"
type input "0167837377"
click at [208, 75] on button "查 询" at bounding box center [212, 76] width 17 height 8
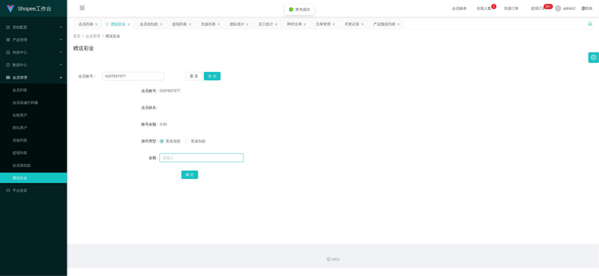
click at [209, 156] on input "text" at bounding box center [202, 157] width 84 height 8
type input "80"
drag, startPoint x: 188, startPoint y: 174, endPoint x: 200, endPoint y: 172, distance: 11.7
click at [188, 174] on button "确 定" at bounding box center [189, 174] width 17 height 8
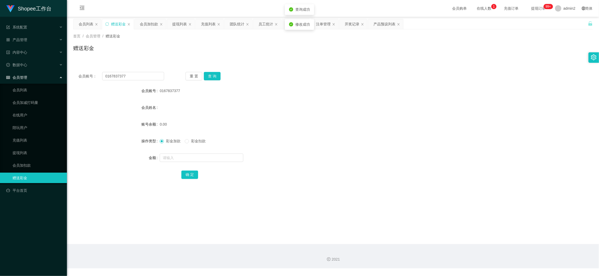
click at [338, 150] on form "会员账号 0167837377 会员姓名 账号余额 0.00 操作类型 彩金加款 彩金扣款 金额 确 定" at bounding box center [333, 132] width 520 height 94
drag, startPoint x: 258, startPoint y: 122, endPoint x: 234, endPoint y: 99, distance: 32.9
click at [256, 120] on div "80.00" at bounding box center [311, 124] width 303 height 10
click at [174, 25] on div "提现列表" at bounding box center [179, 24] width 15 height 10
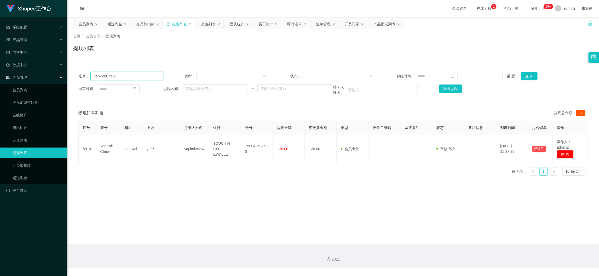
click at [155, 77] on input "YapKokChew" at bounding box center [126, 76] width 73 height 8
paste input "ziwen777"
drag, startPoint x: 523, startPoint y: 76, endPoint x: 504, endPoint y: 79, distance: 19.1
click at [523, 76] on button "查 询" at bounding box center [529, 76] width 17 height 8
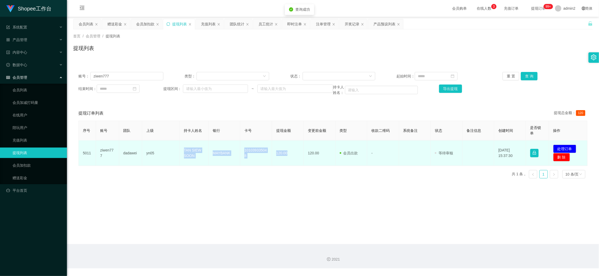
drag, startPoint x: 198, startPoint y: 155, endPoint x: 298, endPoint y: 159, distance: 100.2
click at [298, 159] on tr "5011 ziwen777 dadawei yn05 TAN SIEW SOON MAYBANK 101039335048 120.00 120.00 会员出…" at bounding box center [333, 152] width 509 height 25
click at [554, 146] on button "处理订单" at bounding box center [564, 149] width 23 height 8
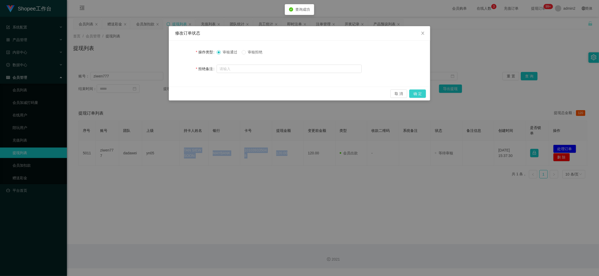
click at [421, 93] on button "确 定" at bounding box center [417, 93] width 17 height 8
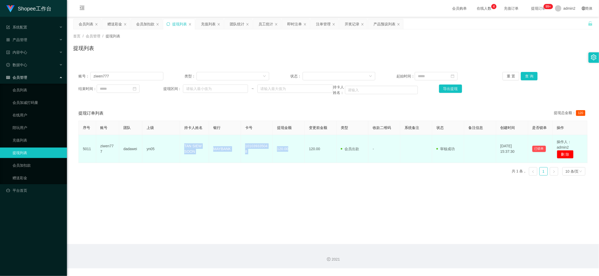
drag, startPoint x: 480, startPoint y: 248, endPoint x: 331, endPoint y: 138, distance: 185.7
click at [480, 245] on div "2021" at bounding box center [333, 256] width 532 height 24
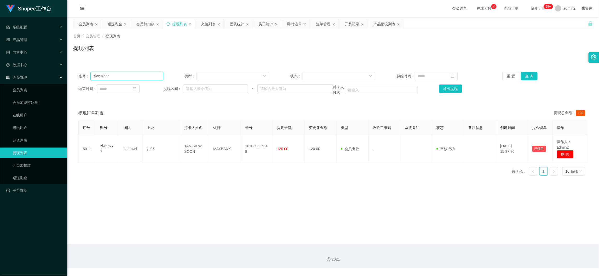
click at [151, 75] on input "ziwen777" at bounding box center [126, 76] width 73 height 8
paste input "0129877785"
type input "0129877785"
click at [524, 75] on button "查 询" at bounding box center [529, 76] width 17 height 8
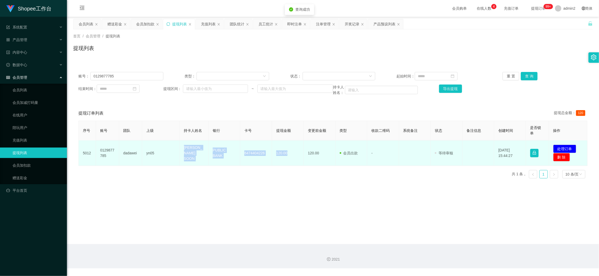
drag, startPoint x: 179, startPoint y: 149, endPoint x: 293, endPoint y: 158, distance: 113.9
click at [293, 158] on tr "5012 0129877785 dadawei yn05 CHIA LAI SOON PUBLIC BANK 6474404226 120.00 120.00…" at bounding box center [333, 152] width 509 height 25
click at [562, 147] on button "处理订单" at bounding box center [564, 149] width 23 height 8
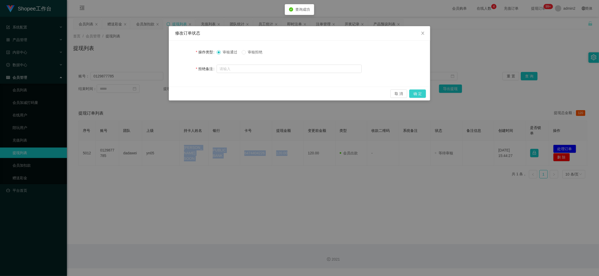
click at [419, 93] on button "确 定" at bounding box center [417, 93] width 17 height 8
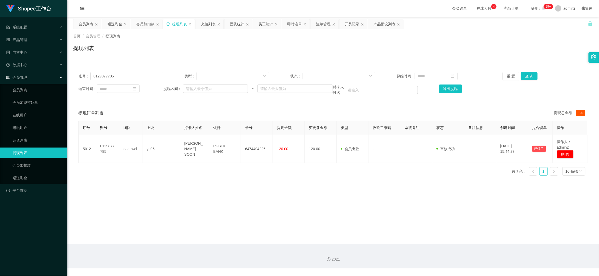
click at [413, 228] on main "关闭左侧 关闭右侧 关闭其它 刷新页面 会员列表 赠送彩金 会员加扣款 提现列表 充值列表 团队统计 员工统计 即时注单 注单管理 开奖记录 产品预设列表 首…" at bounding box center [333, 130] width 532 height 227
click at [400, 221] on main "关闭左侧 关闭右侧 关闭其它 刷新页面 会员列表 赠送彩金 会员加扣款 提现列表 充值列表 团队统计 员工统计 即时注单 注单管理 开奖记录 产品预设列表 首…" at bounding box center [333, 130] width 532 height 227
drag, startPoint x: 470, startPoint y: 243, endPoint x: 262, endPoint y: 113, distance: 245.7
click at [470, 244] on section "会员购单 在线人数 0 1 2 3 4 5 6 7 8 9 0 1 2 3 4 5 6 7 8 9 0 1 2 3 4 5 6 7 8 9 充值订单 提现订单…" at bounding box center [333, 134] width 532 height 268
click at [156, 75] on input "0129877785" at bounding box center [126, 76] width 73 height 8
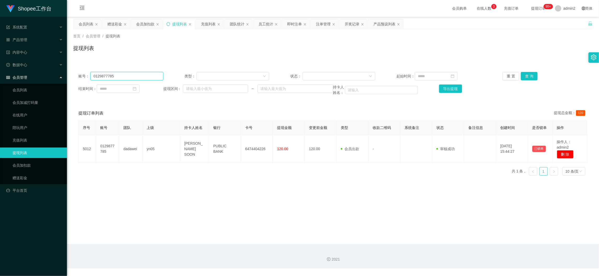
click at [156, 75] on input "0129877785" at bounding box center [126, 76] width 73 height 8
paste input "Miya"
type input "Miya"
click at [530, 73] on button "查 询" at bounding box center [529, 76] width 17 height 8
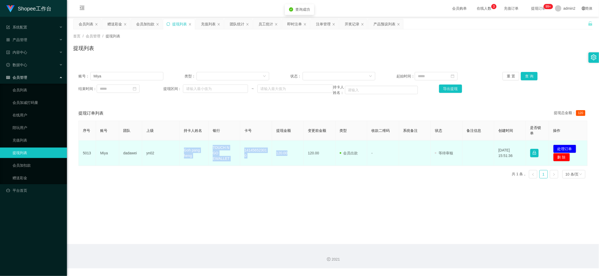
drag, startPoint x: 173, startPoint y: 146, endPoint x: 403, endPoint y: 155, distance: 229.9
click at [298, 154] on tr "5013 Miya dadawei yn02 Goh pang heng TOUCH N GO EWALLET 141456523010 120.00 120…" at bounding box center [333, 152] width 509 height 25
click at [562, 147] on button "处理订单" at bounding box center [564, 149] width 23 height 8
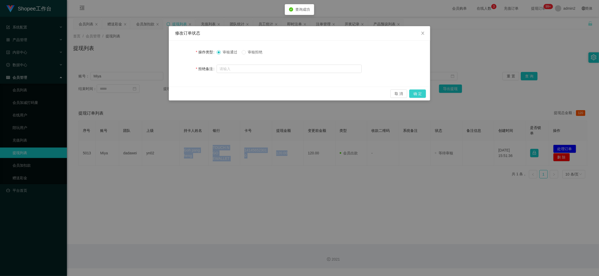
click at [420, 93] on button "确 定" at bounding box center [417, 93] width 17 height 8
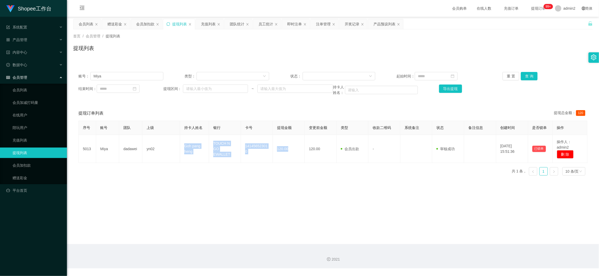
click at [147, 23] on div "会员加扣款" at bounding box center [145, 24] width 18 height 10
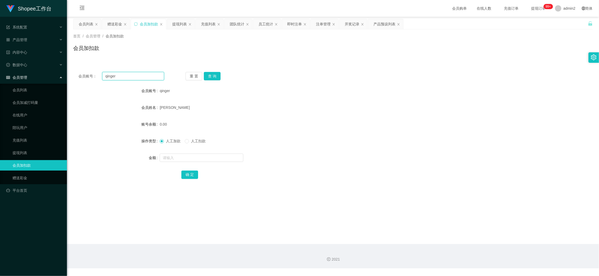
click at [143, 76] on input "qinger" at bounding box center [133, 76] width 62 height 8
paste input "22"
type input "22"
click at [210, 77] on button "查 询" at bounding box center [212, 76] width 17 height 8
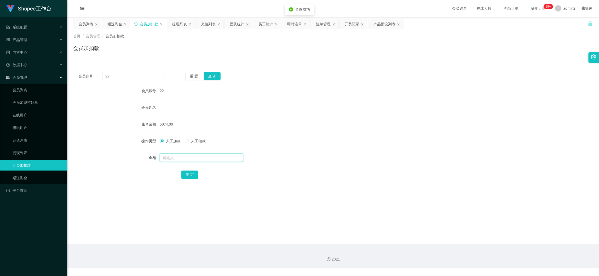
click at [205, 156] on input "text" at bounding box center [202, 157] width 84 height 8
click at [205, 155] on input "text" at bounding box center [202, 157] width 84 height 8
type input "16"
drag, startPoint x: 185, startPoint y: 173, endPoint x: 207, endPoint y: 168, distance: 22.8
click at [185, 173] on button "确 定" at bounding box center [189, 174] width 17 height 8
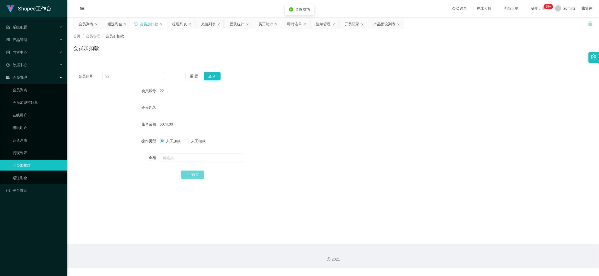
click at [318, 145] on div "人工加款 人工扣款" at bounding box center [311, 141] width 303 height 10
drag, startPoint x: 472, startPoint y: 243, endPoint x: 403, endPoint y: 185, distance: 90.3
click at [471, 243] on main "关闭左侧 关闭右侧 关闭其它 刷新页面 会员列表 赠送彩金 会员加扣款 提现列表 充值列表 团队统计 员工统计 即时注单 注单管理 开奖记录 产品预设列表 首…" at bounding box center [333, 130] width 532 height 227
click at [112, 22] on div "赠送彩金" at bounding box center [114, 24] width 15 height 10
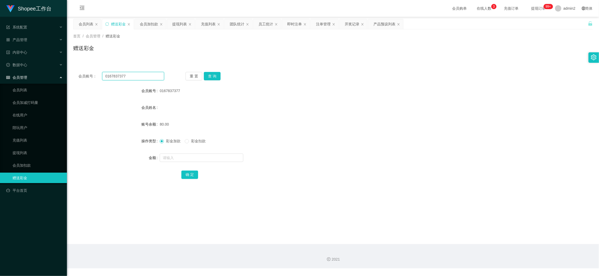
click at [136, 78] on input "0167837377" at bounding box center [133, 76] width 62 height 8
drag, startPoint x: 136, startPoint y: 78, endPoint x: 155, endPoint y: 79, distance: 19.4
click at [138, 78] on input "0167837377" at bounding box center [133, 76] width 62 height 8
paste input "badhoney59"
type input "badhoney59"
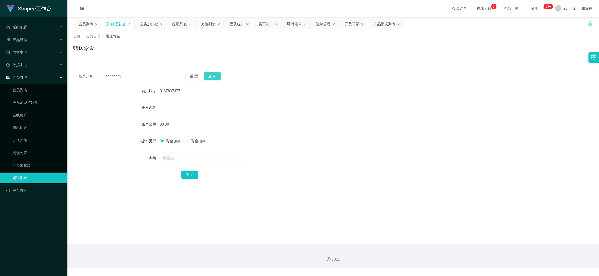
click at [214, 80] on button "查 询" at bounding box center [212, 76] width 17 height 8
click at [221, 157] on input "text" at bounding box center [202, 157] width 84 height 8
type input "80"
click at [192, 176] on button "确 定" at bounding box center [189, 174] width 17 height 8
click at [342, 143] on div "彩金加款 彩金扣款" at bounding box center [311, 141] width 303 height 10
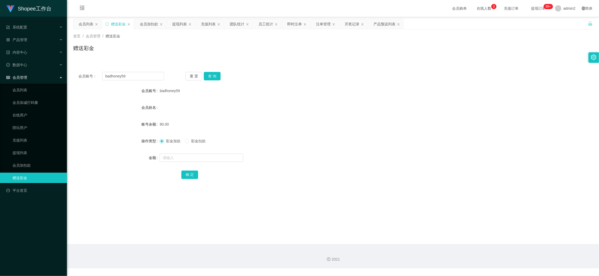
drag, startPoint x: 474, startPoint y: 248, endPoint x: 374, endPoint y: 176, distance: 123.0
click at [474, 248] on div "2021" at bounding box center [333, 256] width 532 height 24
click at [143, 20] on div "会员加扣款" at bounding box center [149, 24] width 18 height 10
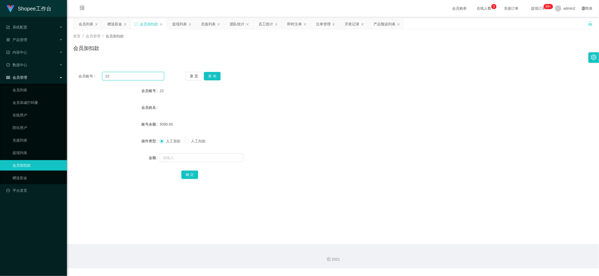
click at [140, 76] on input "22" at bounding box center [133, 76] width 62 height 8
paste input "badhoney59"
type input "badhoney59"
click at [214, 75] on button "查 询" at bounding box center [212, 76] width 17 height 8
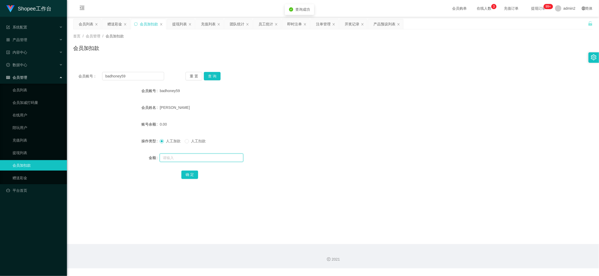
click at [218, 153] on input "text" at bounding box center [202, 157] width 84 height 8
click at [219, 115] on form "会员账号 badhoney59 会员姓名 Tam sze wei 账号余额 0.00 操作类型 人工加款 人工扣款 金额 确 定" at bounding box center [333, 132] width 520 height 94
click at [177, 23] on div "提现列表" at bounding box center [179, 24] width 15 height 10
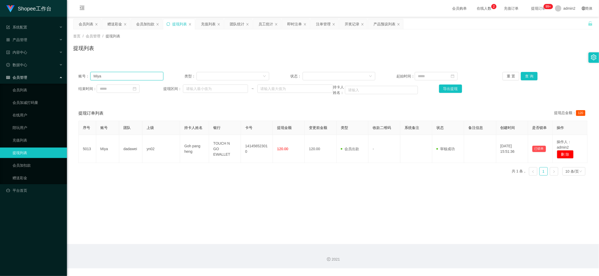
click at [146, 77] on input "Miya" at bounding box center [126, 76] width 73 height 8
drag, startPoint x: 146, startPoint y: 77, endPoint x: 314, endPoint y: 73, distance: 167.6
click at [147, 77] on input "Miya" at bounding box center [126, 76] width 73 height 8
paste input "badhoney59"
type input "badhoney59"
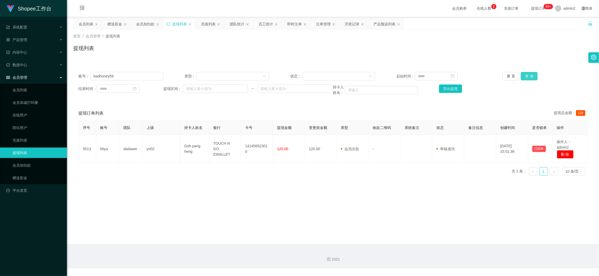
click at [528, 76] on button "查 询" at bounding box center [529, 76] width 17 height 8
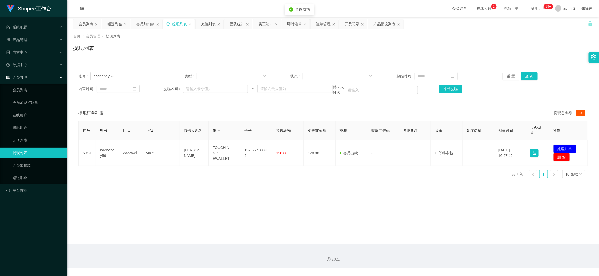
click at [240, 181] on main "关闭左侧 关闭右侧 关闭其它 刷新页面 会员列表 赠送彩金 会员加扣款 提现列表 充值列表 团队统计 员工统计 即时注单 注单管理 开奖记录 产品预设列表 首…" at bounding box center [333, 130] width 532 height 227
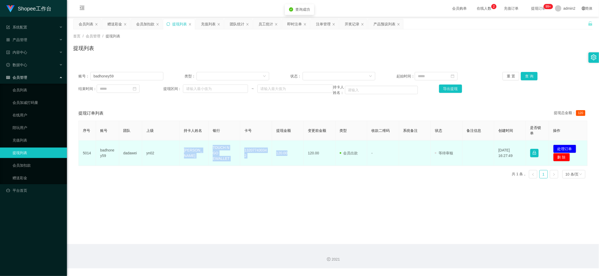
drag, startPoint x: 174, startPoint y: 148, endPoint x: 398, endPoint y: 162, distance: 224.7
click at [295, 156] on tr "5014 badhoney59 dadawei yn02 Tam sze wei TOUCH N GO EWALLET 132077430342 120.00…" at bounding box center [333, 152] width 509 height 25
click at [562, 148] on button "处理订单" at bounding box center [564, 149] width 23 height 8
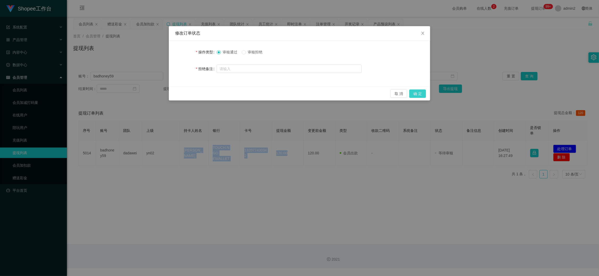
click at [423, 93] on button "确 定" at bounding box center [417, 93] width 17 height 8
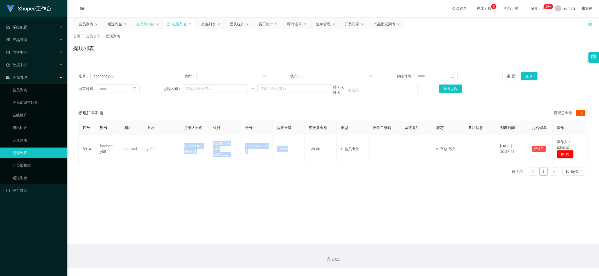
click at [148, 23] on div "会员加扣款" at bounding box center [145, 24] width 18 height 10
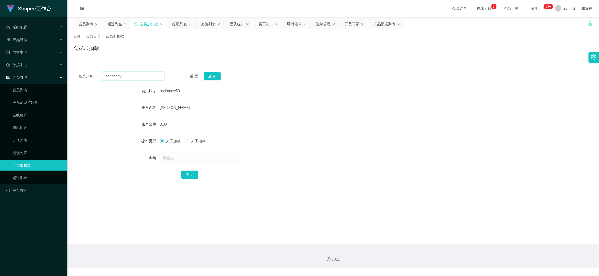
click at [144, 77] on input "badhoney59" at bounding box center [133, 76] width 62 height 8
paste input "11"
type input "11"
click at [210, 74] on button "查 询" at bounding box center [212, 76] width 17 height 8
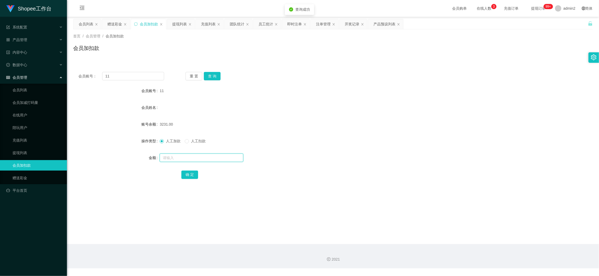
click at [204, 157] on input "text" at bounding box center [202, 157] width 84 height 8
type input "140"
click at [188, 173] on button "确 定" at bounding box center [189, 174] width 17 height 8
drag, startPoint x: 256, startPoint y: 135, endPoint x: 244, endPoint y: 43, distance: 92.6
click at [256, 134] on form "会员账号 11 会员姓名 账号余额 3371.00 操作类型 人工加款 人工扣款 金额 确 定" at bounding box center [333, 132] width 520 height 94
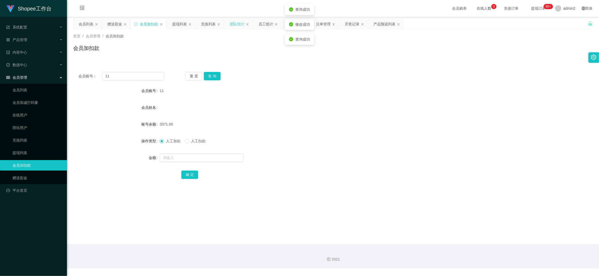
click at [240, 20] on div "团队统计" at bounding box center [237, 24] width 15 height 10
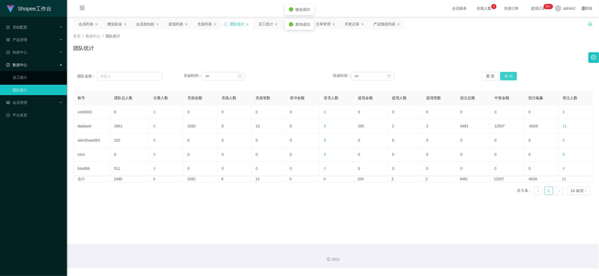
click at [503, 75] on button "查 询" at bounding box center [508, 76] width 17 height 8
click at [340, 215] on main "关闭左侧 关闭右侧 关闭其它 刷新页面 会员列表 赠送彩金 会员加扣款 提现列表 充值列表 团队统计 员工统计 即时注单 注单管理 开奖记录 产品预设列表 首…" at bounding box center [333, 130] width 532 height 227
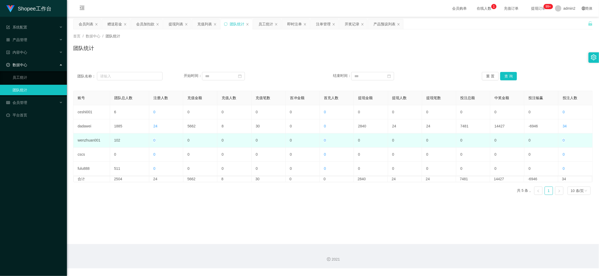
drag, startPoint x: 480, startPoint y: 255, endPoint x: 256, endPoint y: 140, distance: 252.0
click at [480, 255] on div "2021" at bounding box center [333, 256] width 532 height 24
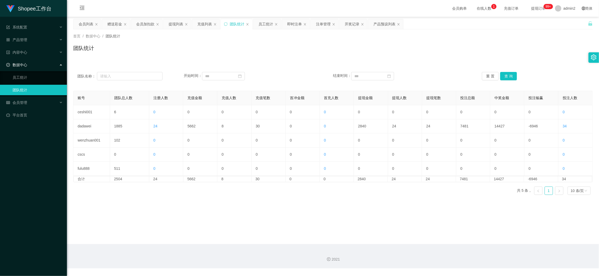
click at [118, 20] on div "赠送彩金" at bounding box center [114, 24] width 15 height 10
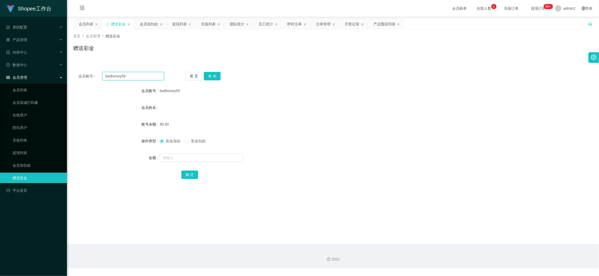
click at [146, 74] on input "badhoney59" at bounding box center [133, 76] width 62 height 8
drag, startPoint x: 146, startPoint y: 74, endPoint x: 198, endPoint y: 77, distance: 52.9
click at [147, 75] on input "badhoney59" at bounding box center [133, 76] width 62 height 8
paste input "Waikeichia123"
type input "Waikeichia123"
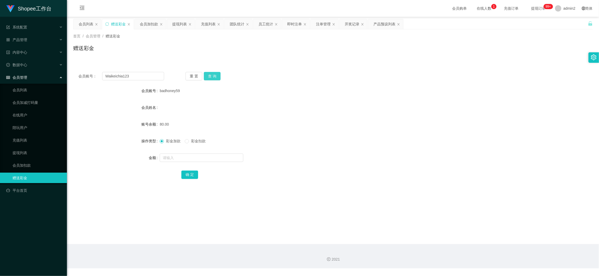
drag, startPoint x: 211, startPoint y: 74, endPoint x: 213, endPoint y: 78, distance: 4.4
click at [211, 74] on button "查 询" at bounding box center [212, 76] width 17 height 8
click at [216, 156] on input "text" at bounding box center [202, 157] width 84 height 8
click at [216, 156] on input "7" at bounding box center [202, 157] width 84 height 8
type input "700"
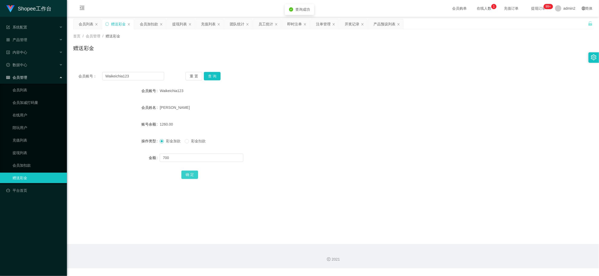
click at [187, 176] on button "确 定" at bounding box center [189, 174] width 17 height 8
click at [318, 158] on div "700" at bounding box center [311, 157] width 303 height 10
click at [210, 23] on div "充值列表" at bounding box center [208, 24] width 15 height 10
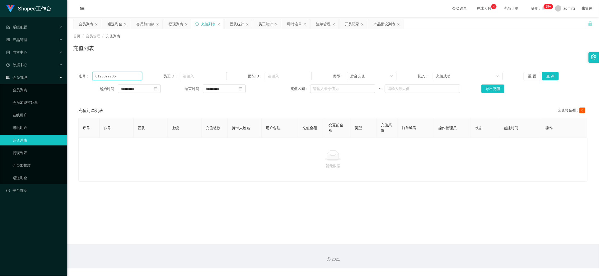
click at [129, 74] on input "0129877785" at bounding box center [117, 76] width 50 height 8
click at [545, 75] on button "查 询" at bounding box center [550, 76] width 17 height 8
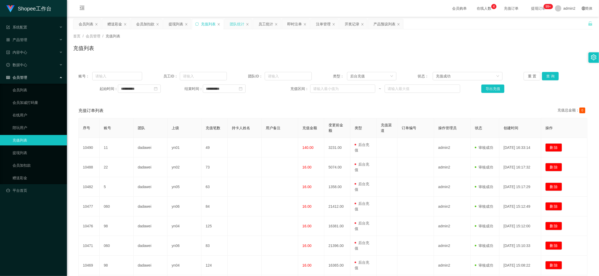
click at [237, 27] on div "团队统计" at bounding box center [237, 24] width 15 height 10
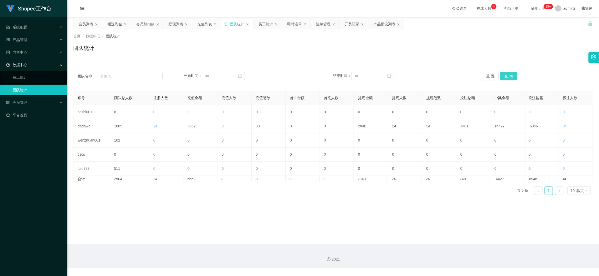
click at [508, 75] on button "查 询" at bounding box center [508, 76] width 17 height 8
click at [200, 23] on div "充值列表" at bounding box center [204, 24] width 15 height 10
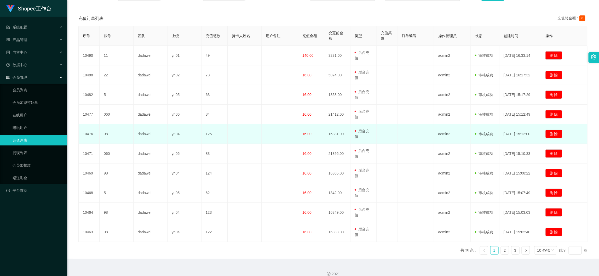
scroll to position [99, 0]
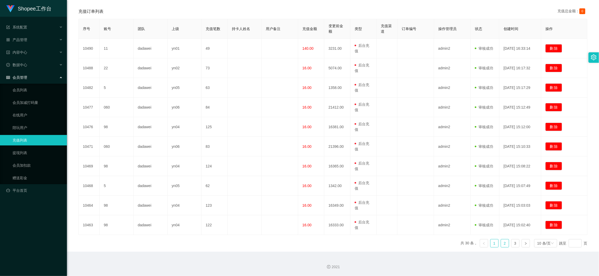
click at [501, 242] on link "2" at bounding box center [505, 243] width 8 height 8
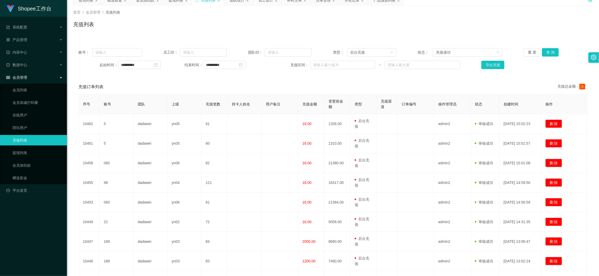
scroll to position [0, 0]
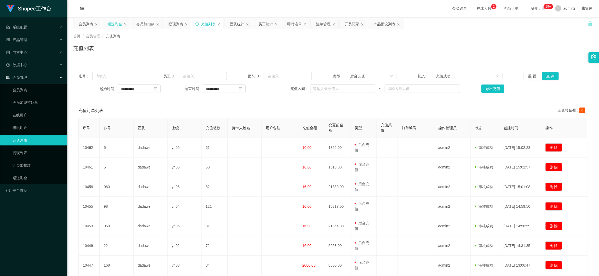
click at [115, 22] on div "赠送彩金" at bounding box center [114, 24] width 15 height 10
